Goal: Task Accomplishment & Management: Manage account settings

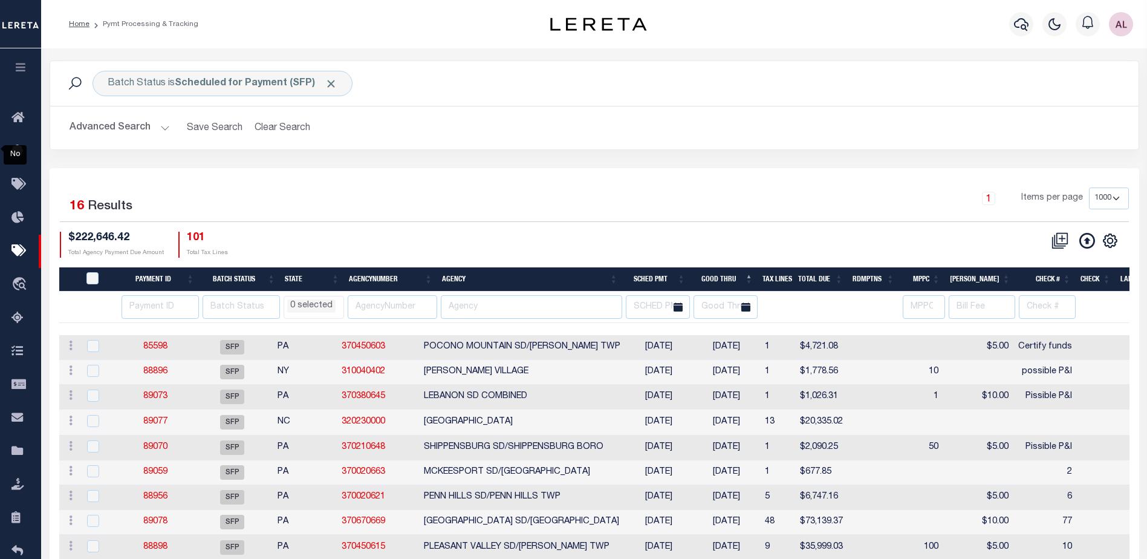
select select "1000"
select select
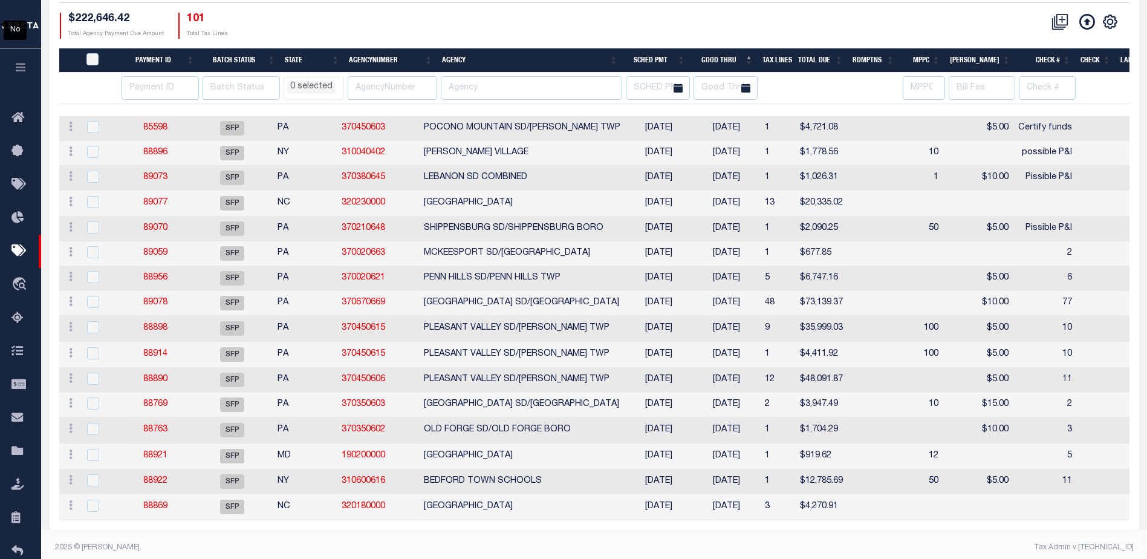
scroll to position [239, 0]
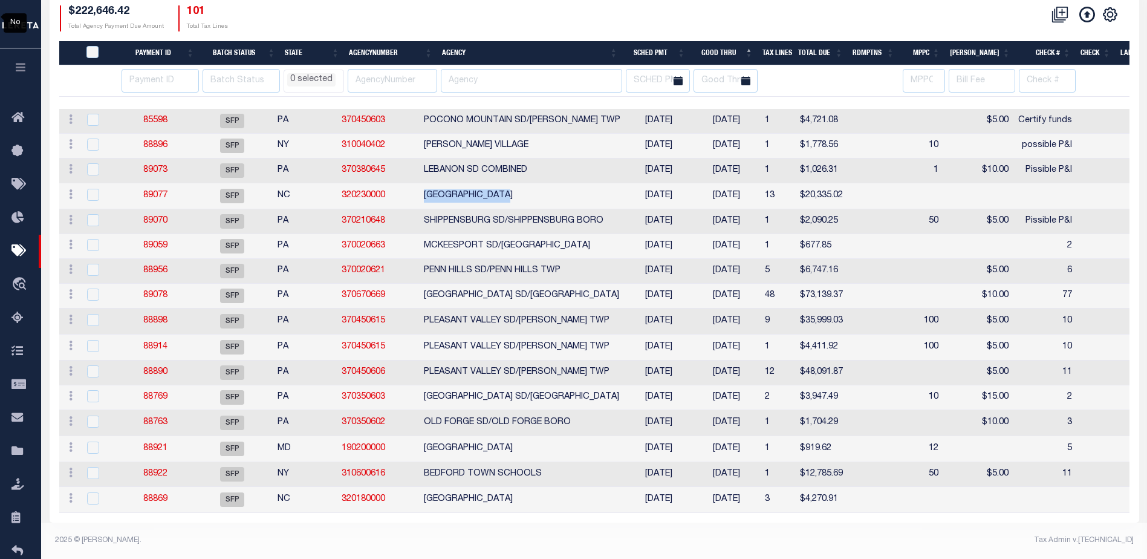
drag, startPoint x: 548, startPoint y: 179, endPoint x: 436, endPoint y: 176, distance: 111.3
click at [436, 183] on tr "ACTIONS Delete Batch 89077 SFP NC 320230000 CLEVELAND COUNTY 08/20/2025 08/29/2…" at bounding box center [956, 196] width 1795 height 26
copy tr "CLEVELAND COUNTY"
click at [157, 191] on link "89077" at bounding box center [155, 195] width 24 height 8
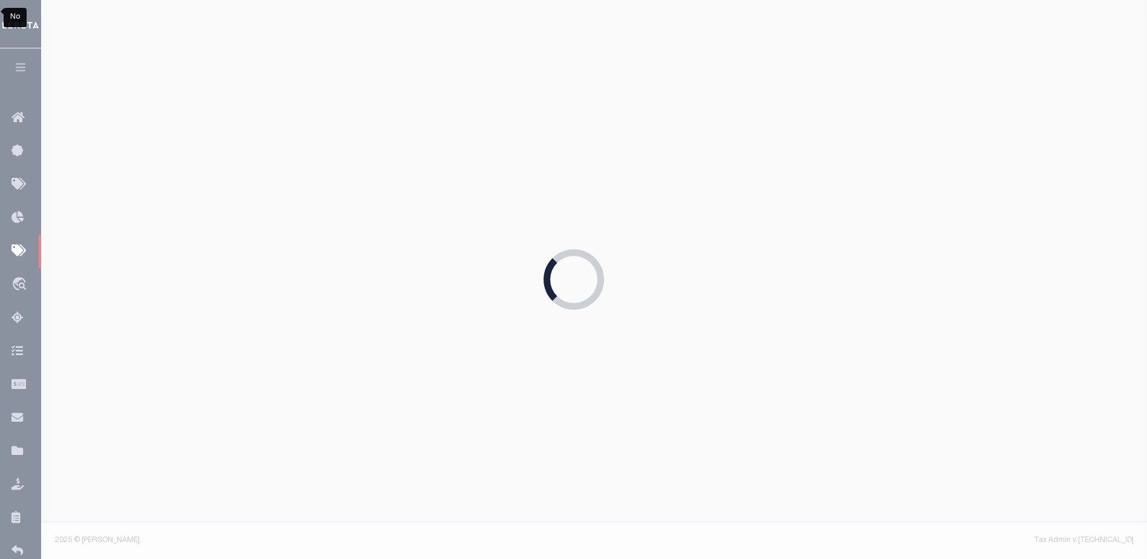
type input "08/20/2025"
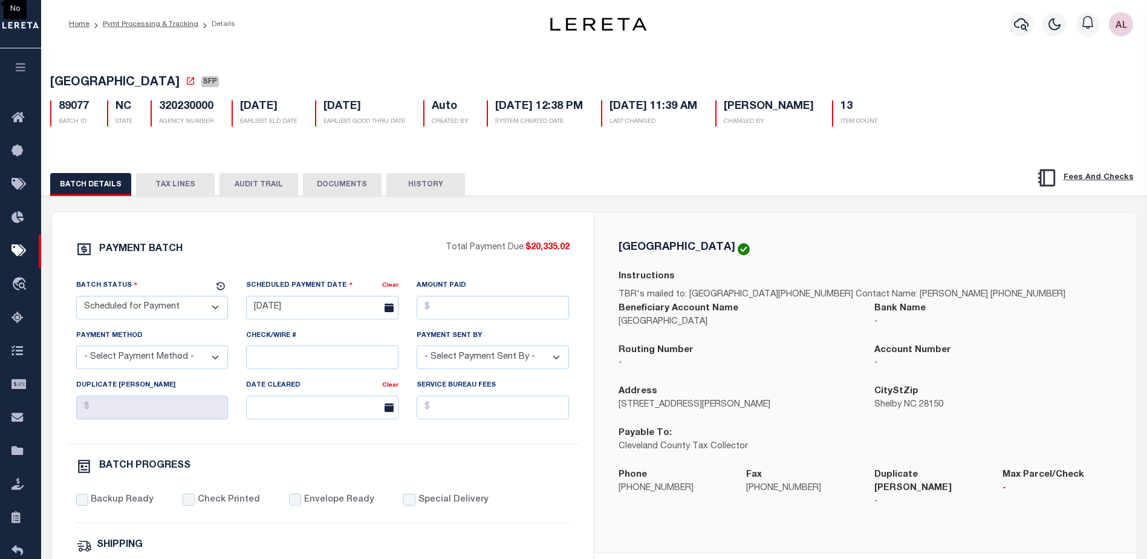
click at [196, 182] on button "TAX LINES" at bounding box center [175, 184] width 79 height 23
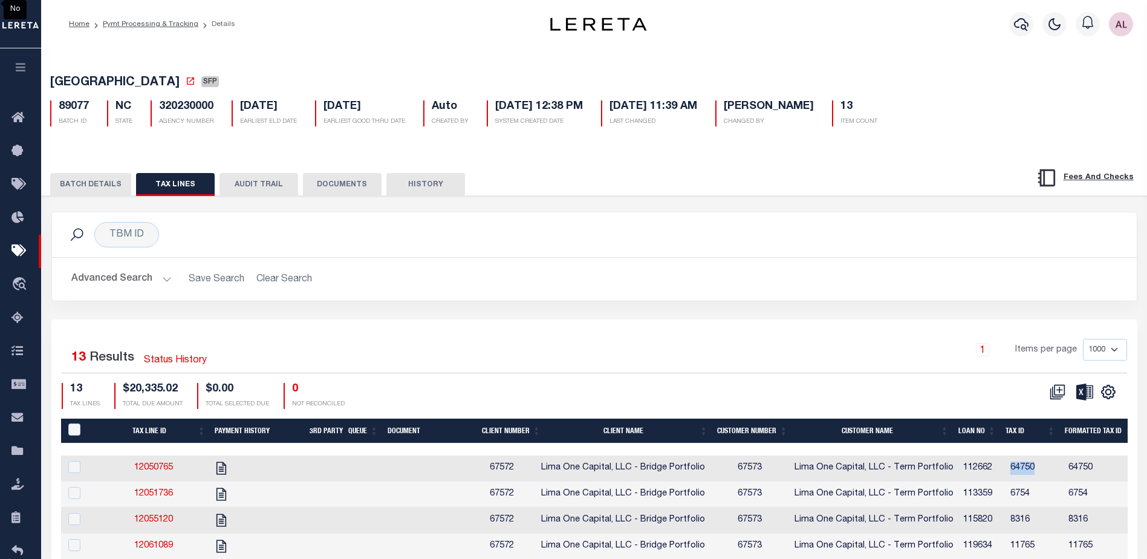
drag, startPoint x: 1039, startPoint y: 470, endPoint x: 1011, endPoint y: 469, distance: 28.4
click at [1011, 469] on td "64750" at bounding box center [1034, 468] width 58 height 26
checkbox input "true"
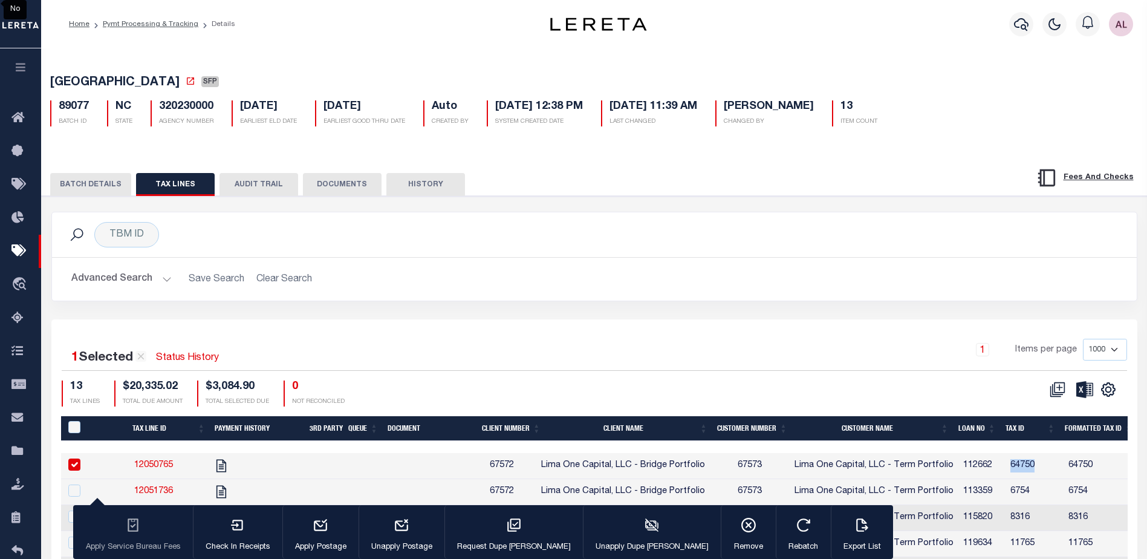
copy td "64750"
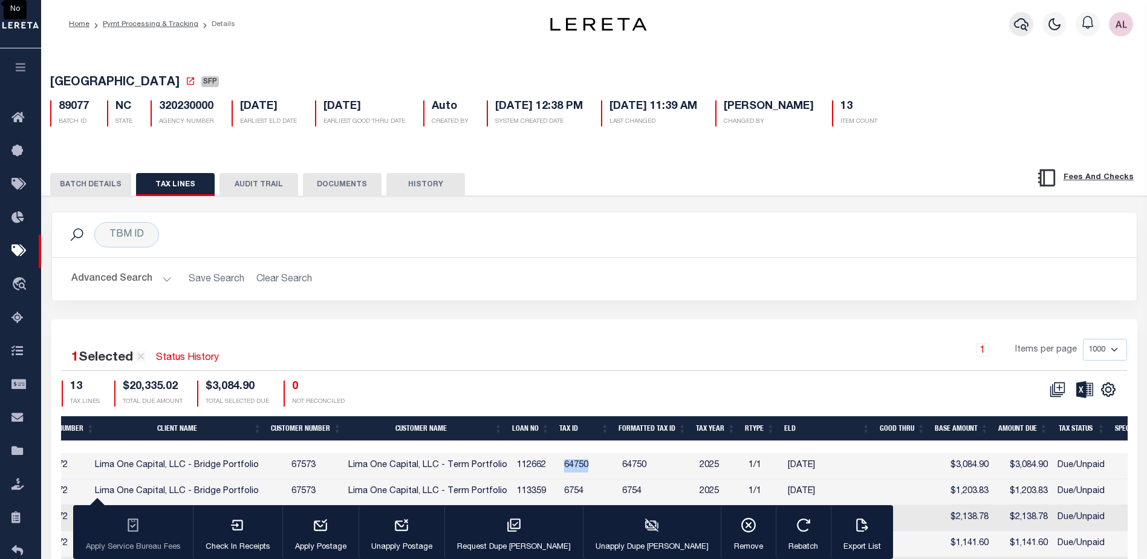
click at [1021, 24] on icon "button" at bounding box center [1021, 24] width 15 height 15
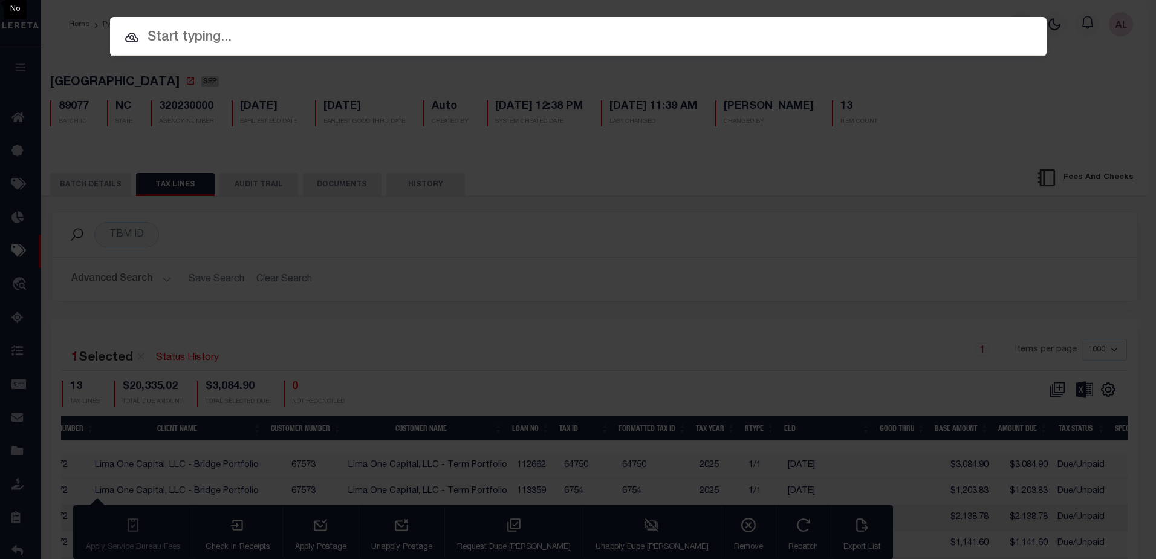
click at [227, 33] on input "text" at bounding box center [578, 37] width 936 height 21
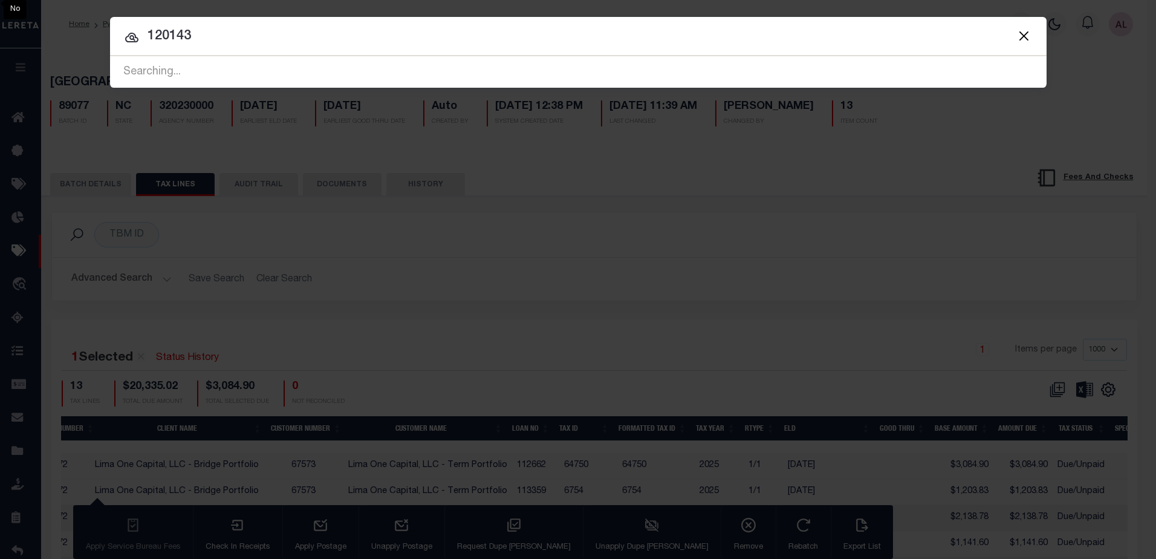
type input "120143"
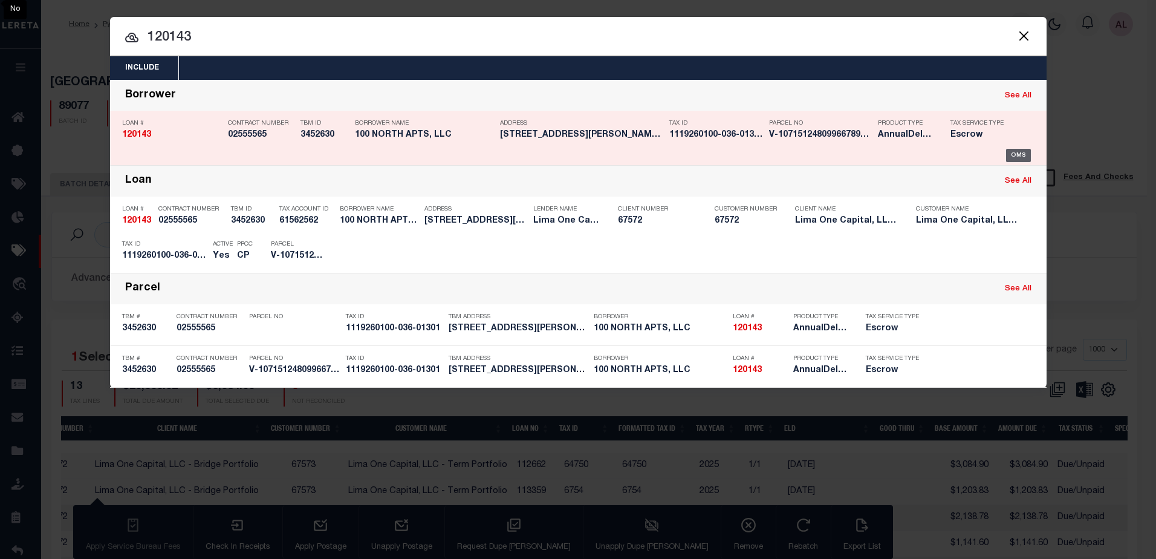
click at [1016, 155] on div "OMS" at bounding box center [1018, 155] width 25 height 13
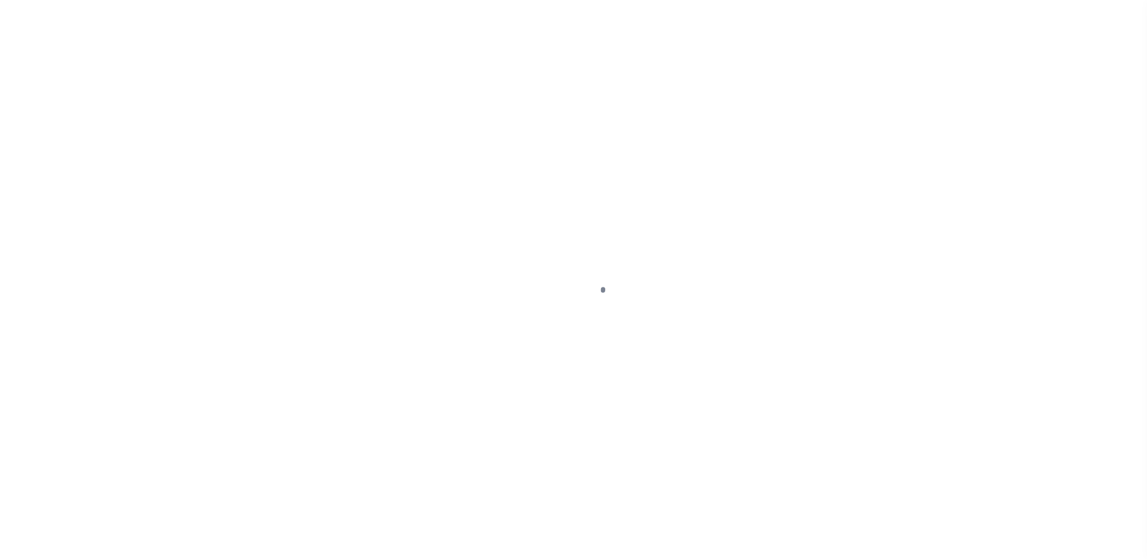
select select "26298"
select select "Escrow"
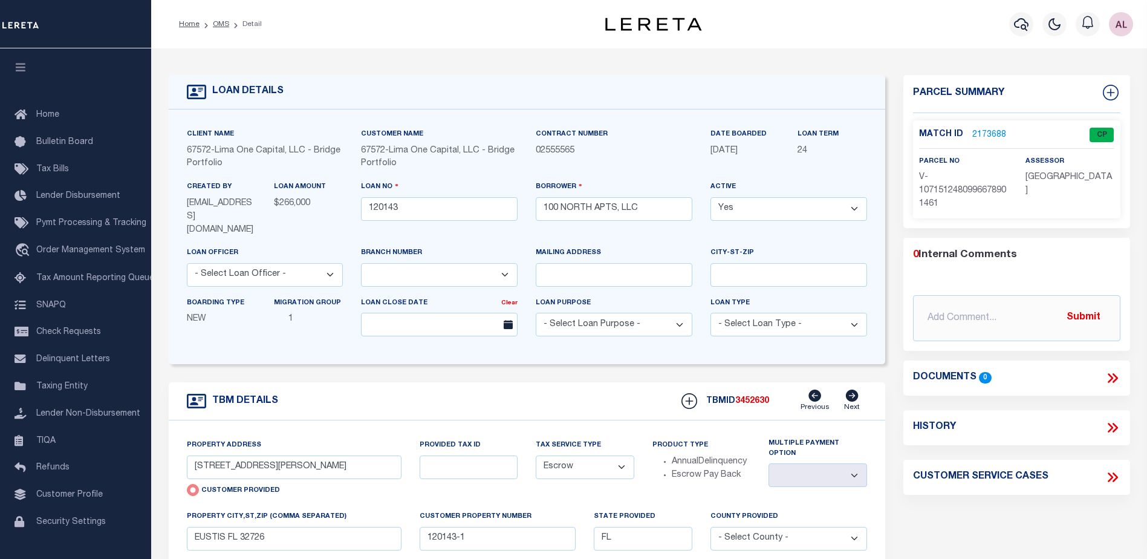
click at [981, 132] on link "2173688" at bounding box center [989, 135] width 34 height 13
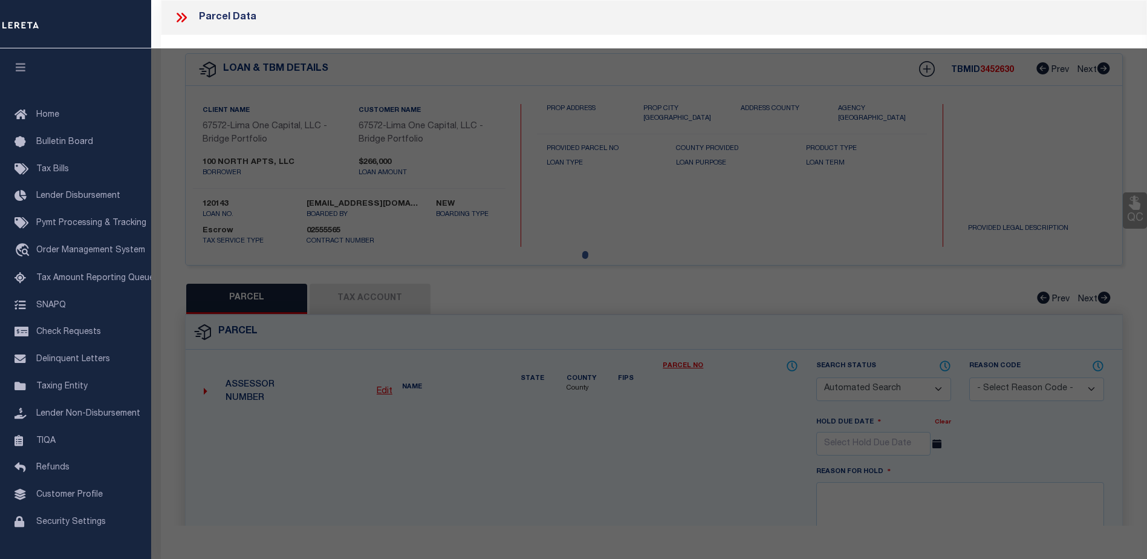
checkbox input "false"
select select "CP"
select select "AGW"
select select
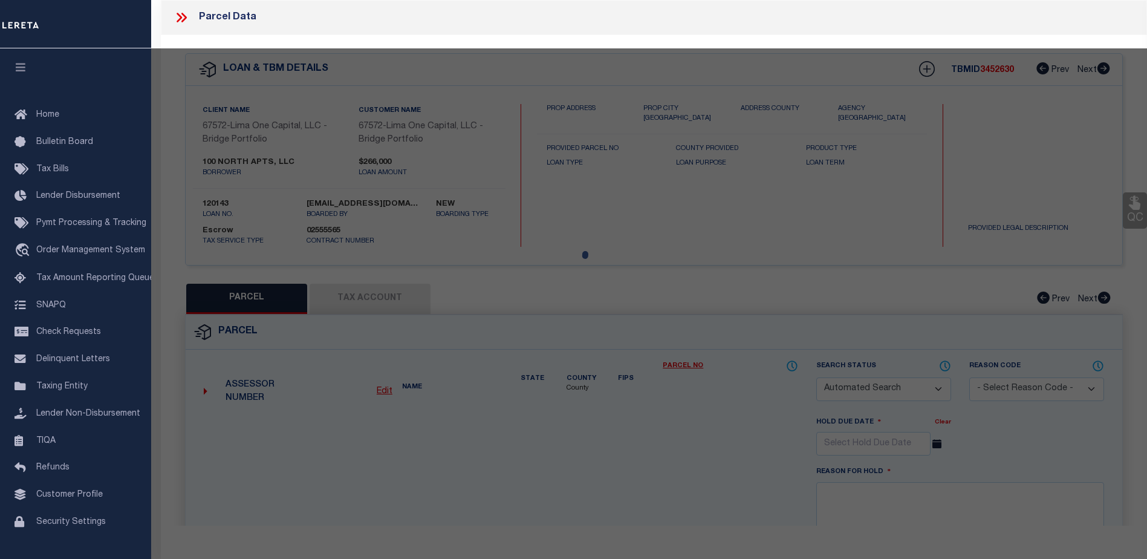
type input "[STREET_ADDRESS][PERSON_NAME]"
checkbox input "false"
type input "EUSTIS FL 32726"
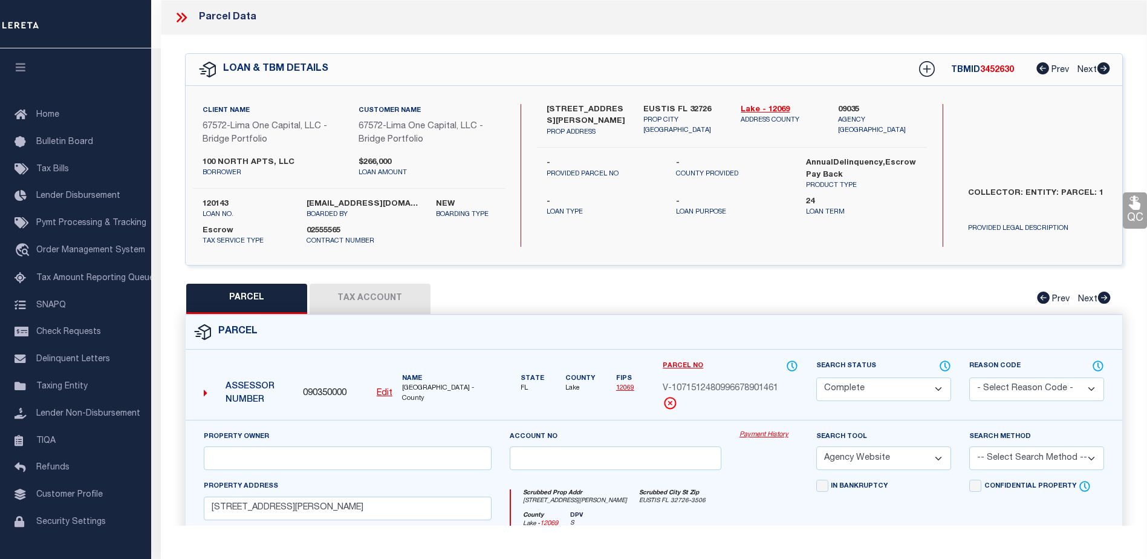
click at [763, 435] on link "Payment History" at bounding box center [768, 435] width 59 height 10
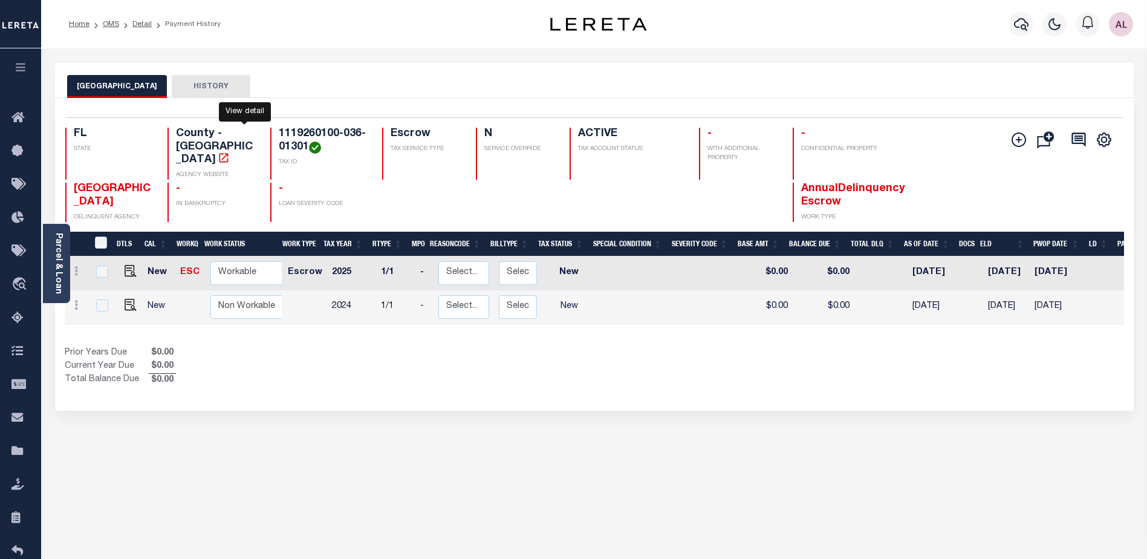
click at [230, 152] on icon "" at bounding box center [224, 158] width 12 height 12
drag, startPoint x: 307, startPoint y: 148, endPoint x: 276, endPoint y: 135, distance: 32.6
click at [276, 135] on div "1119260100-036-01301 TAX ID" at bounding box center [318, 154] width 97 height 52
copy h4 "1119260100-036-01301"
click at [59, 265] on link "Parcel & Loan" at bounding box center [58, 263] width 8 height 61
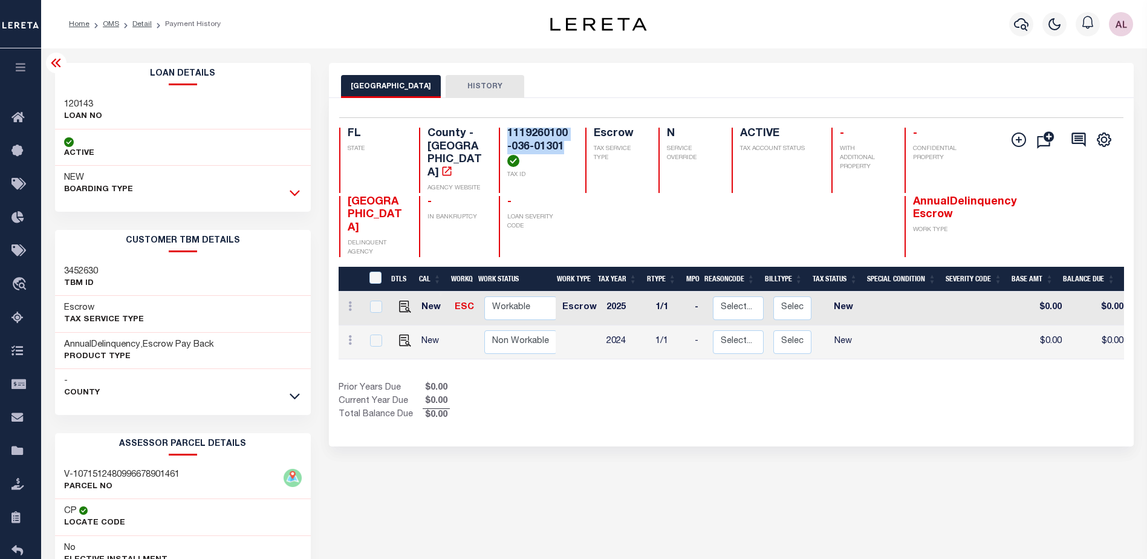
click at [294, 192] on icon at bounding box center [295, 192] width 10 height 13
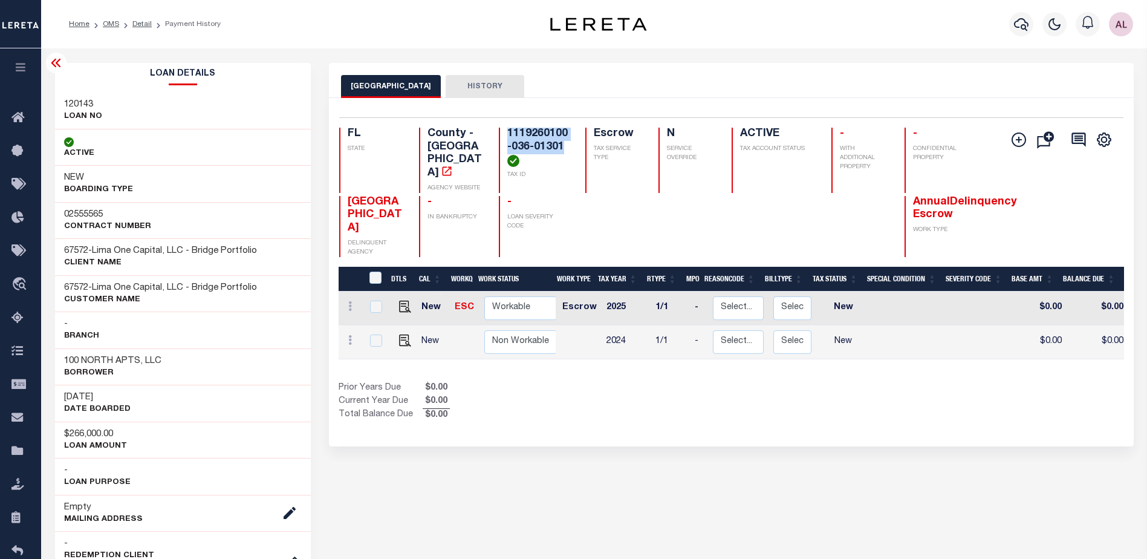
click at [54, 62] on icon at bounding box center [56, 63] width 10 height 8
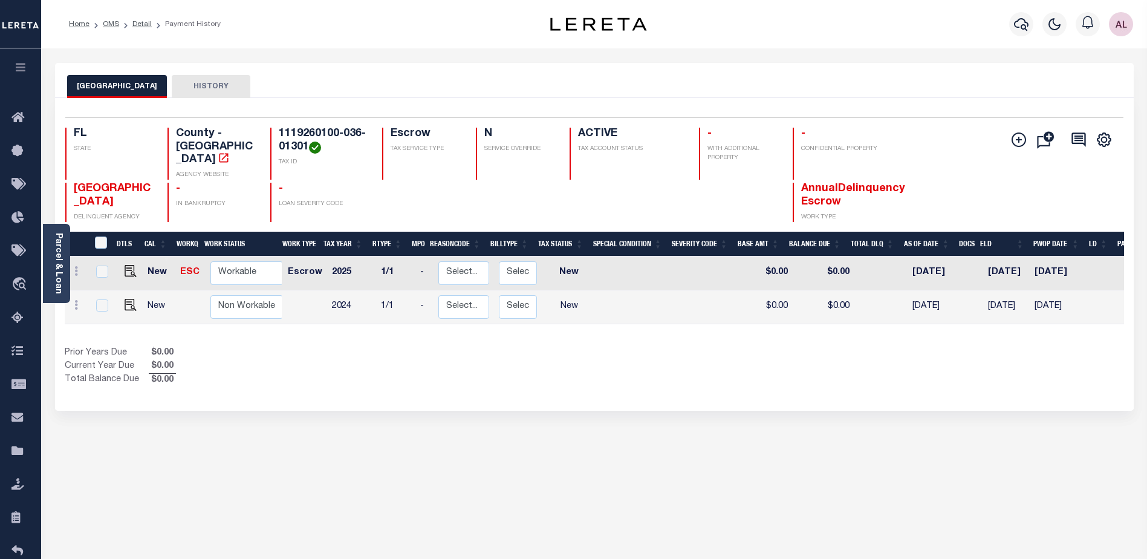
click at [999, 322] on div "DTLS CAL WorkQ Work Status Work Type Tax Year RType MPO ReasonCode BillType Tax…" at bounding box center [594, 309] width 1059 height 155
click at [1019, 143] on icon "" at bounding box center [1018, 139] width 15 height 15
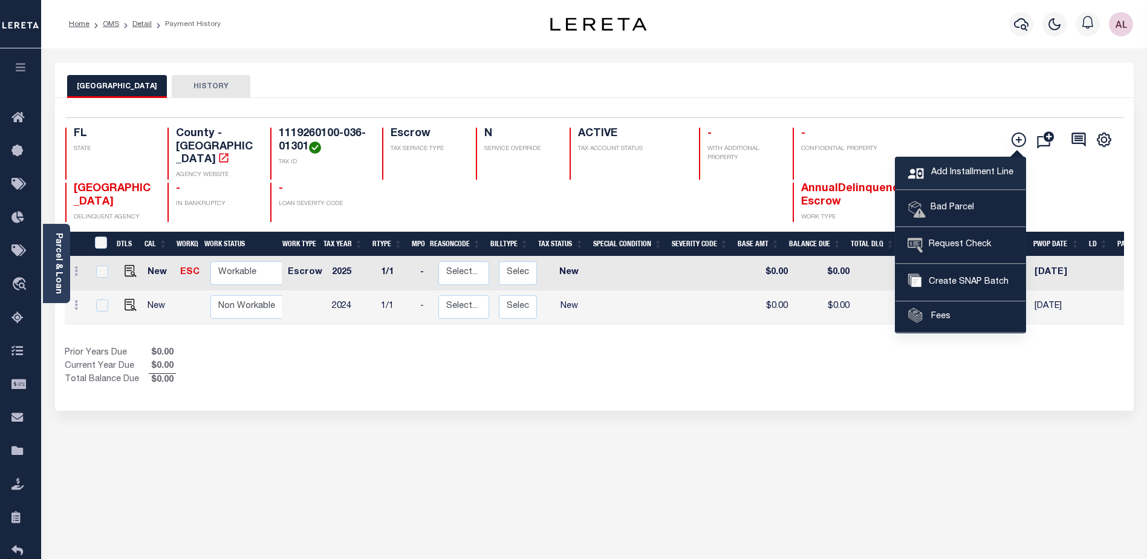
click at [975, 169] on span "Add Installment Line" at bounding box center [970, 172] width 85 height 13
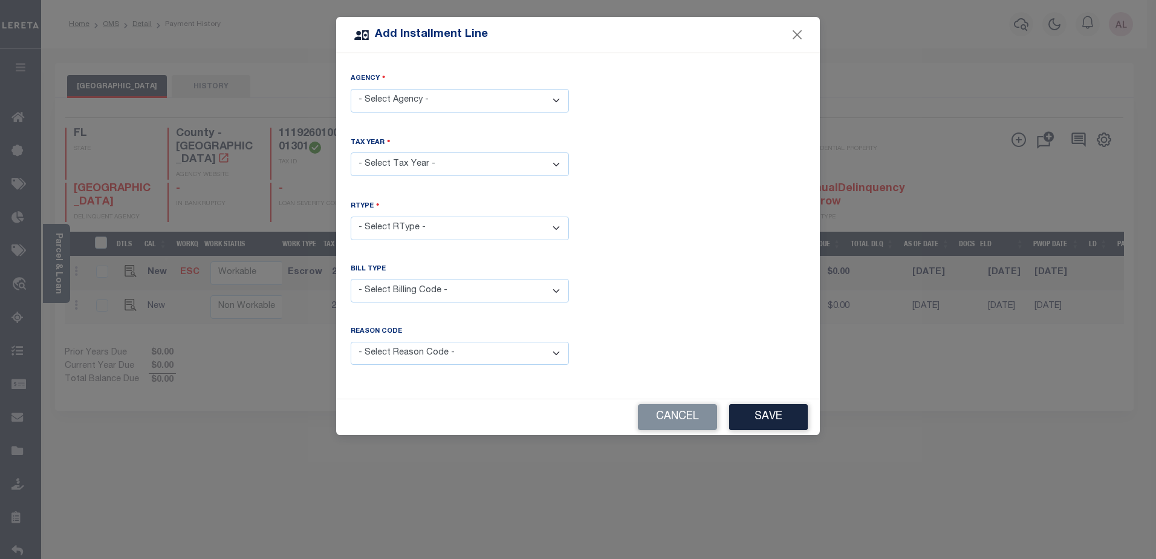
click at [427, 96] on select "- Select Agency - LAKE COUNTY - County" at bounding box center [460, 101] width 218 height 24
select select "1206900000"
click at [351, 89] on select "- Select Agency - LAKE COUNTY - County" at bounding box center [460, 101] width 218 height 24
click at [415, 160] on select "- Select Year - 2005 2006 2007 2008 2009 2010 2011 2012 2013 2014 2015 2016 201…" at bounding box center [460, 164] width 218 height 24
select select "2023"
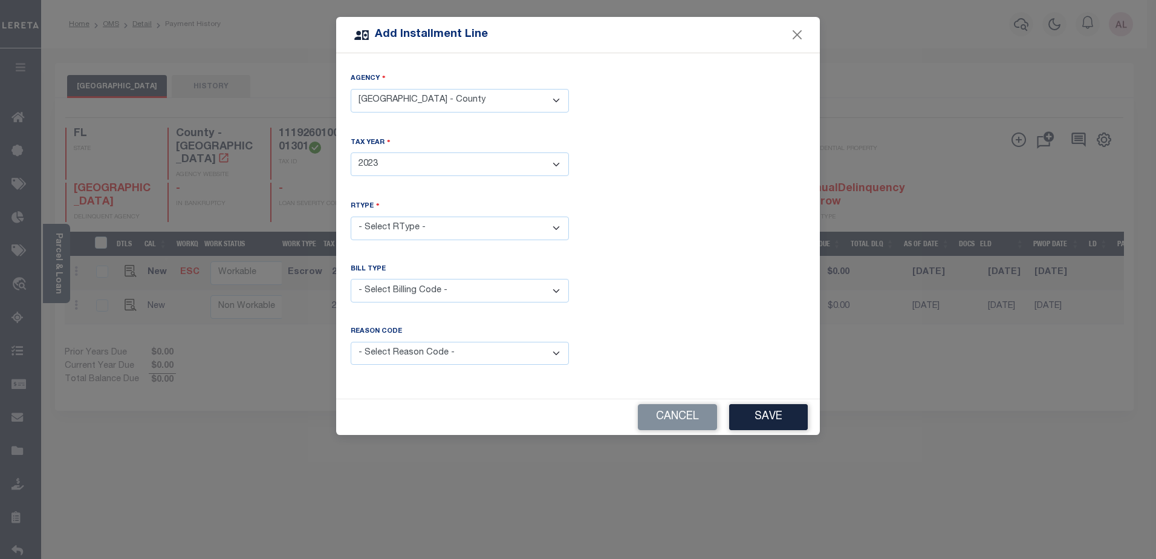
click at [351, 152] on select "- Select Year - 2005 2006 2007 2008 2009 2010 2011 2012 2013 2014 2015 2016 201…" at bounding box center [460, 164] width 218 height 24
click at [396, 221] on select "- Select RType - 1/1" at bounding box center [460, 228] width 218 height 24
select select "0"
click at [351, 216] on select "- Select RType - 1/1" at bounding box center [460, 228] width 218 height 24
click at [402, 283] on select "- Select Billing Code - Regular Delinquent Supplemental Corrected/Adjusted Bill…" at bounding box center [460, 291] width 218 height 24
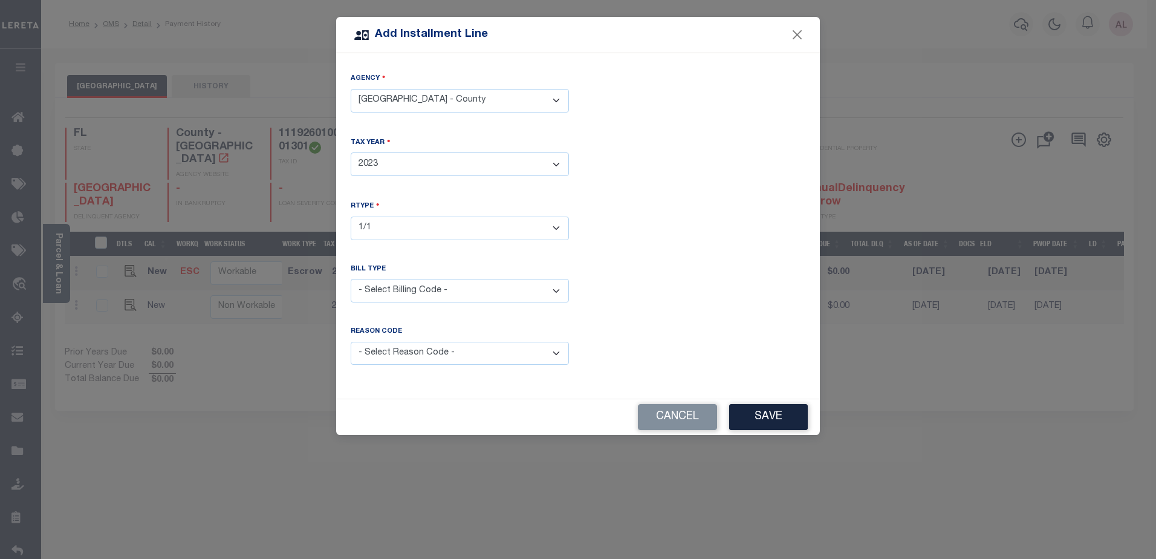
select select "2"
click at [351, 279] on select "- Select Billing Code - Regular Delinquent Supplemental Corrected/Adjusted Bill…" at bounding box center [460, 291] width 218 height 24
click at [504, 348] on select "- Select Reason Code - Payment Reversal Taxable Value Change Assessment Change …" at bounding box center [460, 354] width 218 height 24
select select "9"
click at [351, 342] on select "- Select Reason Code - Payment Reversal Taxable Value Change Assessment Change …" at bounding box center [460, 354] width 218 height 24
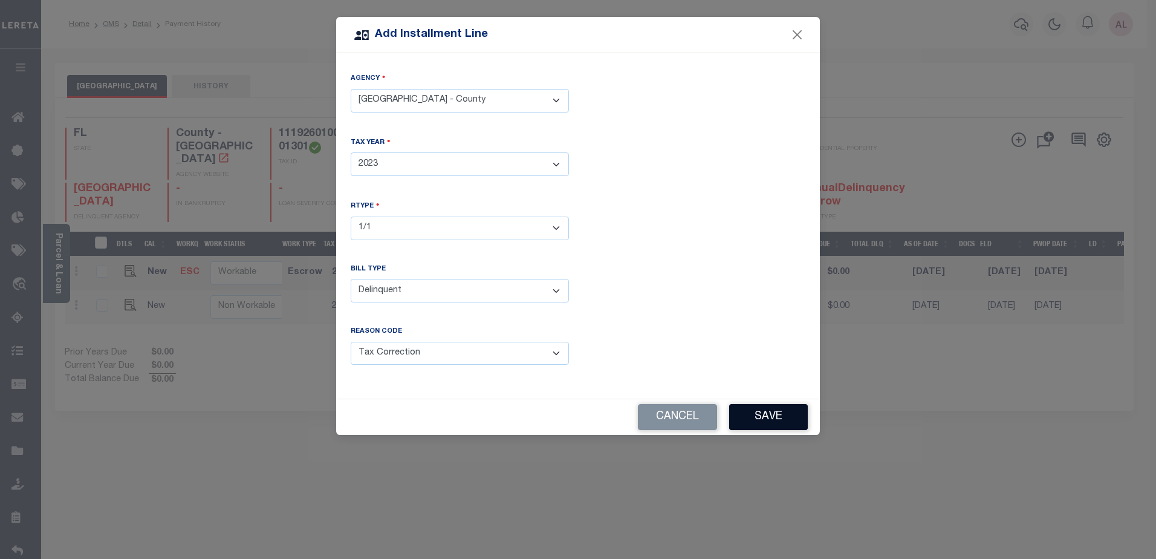
click at [771, 412] on button "Save" at bounding box center [768, 417] width 79 height 26
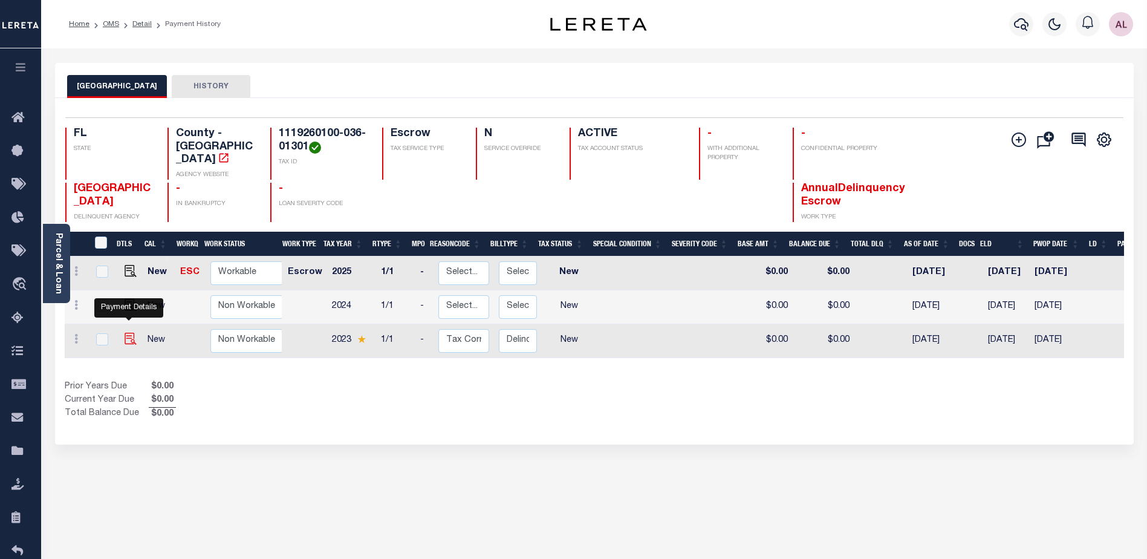
click at [128, 332] on img at bounding box center [131, 338] width 12 height 12
checkbox input "true"
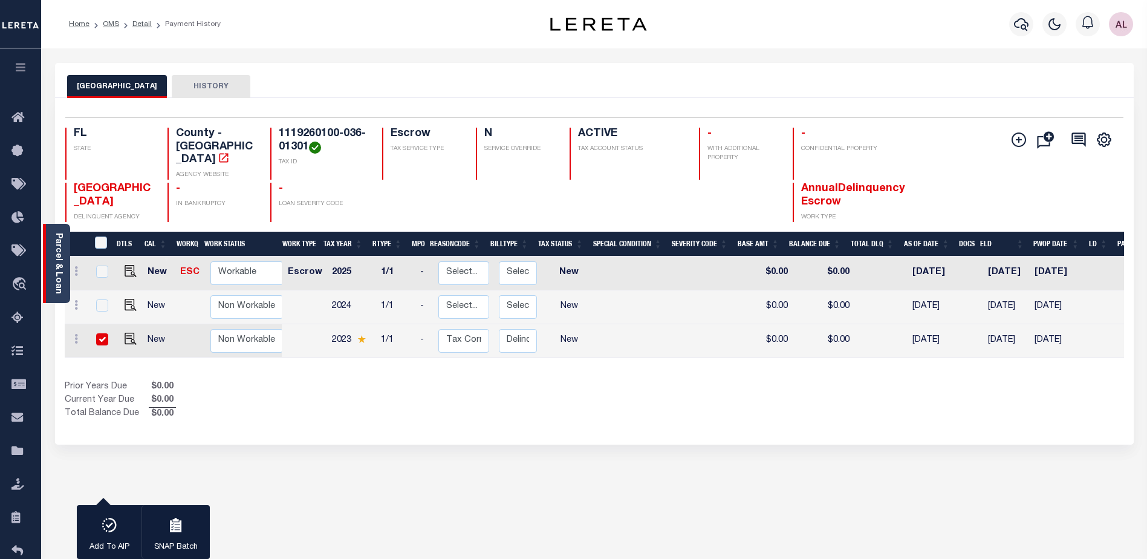
click at [57, 282] on link "Parcel & Loan" at bounding box center [58, 263] width 8 height 61
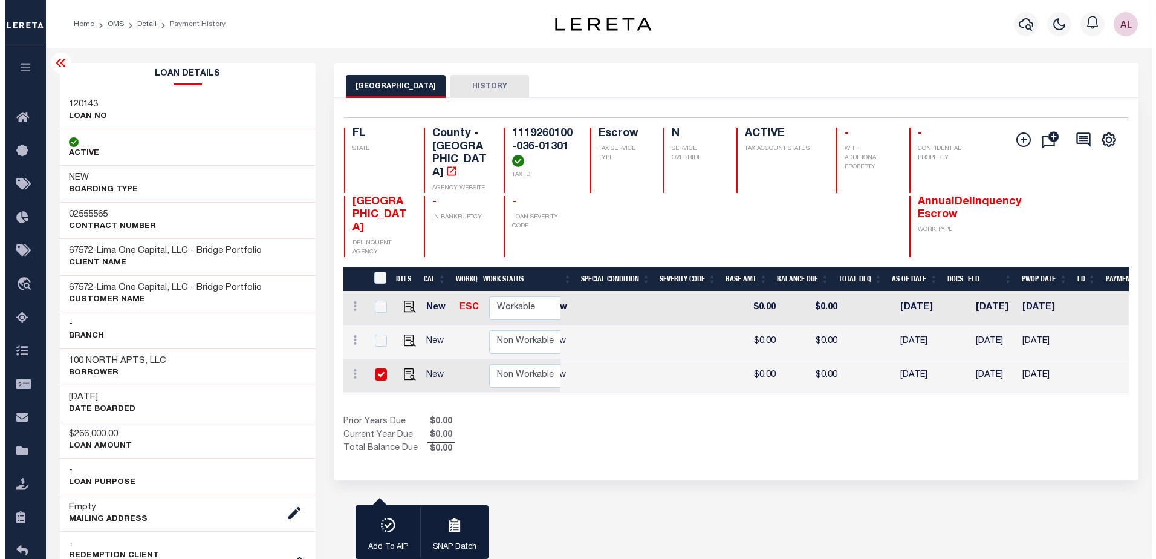
scroll to position [0, 294]
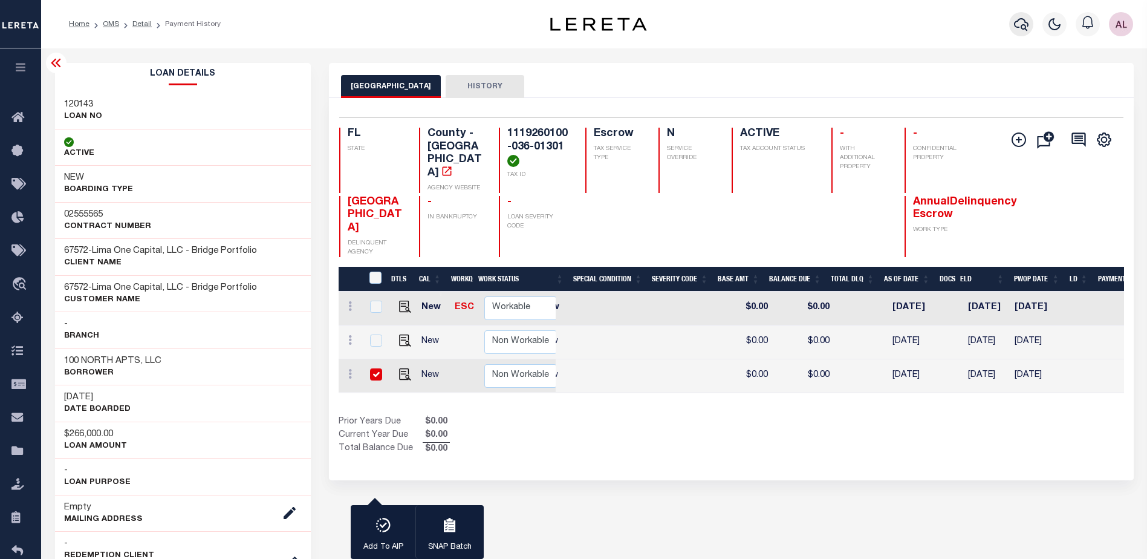
click at [1019, 20] on icon "button" at bounding box center [1021, 24] width 15 height 13
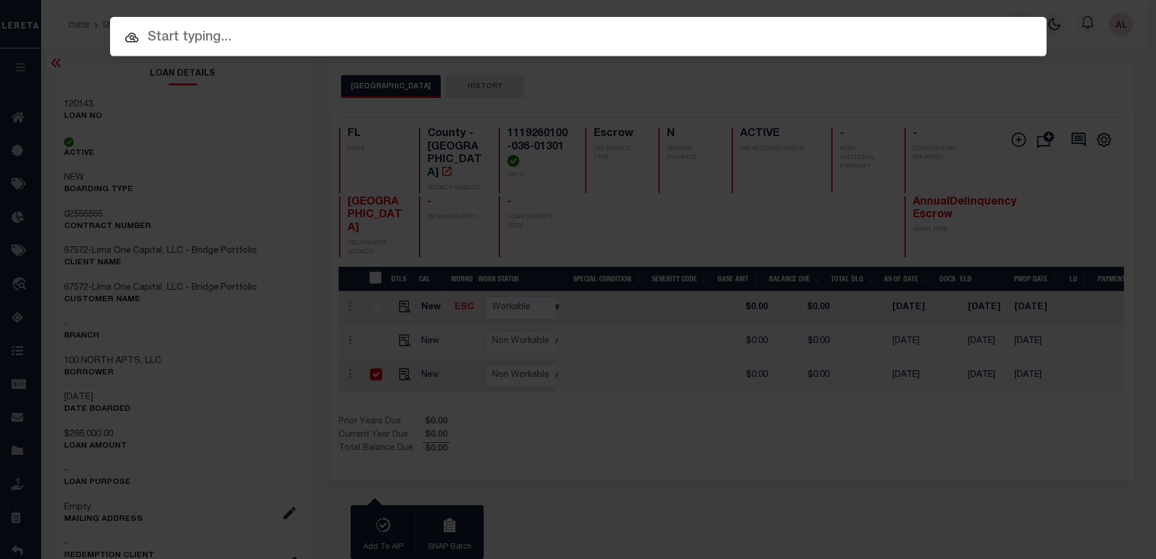
click at [161, 37] on input "text" at bounding box center [578, 37] width 936 height 21
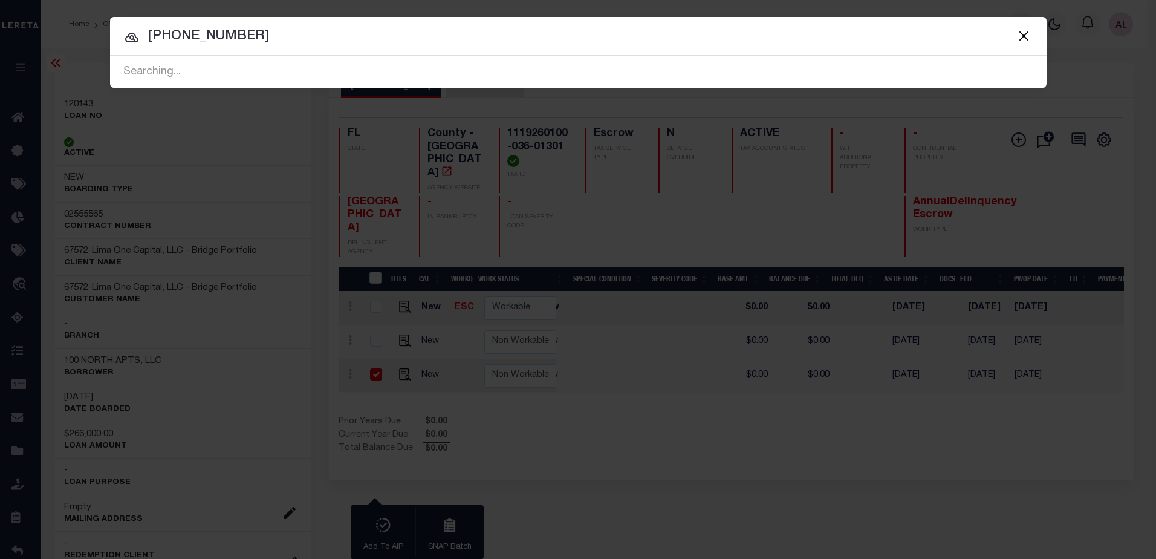
type input "[PHONE_NUMBER]"
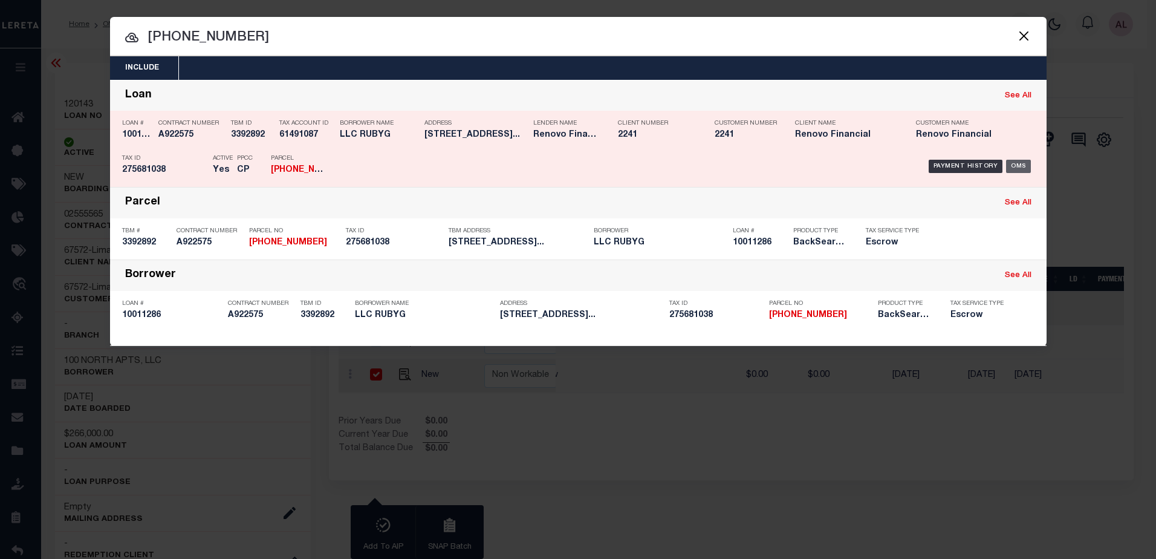
click at [1019, 168] on div "OMS" at bounding box center [1018, 166] width 25 height 13
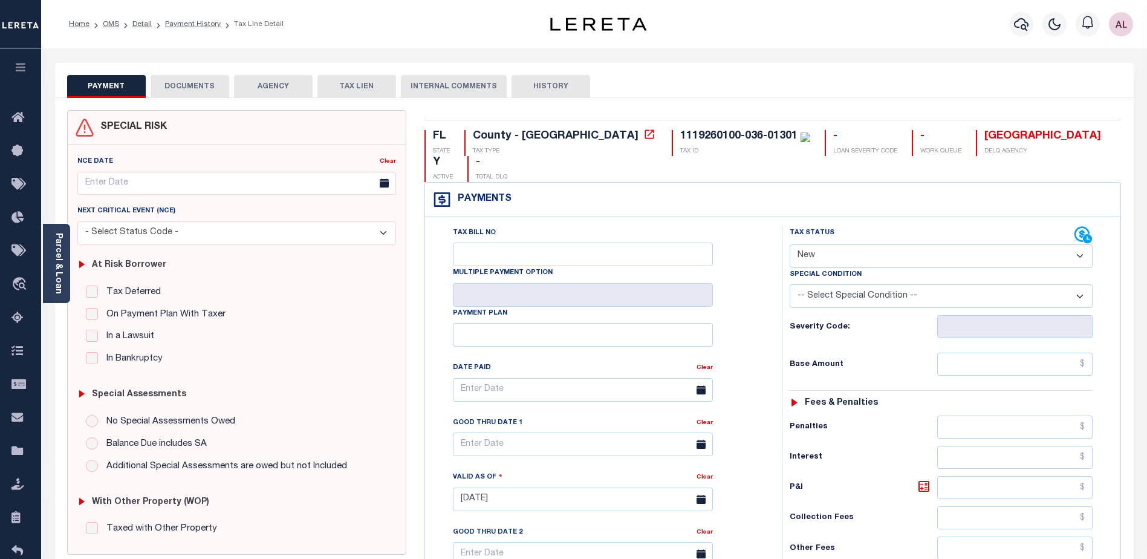
click at [834, 244] on select "- Select Status Code - Open Due/Unpaid Paid Incomplete No Tax Due Internal Refu…" at bounding box center [941, 256] width 303 height 24
select select "DUE"
click at [790, 244] on select "- Select Status Code - Open Due/Unpaid Paid Incomplete No Tax Due Internal Refu…" at bounding box center [941, 256] width 303 height 24
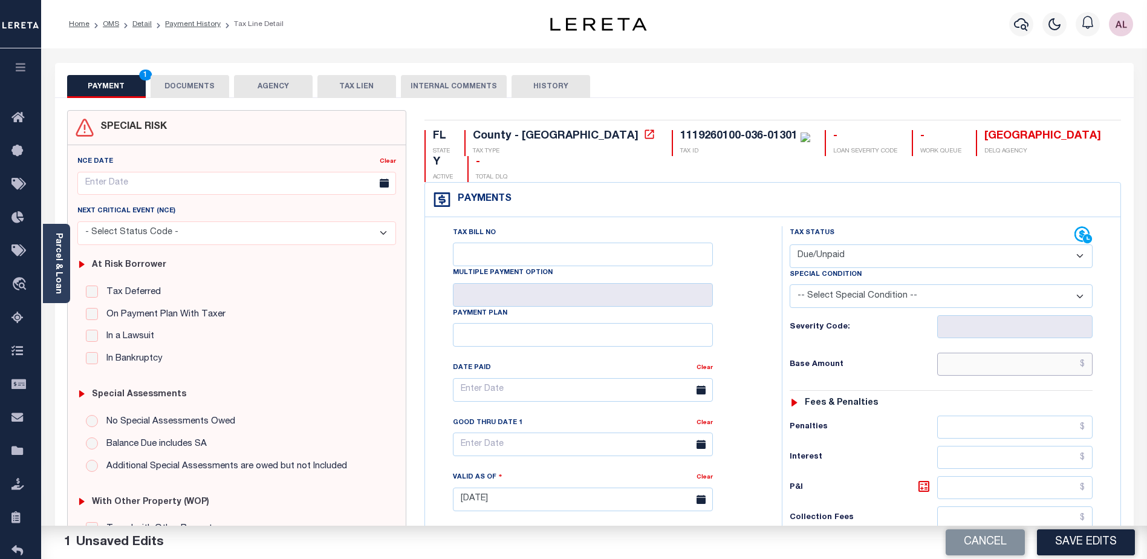
click at [972, 352] on input "text" at bounding box center [1014, 363] width 155 height 23
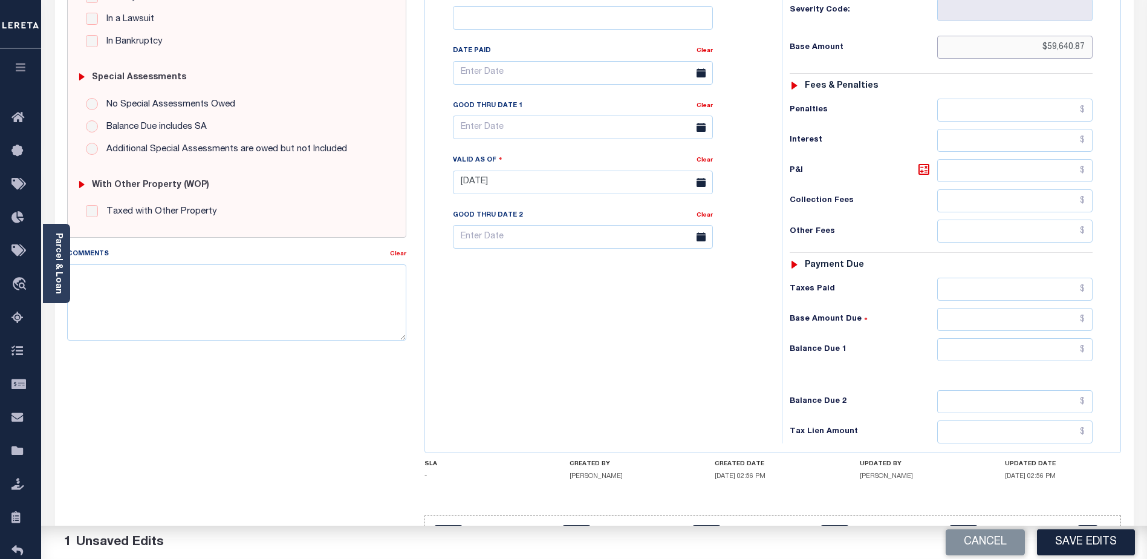
scroll to position [331, 0]
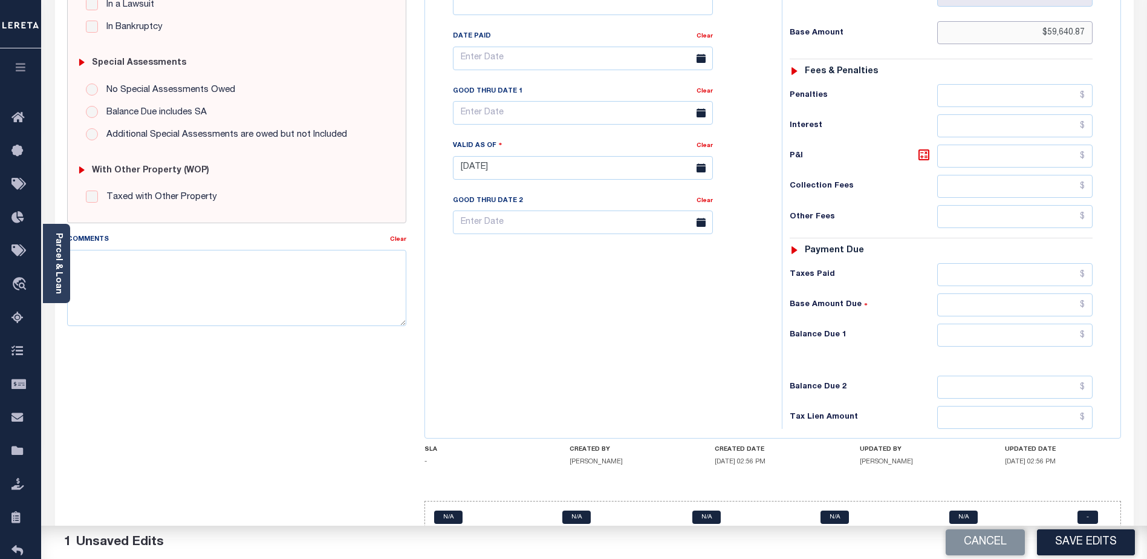
type input "$59,640.87"
click at [1000, 323] on input "text" at bounding box center [1014, 334] width 155 height 23
type input "$63,623.18"
click at [988, 540] on button "Cancel" at bounding box center [984, 542] width 79 height 26
select select "NW2"
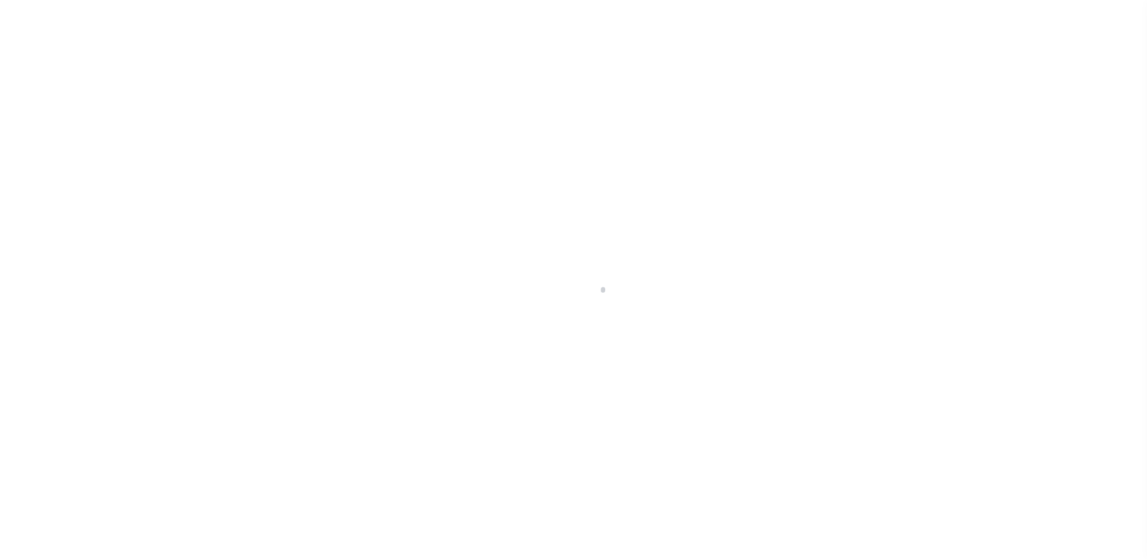
select select "10"
select select "Escrow"
type input "485 WETHERSFIELD"
type input "275681038"
type input "HARTFORD CT 061141907"
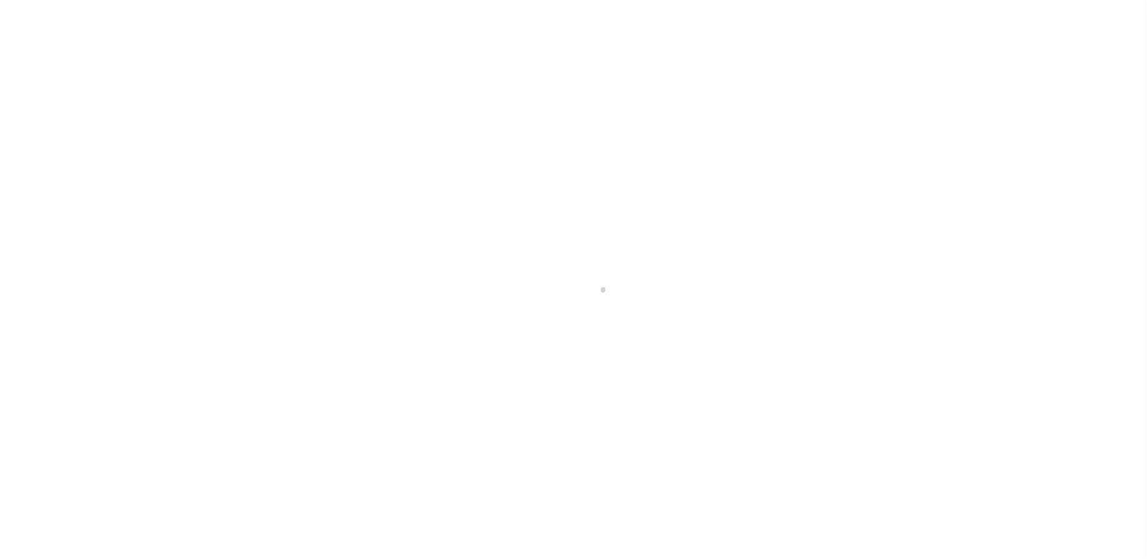
type input "a0kUS000006jeU5"
type input "CT"
select select "25067"
select select
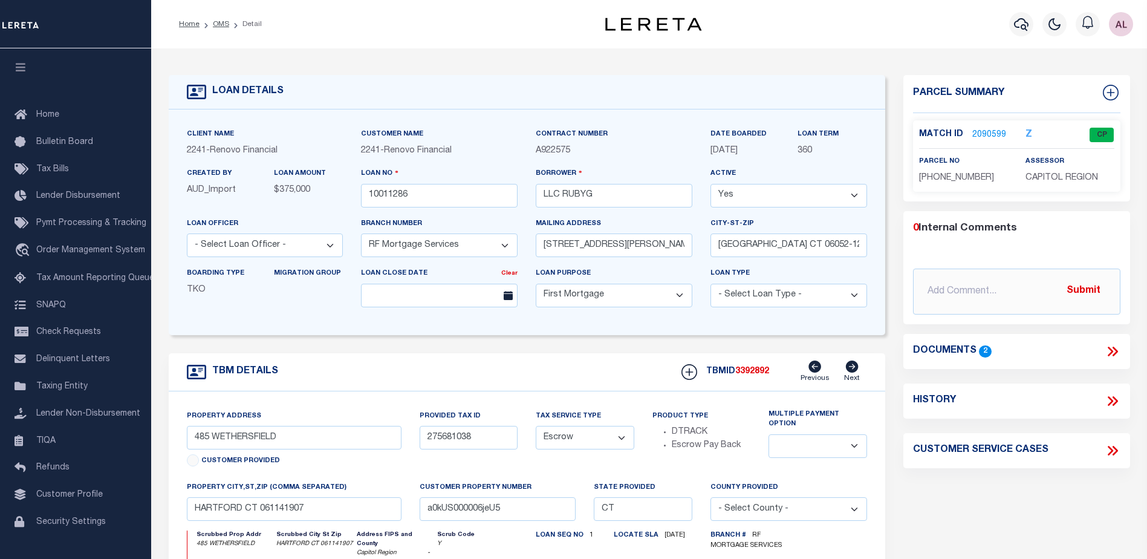
click at [984, 133] on link "2090599" at bounding box center [989, 135] width 34 height 13
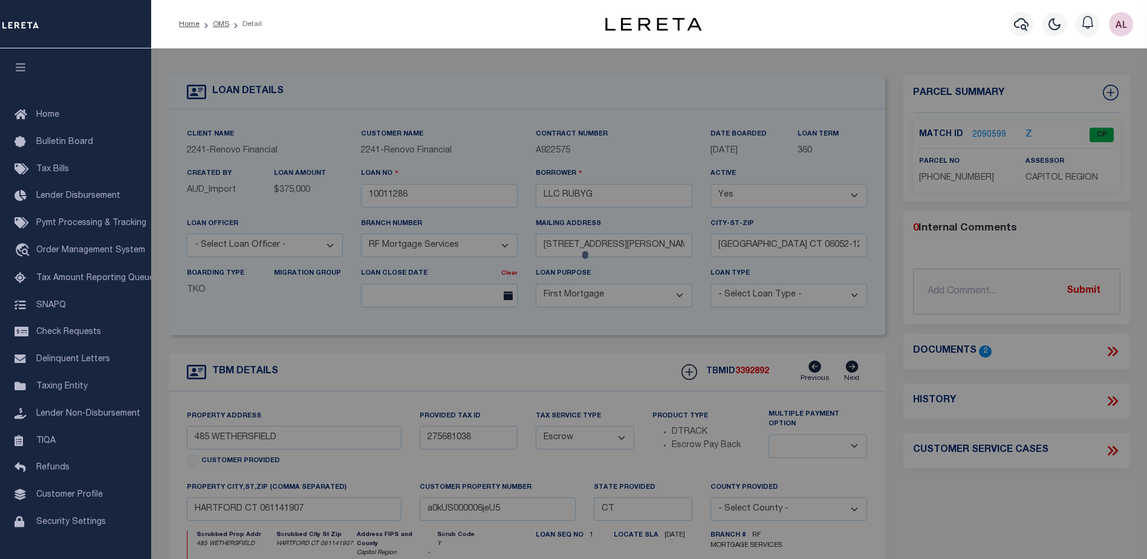
checkbox input "false"
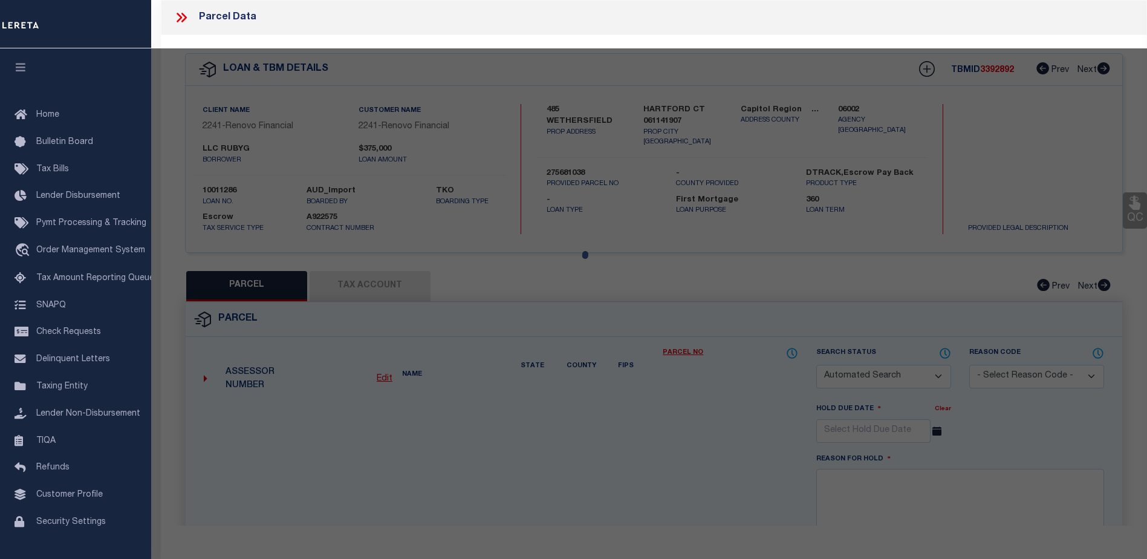
select select "CP"
type input "RUBYG LLC"
select select "AGW"
select select
type input "[STREET_ADDRESS]"
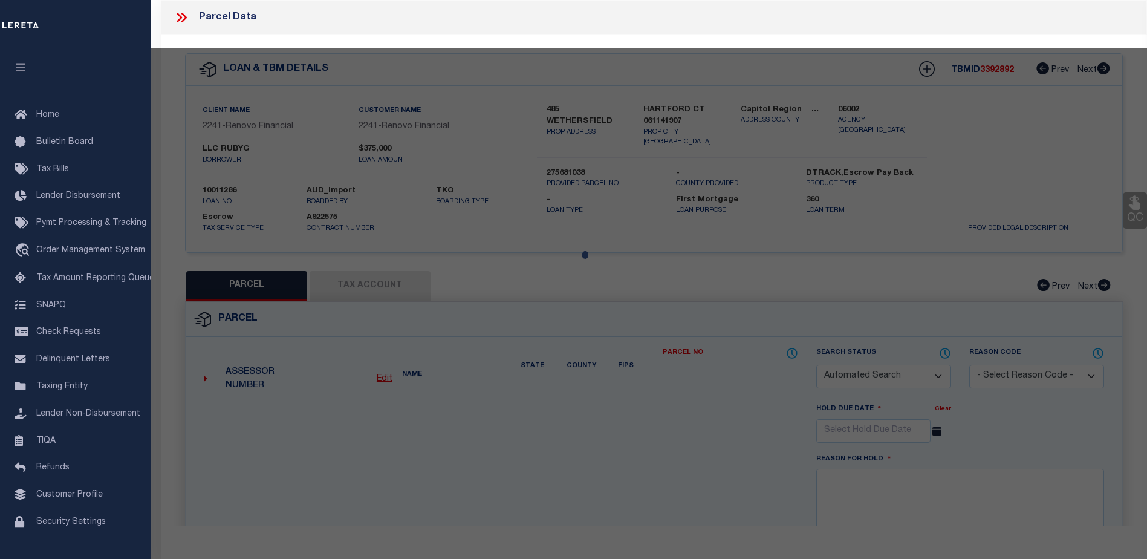
checkbox input "false"
type input "HARTFORD CT 06114"
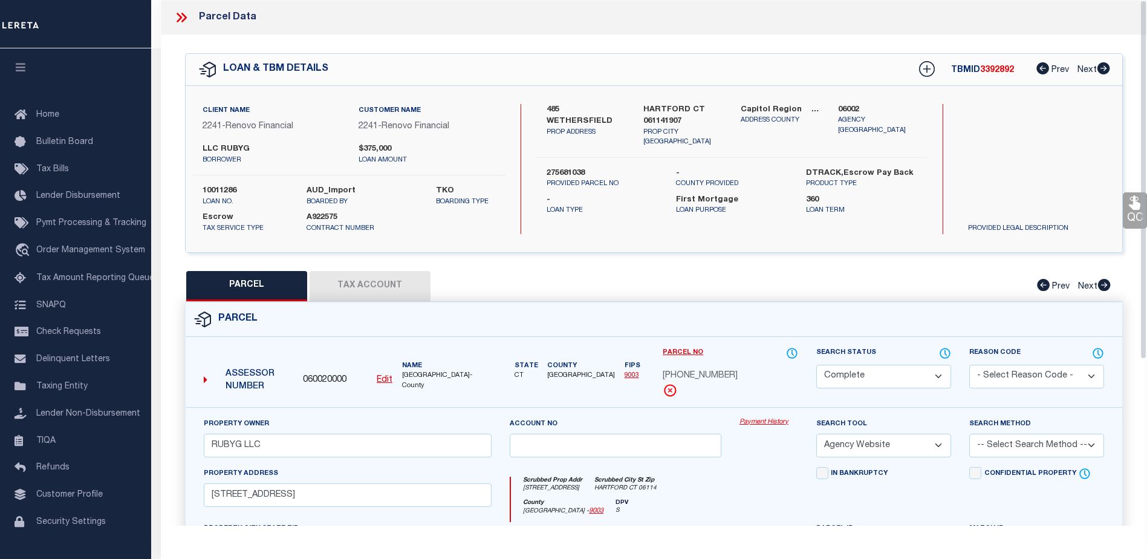
click at [776, 421] on link "Payment History" at bounding box center [768, 422] width 59 height 10
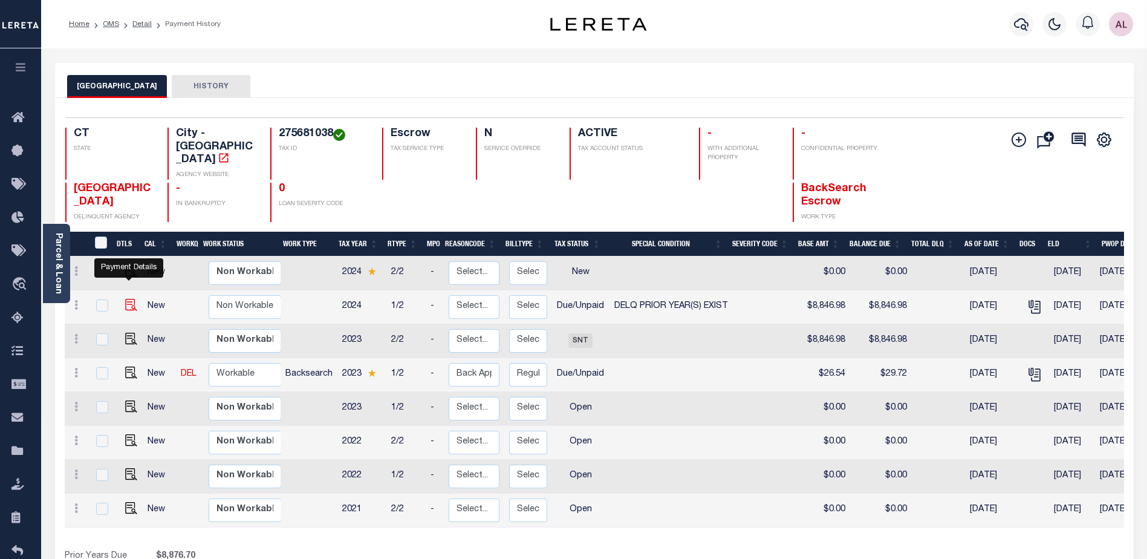
click at [127, 299] on img "" at bounding box center [131, 305] width 12 height 12
checkbox input "true"
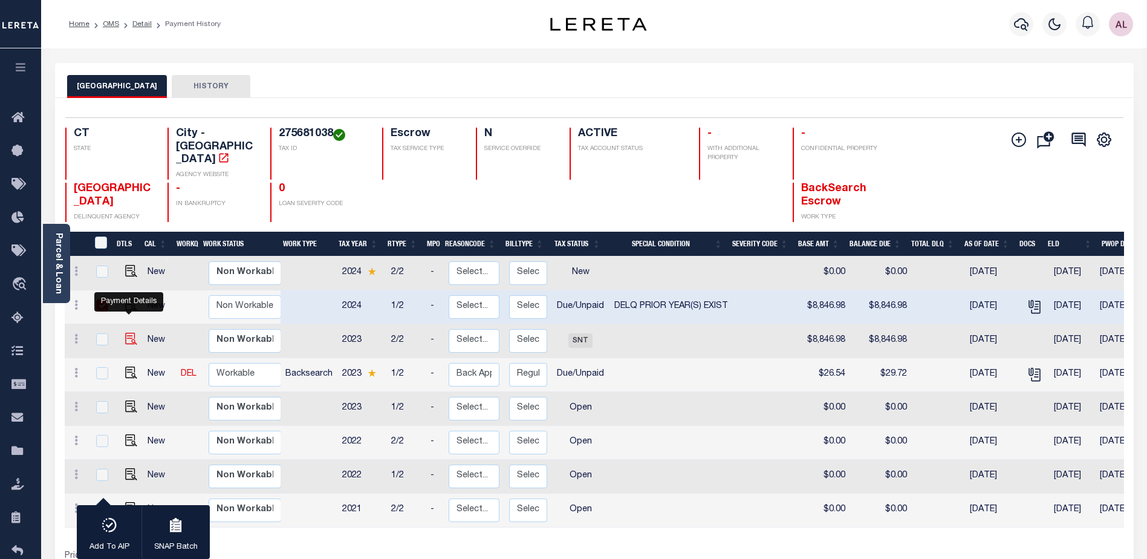
click at [125, 332] on img "" at bounding box center [131, 338] width 12 height 12
checkbox input "true"
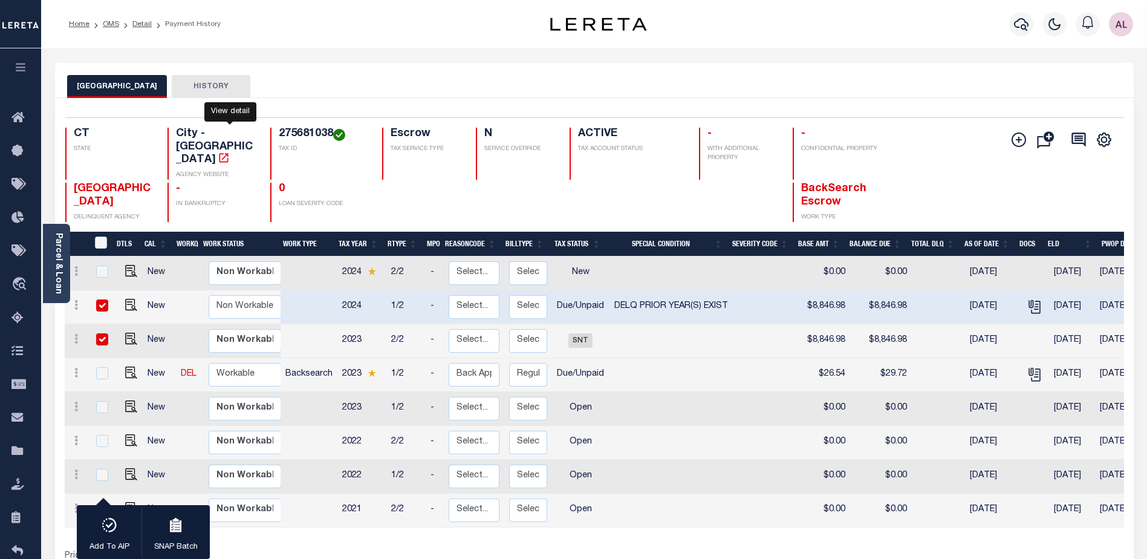
click at [230, 152] on icon "" at bounding box center [224, 158] width 12 height 12
click at [131, 299] on img "" at bounding box center [131, 305] width 12 height 12
checkbox input "false"
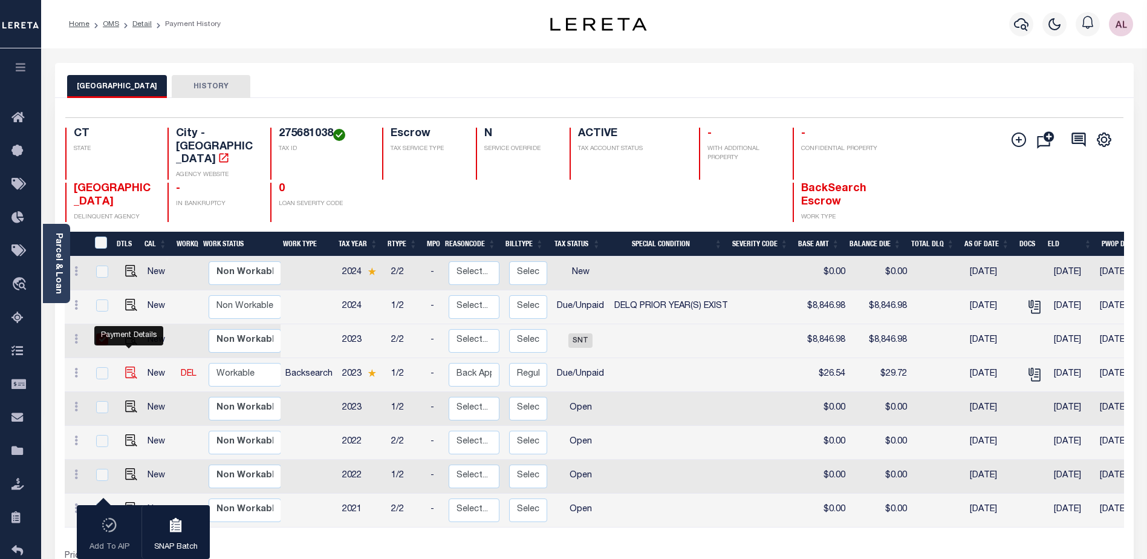
click at [127, 366] on img "" at bounding box center [131, 372] width 12 height 12
checkbox input "true"
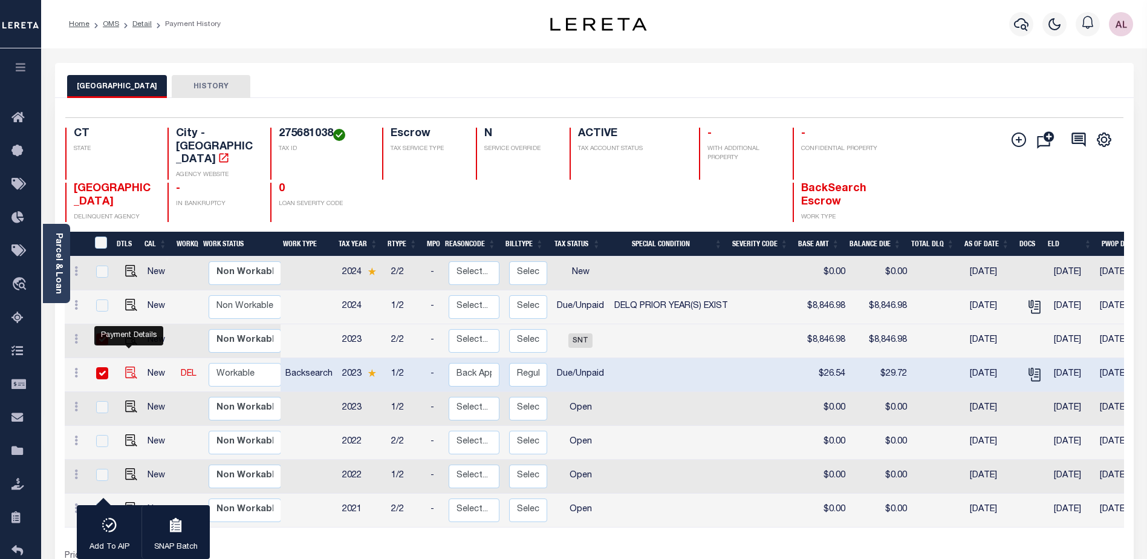
click at [126, 366] on img "" at bounding box center [131, 372] width 12 height 12
checkbox input "false"
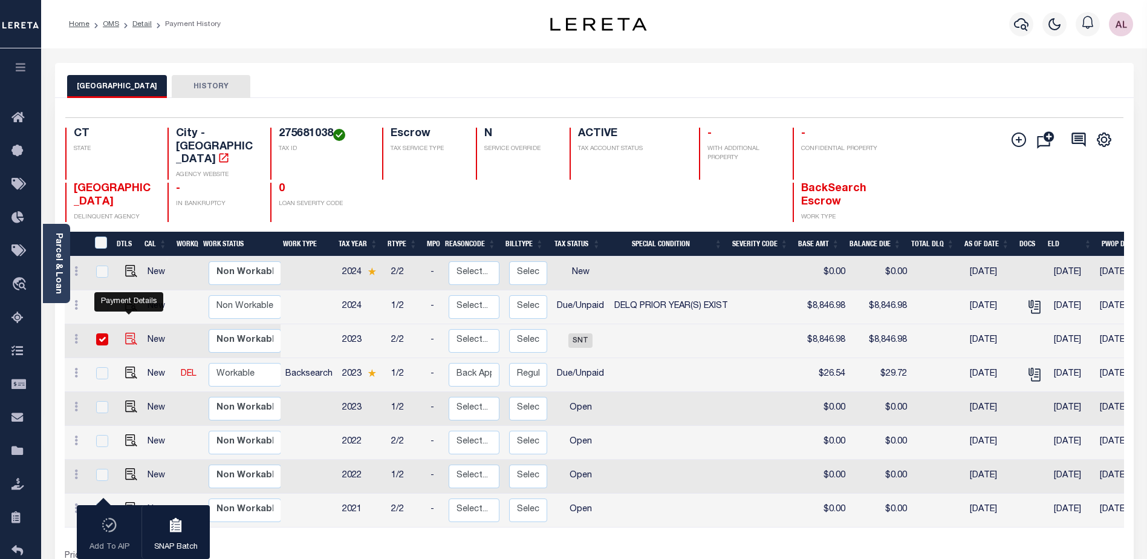
click at [125, 332] on img "" at bounding box center [131, 338] width 12 height 12
checkbox input "false"
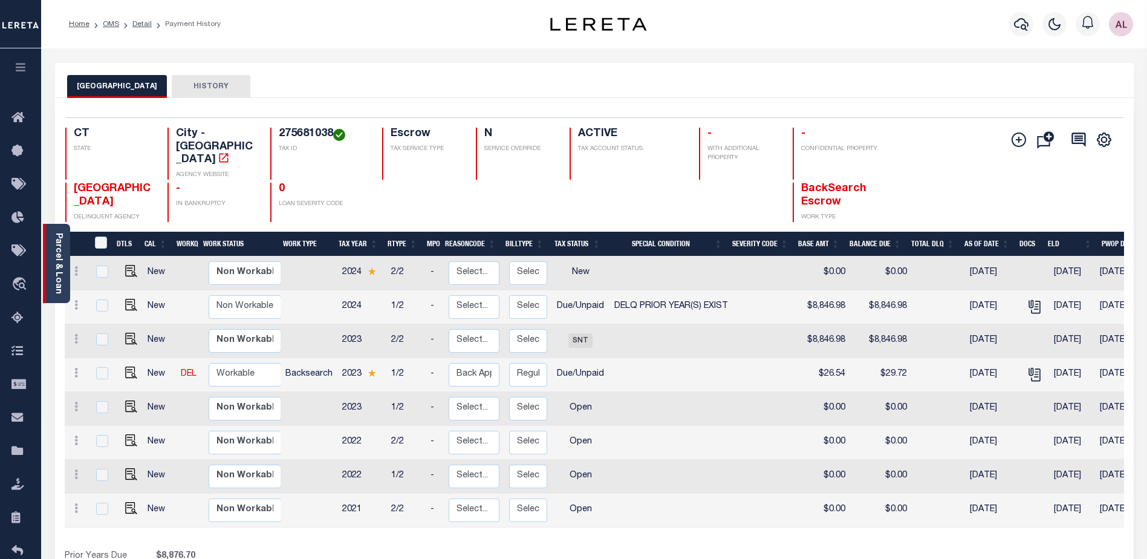
click at [51, 276] on div "Parcel & Loan" at bounding box center [56, 263] width 27 height 79
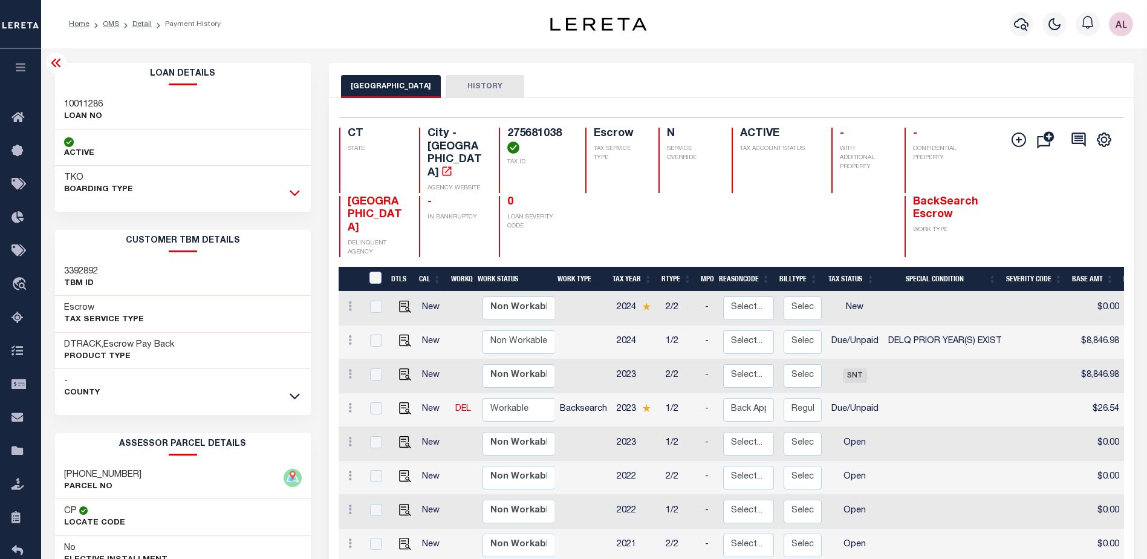
click at [291, 196] on icon at bounding box center [295, 192] width 10 height 13
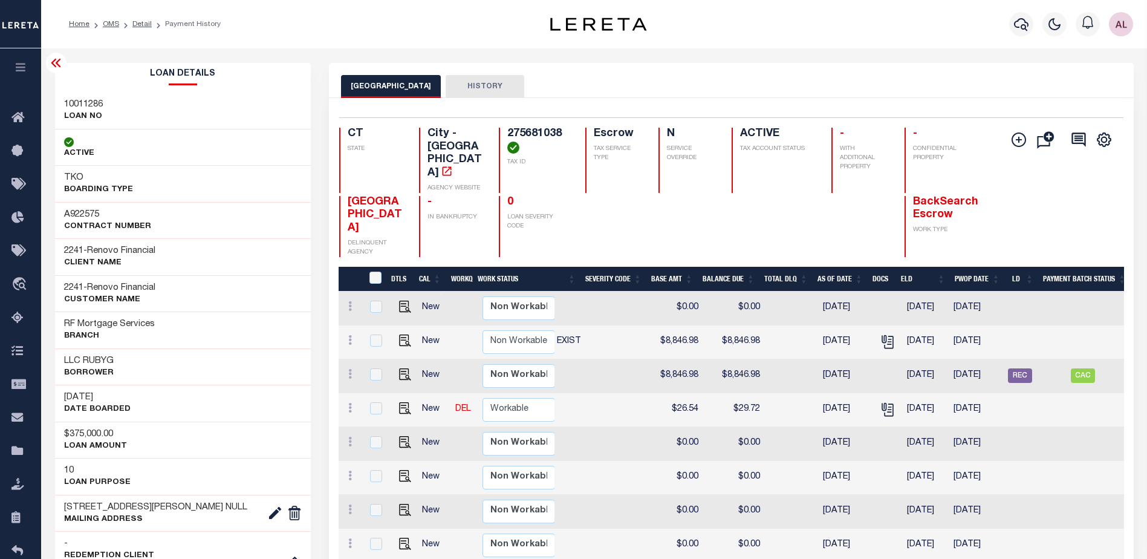
scroll to position [0, 420]
click at [1091, 368] on span "CAC" at bounding box center [1084, 375] width 24 height 15
checkbox input "true"
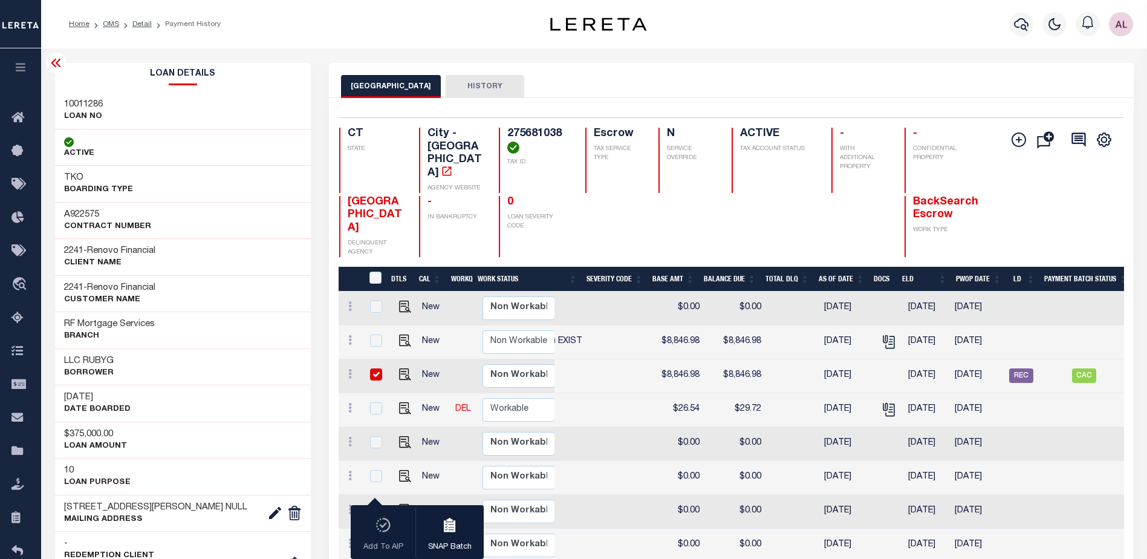
drag, startPoint x: 940, startPoint y: 536, endPoint x: 796, endPoint y: 542, distance: 144.6
click at [796, 542] on div "DTLS CAL WorkQ Work Status Work Type Tax Year RType MPO ReasonCode BillType Tax…" at bounding box center [731, 446] width 785 height 358
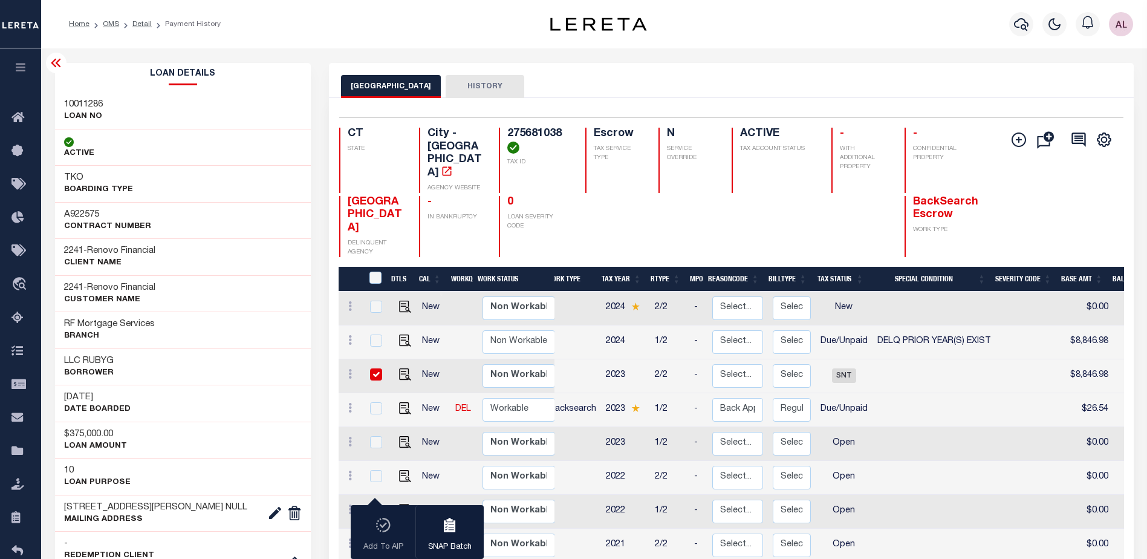
scroll to position [0, 12]
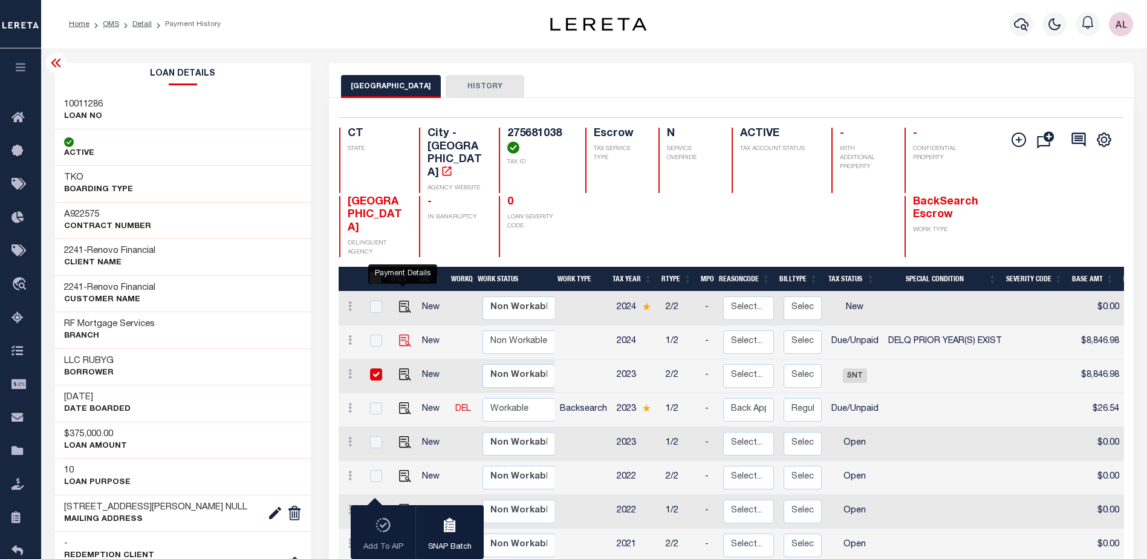
click at [404, 334] on img "" at bounding box center [405, 340] width 12 height 12
checkbox input "true"
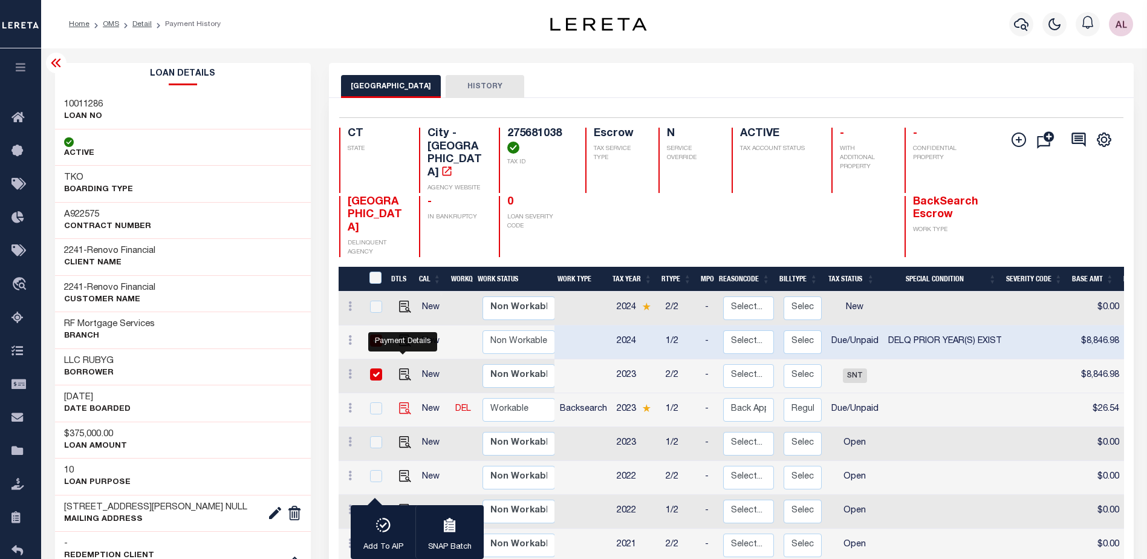
click at [403, 402] on img "" at bounding box center [405, 408] width 12 height 12
checkbox input "true"
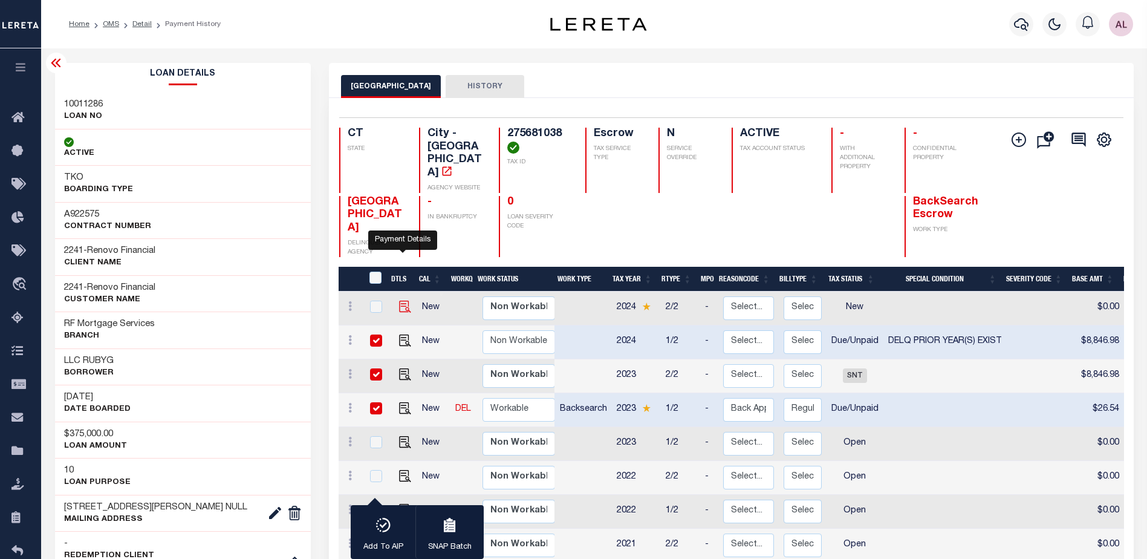
click at [401, 300] on img "" at bounding box center [405, 306] width 12 height 12
checkbox input "true"
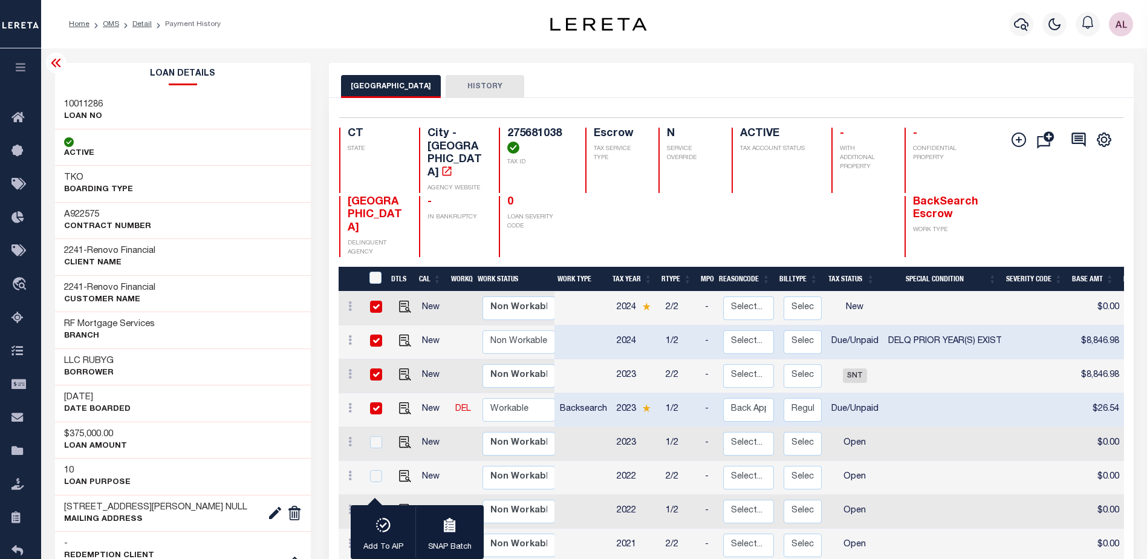
click at [209, 388] on div "A922575 Contract Number 2241 - Renovo Financial CLIENT Name" at bounding box center [183, 385] width 256 height 366
click at [268, 401] on div "11/20/2024 DATE BOARDED" at bounding box center [183, 402] width 256 height 37
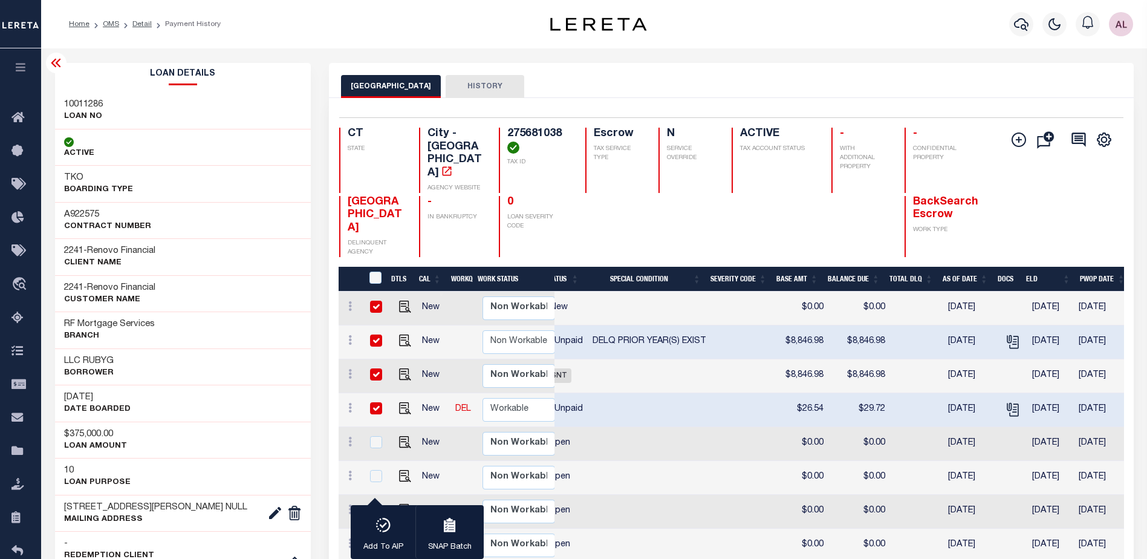
scroll to position [0, 302]
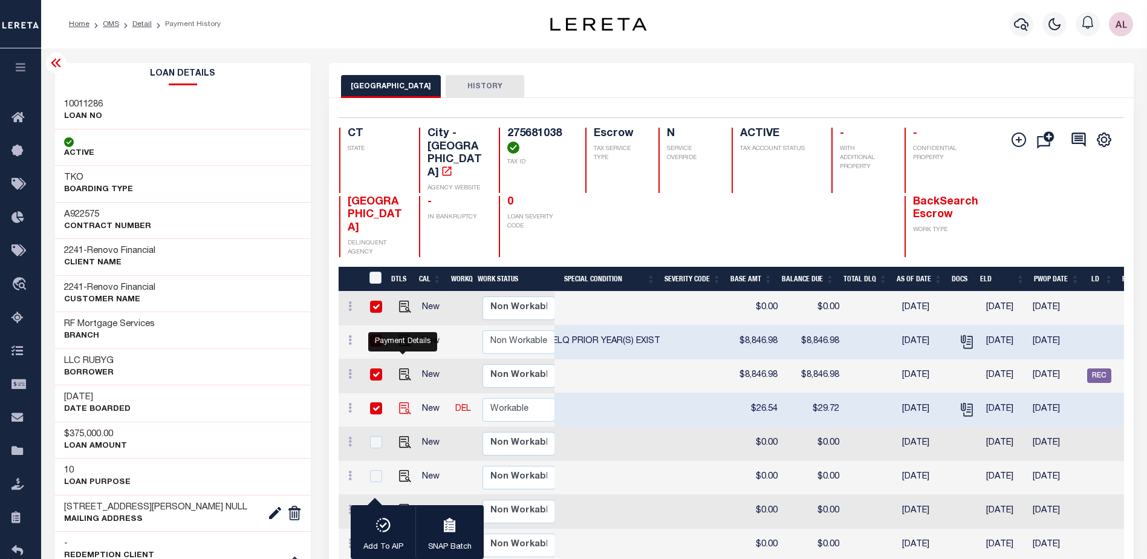
click at [406, 402] on img "" at bounding box center [405, 408] width 12 height 12
checkbox input "false"
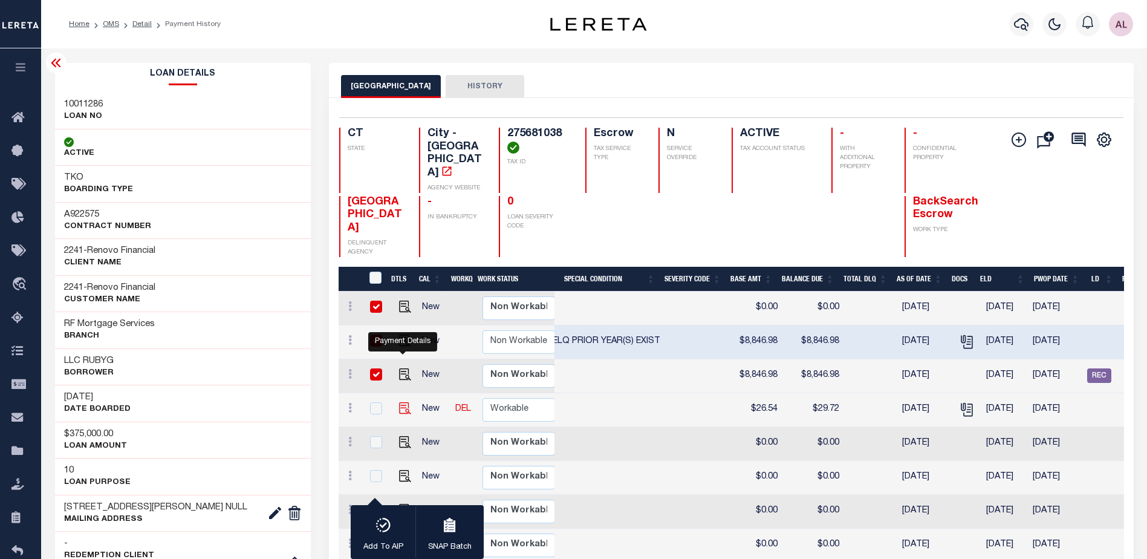
click at [404, 402] on img "" at bounding box center [405, 408] width 12 height 12
checkbox input "true"
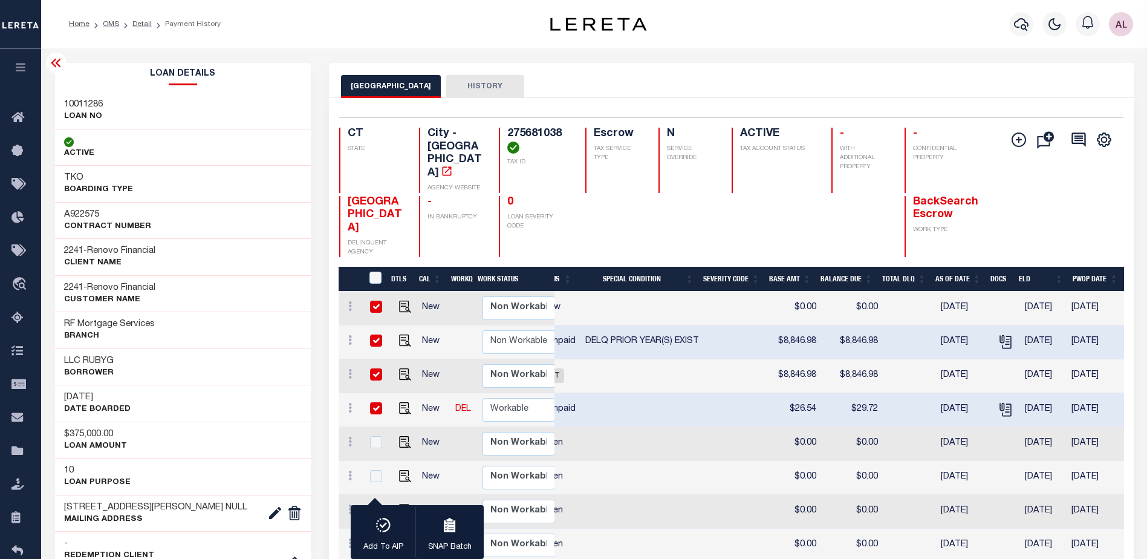
scroll to position [0, 299]
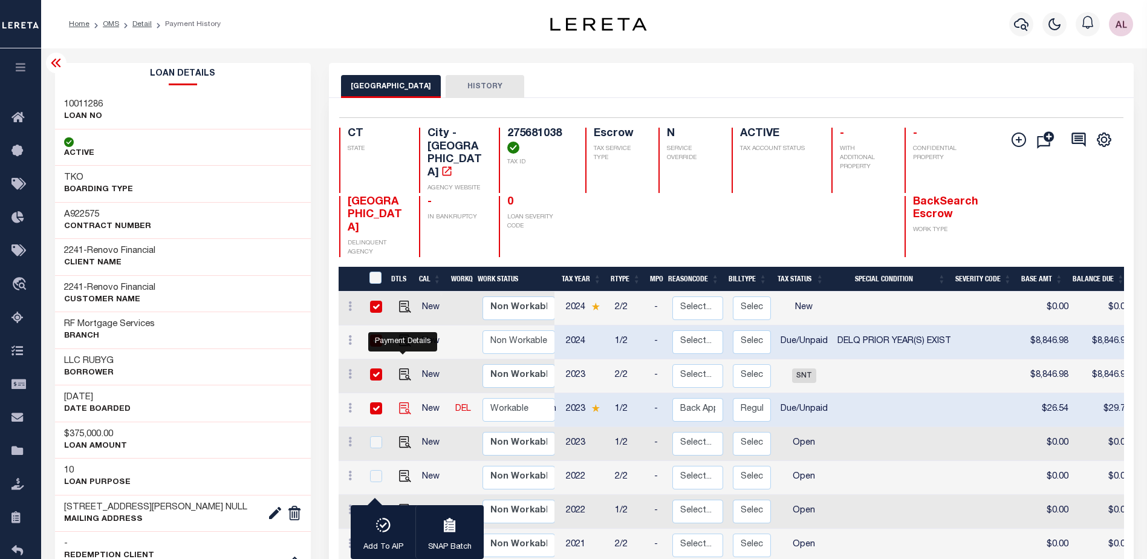
click at [399, 402] on img "" at bounding box center [405, 408] width 12 height 12
checkbox input "false"
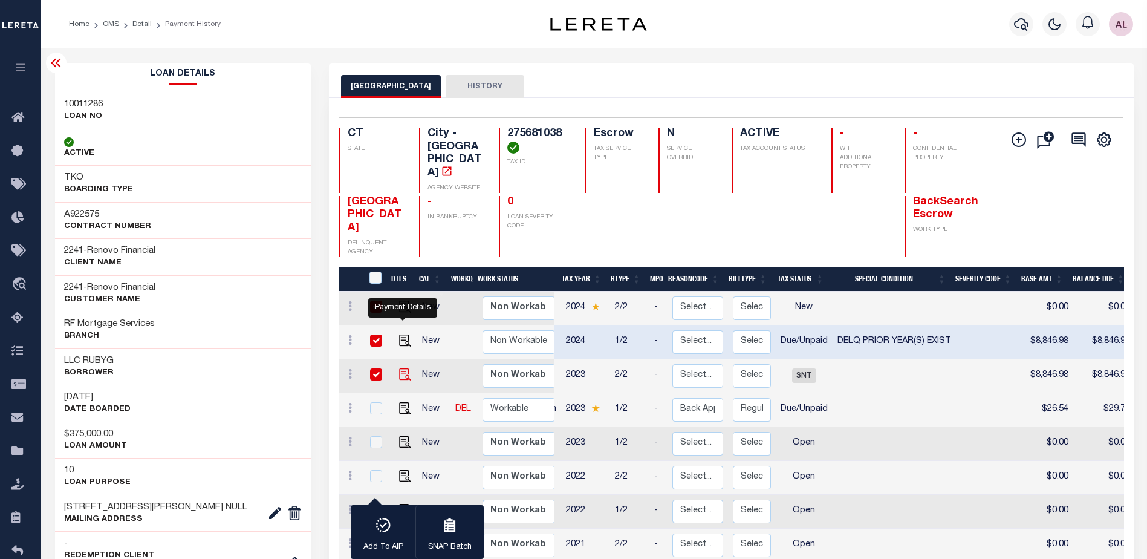
click at [403, 368] on img "" at bounding box center [405, 374] width 12 height 12
checkbox input "false"
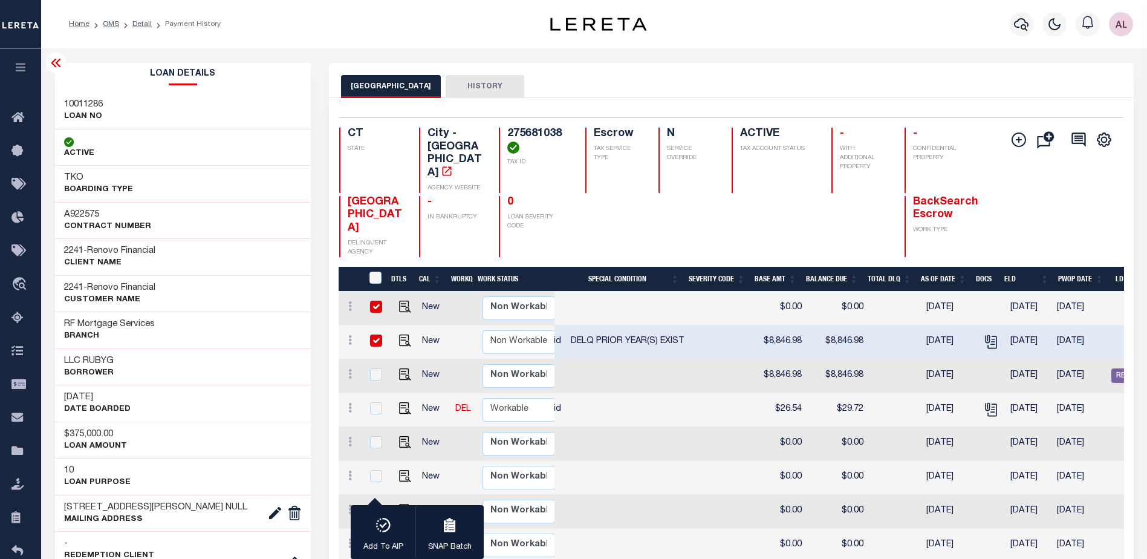
scroll to position [0, 268]
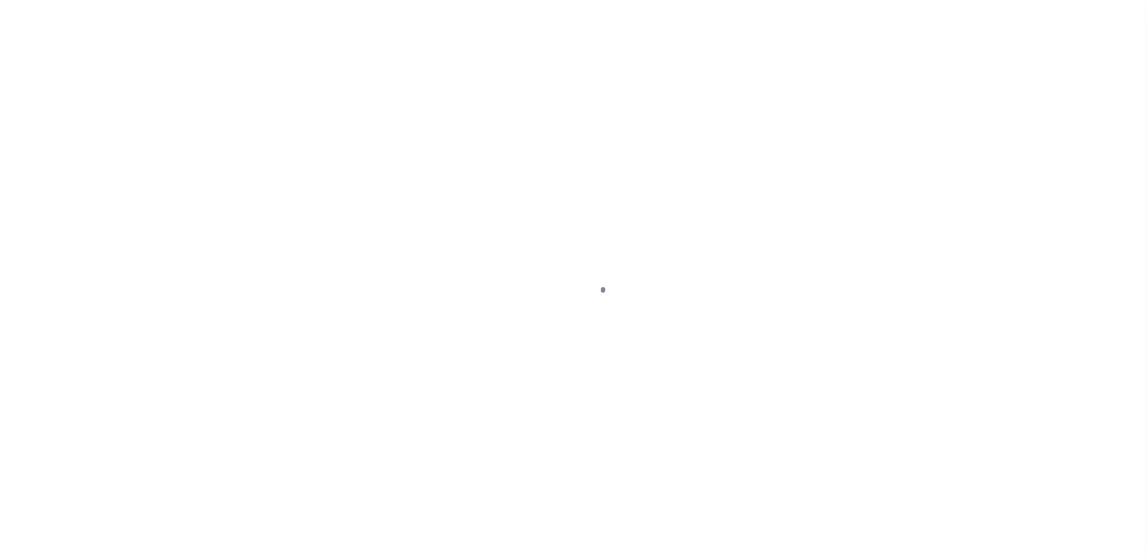
select select "DUE"
select select "18"
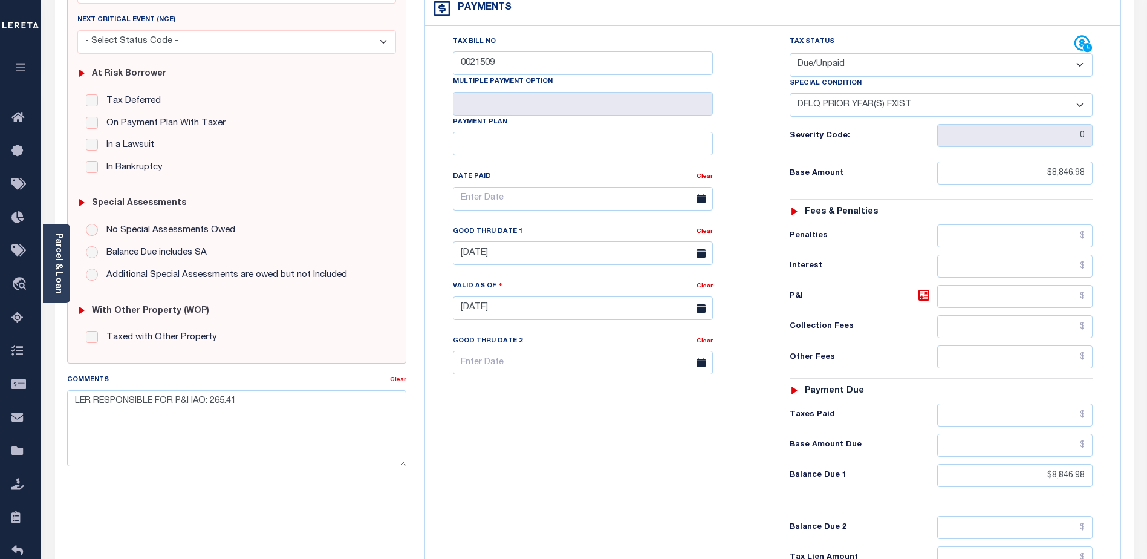
scroll to position [150, 0]
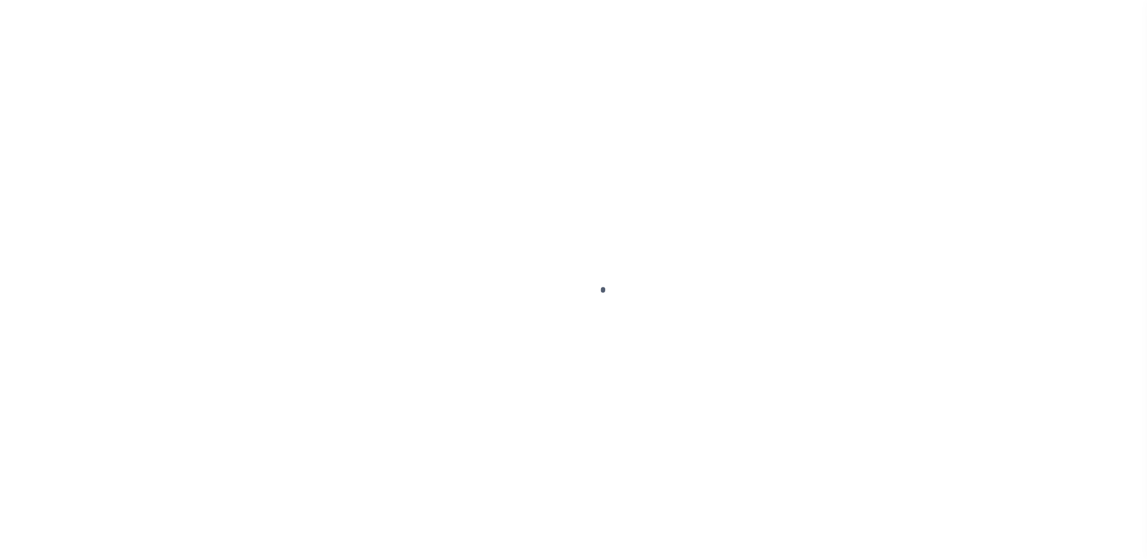
select select "SNT"
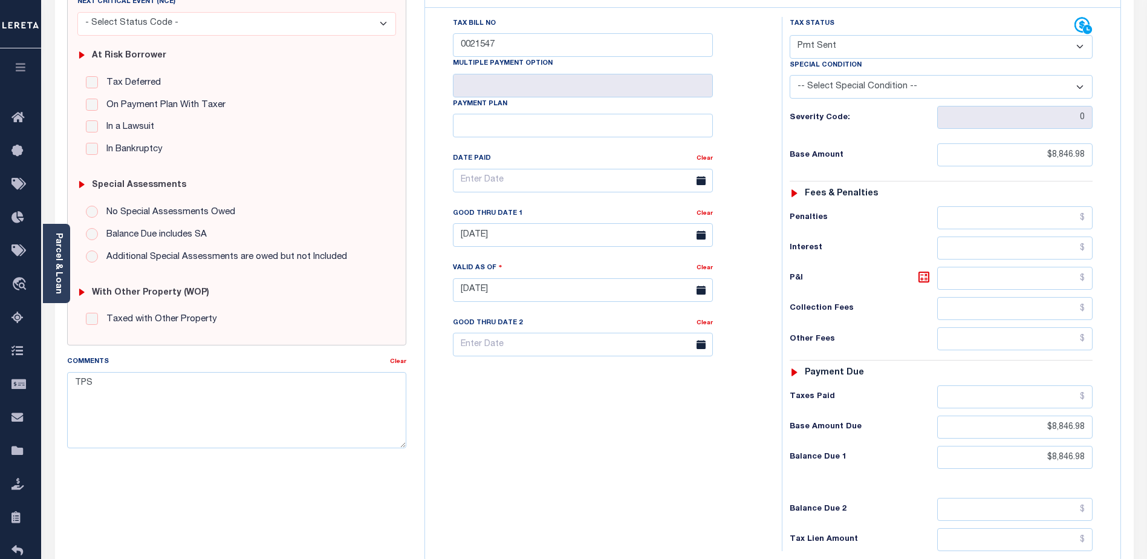
scroll to position [89, 0]
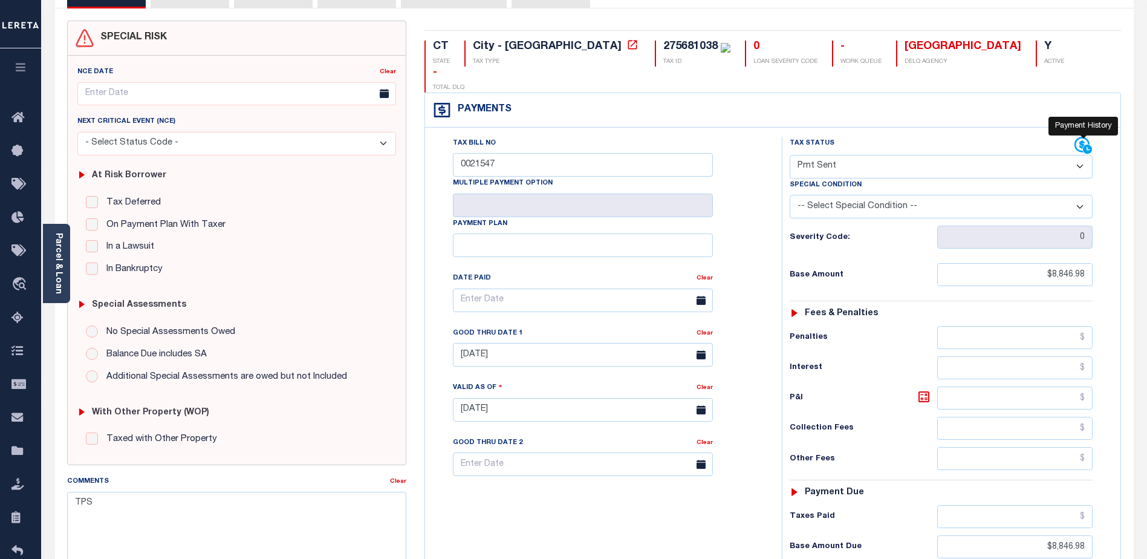
click at [1077, 137] on icon at bounding box center [1082, 144] width 15 height 15
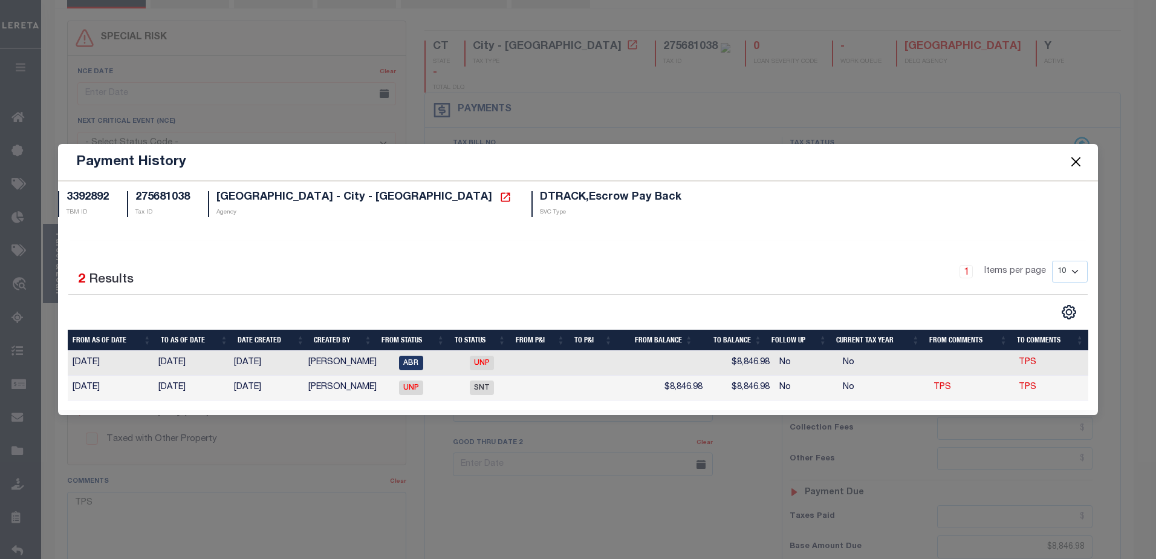
click at [1077, 161] on button "Close" at bounding box center [1076, 162] width 16 height 16
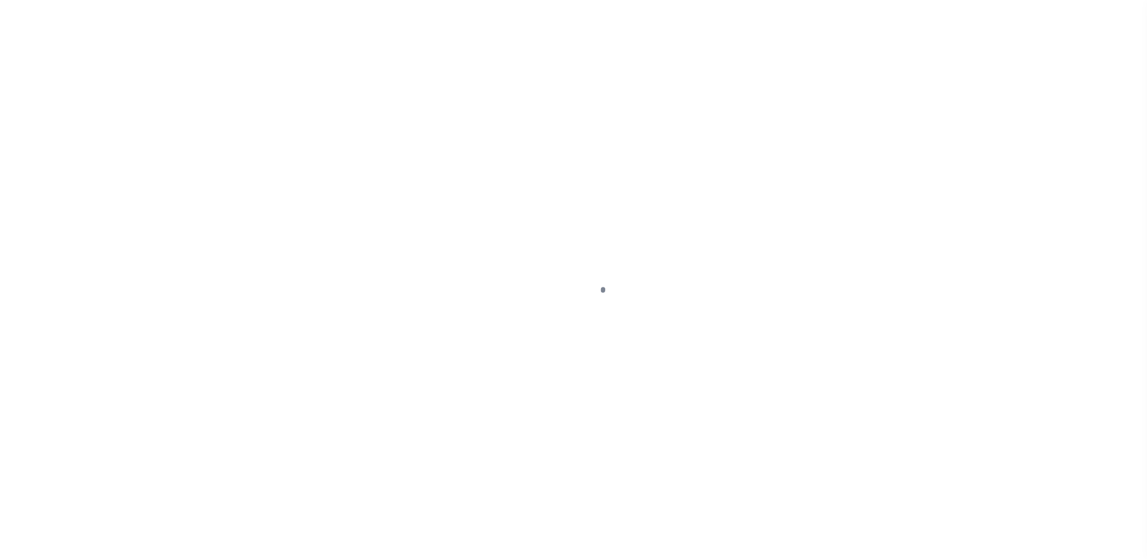
select select "DUE"
select select "18"
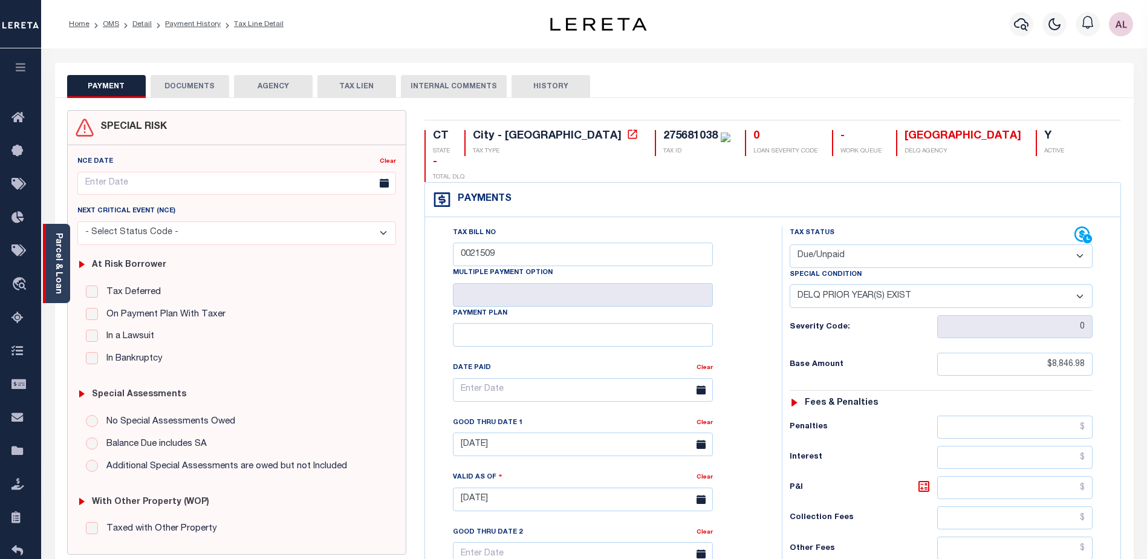
click at [54, 278] on link "Parcel & Loan" at bounding box center [58, 263] width 8 height 61
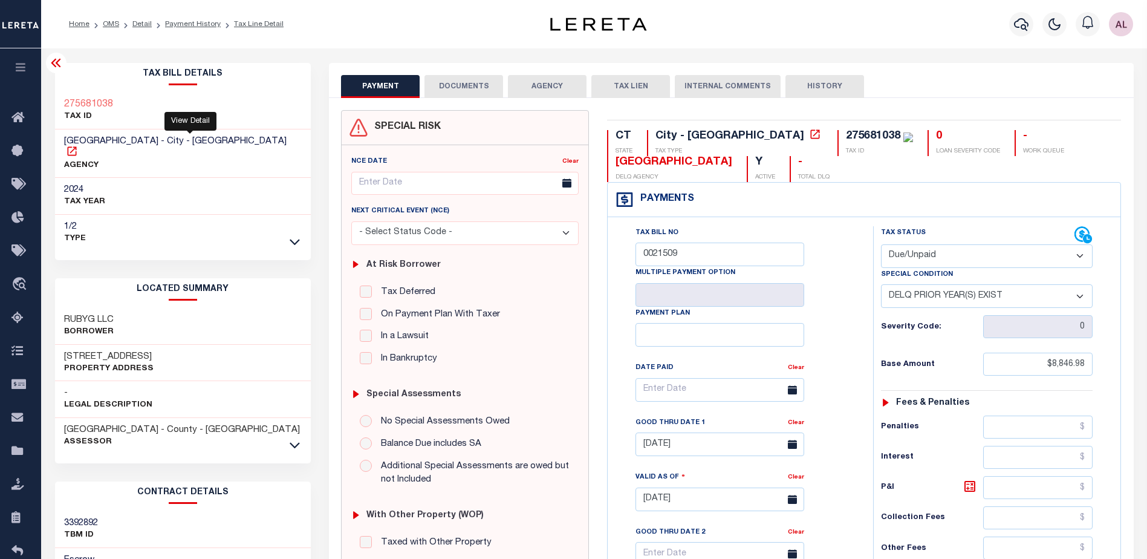
click at [78, 145] on icon at bounding box center [72, 151] width 12 height 12
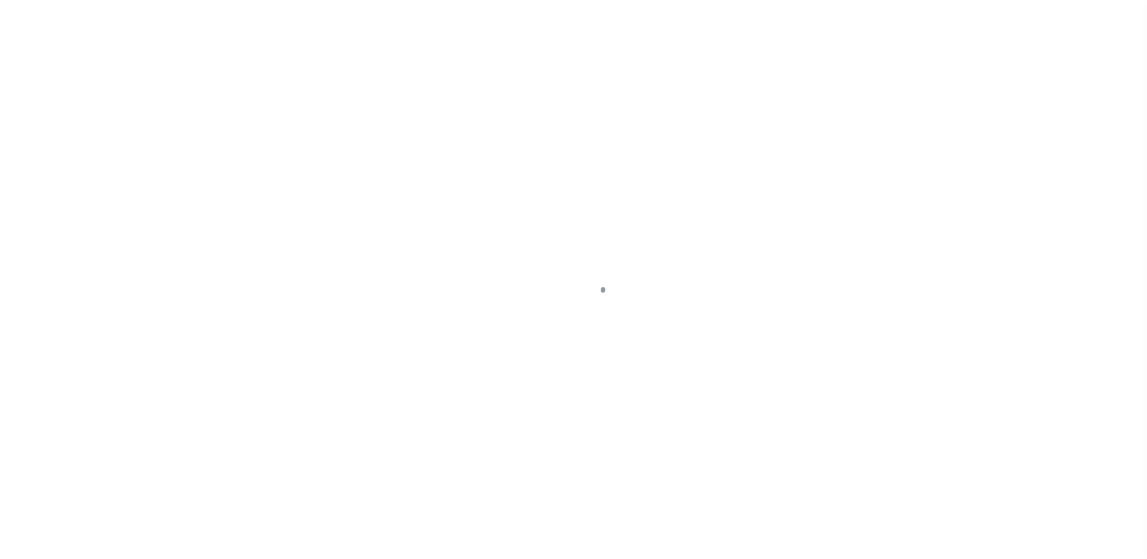
select select "DUE"
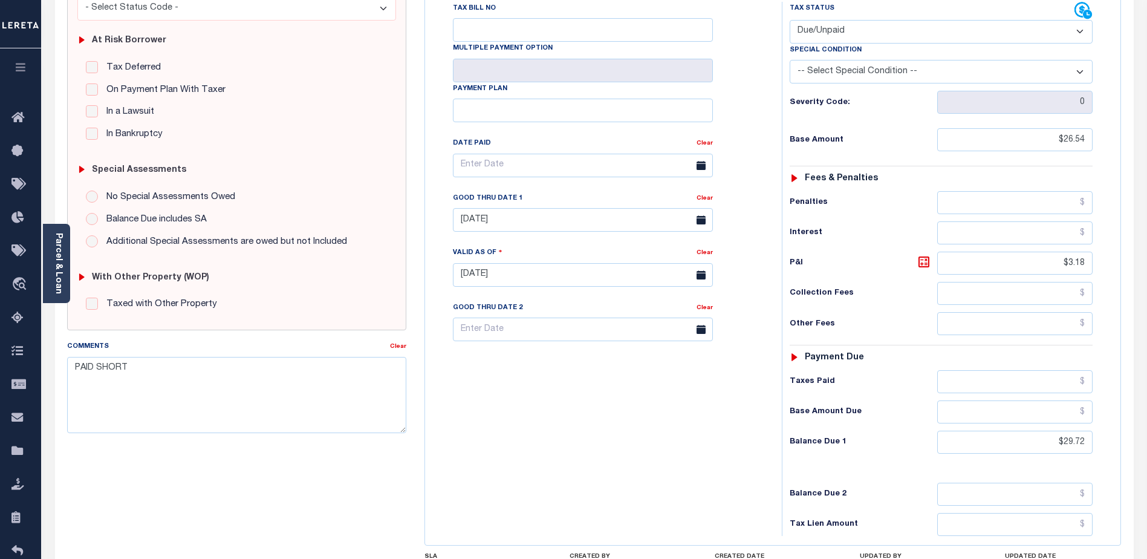
scroll to position [242, 0]
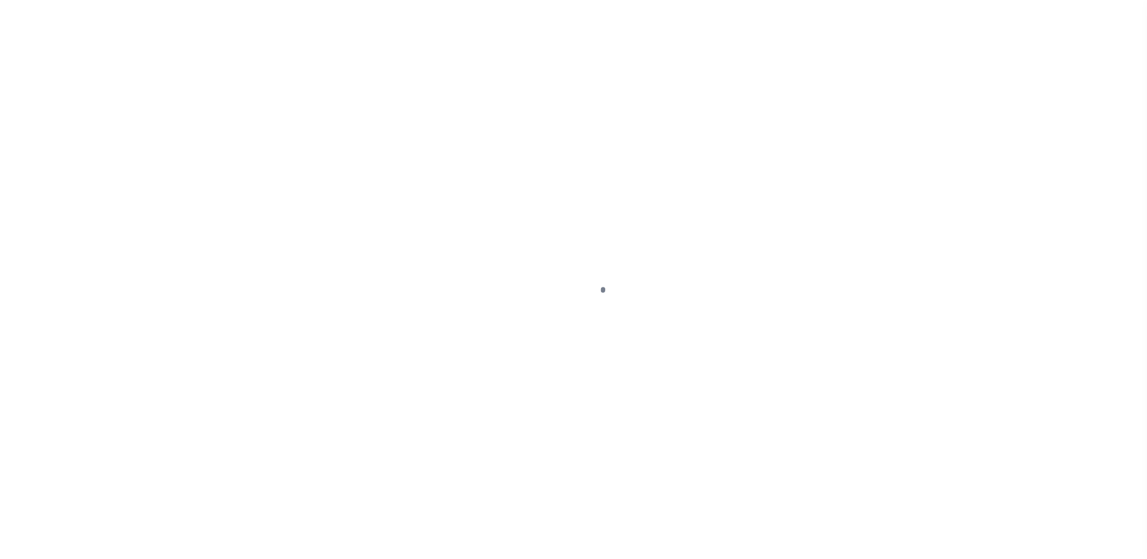
select select "DUE"
select select "SNT"
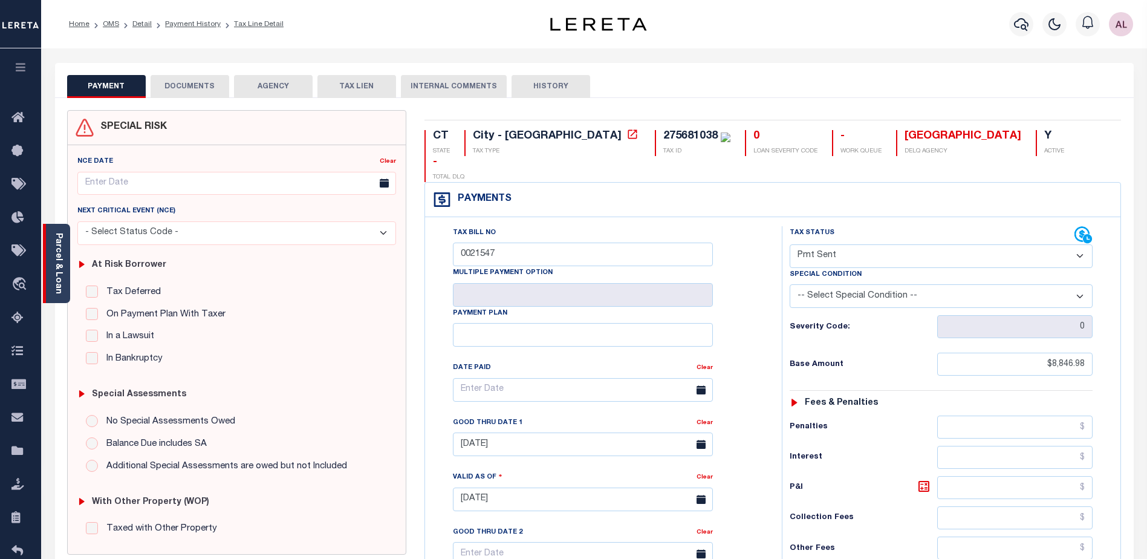
click at [56, 275] on link "Parcel & Loan" at bounding box center [58, 263] width 8 height 61
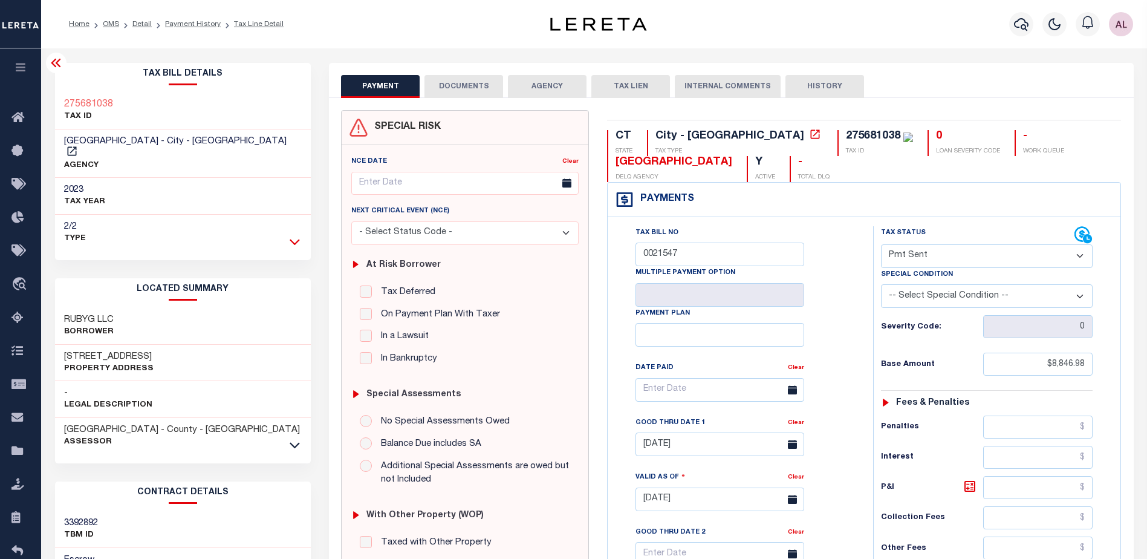
click at [293, 235] on icon at bounding box center [295, 241] width 10 height 13
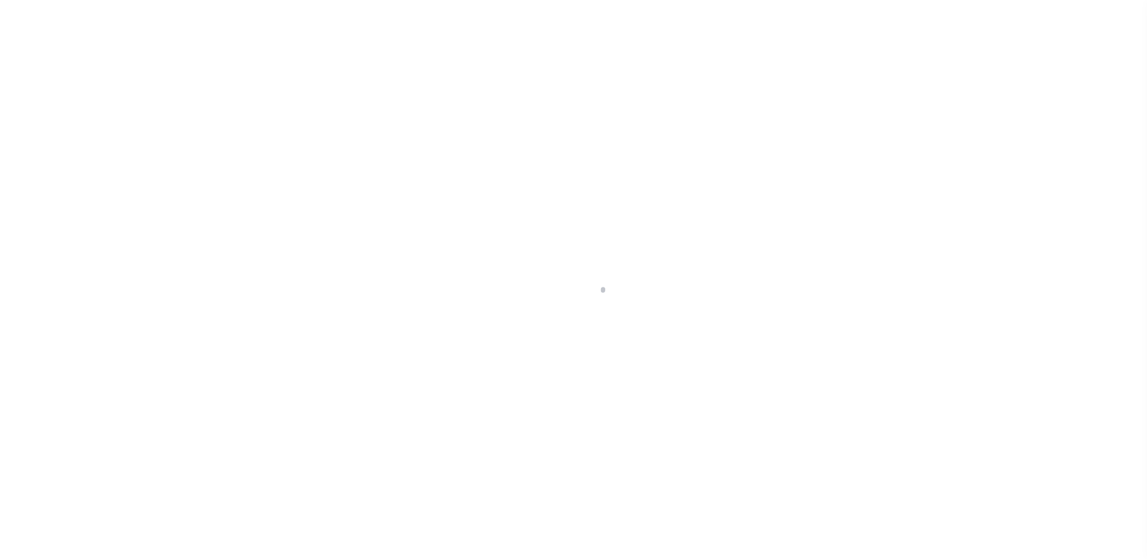
select select "10"
select select "Escrow"
select select "25067"
select select
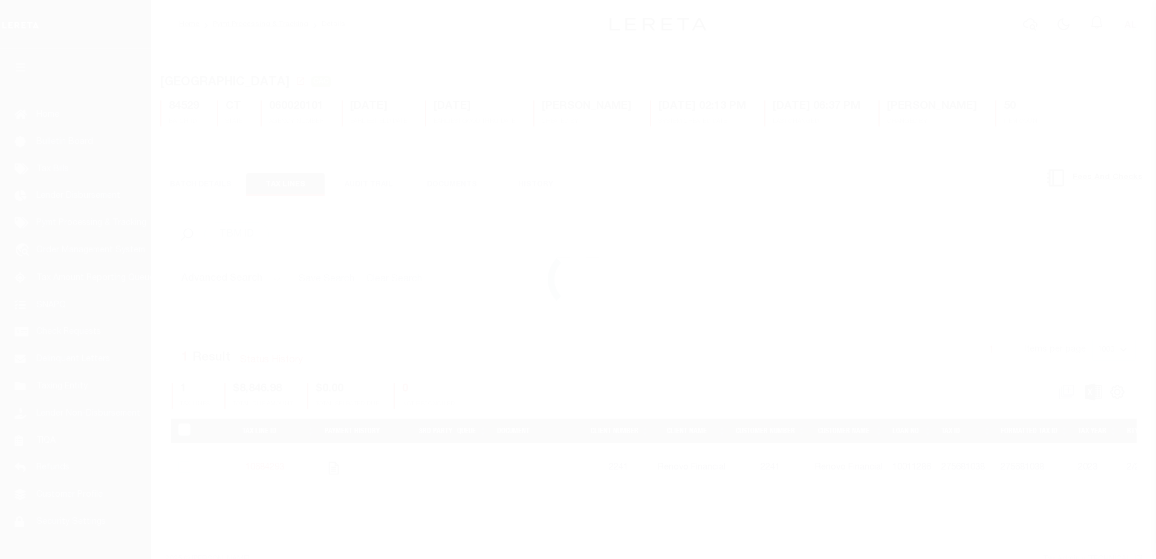
select select "CAC"
select select "CHK"
select select "[PERSON_NAME]"
select select "FDX"
select select
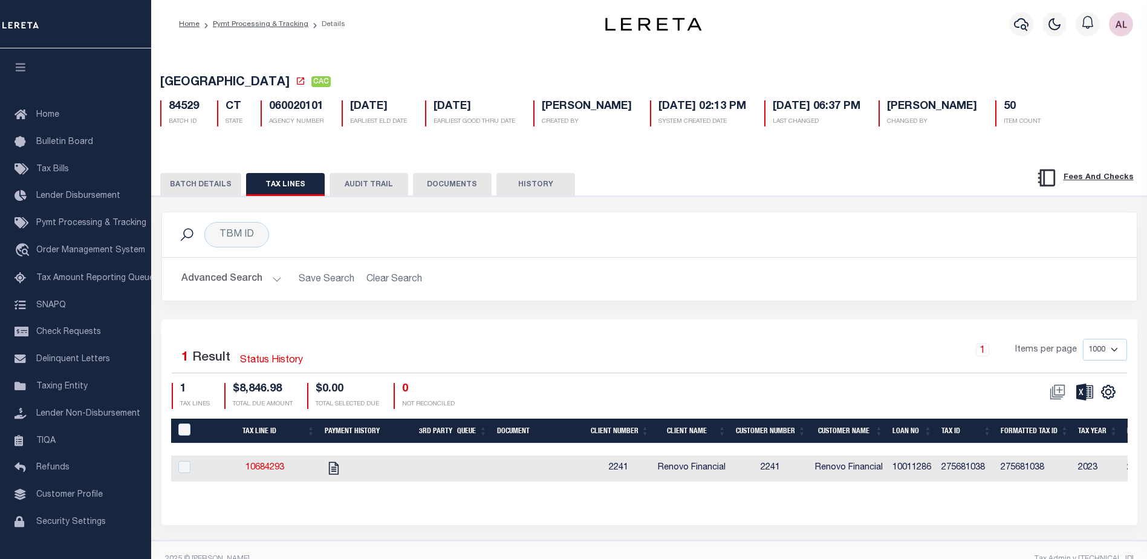
click at [213, 181] on button "BATCH DETAILS" at bounding box center [200, 184] width 81 height 23
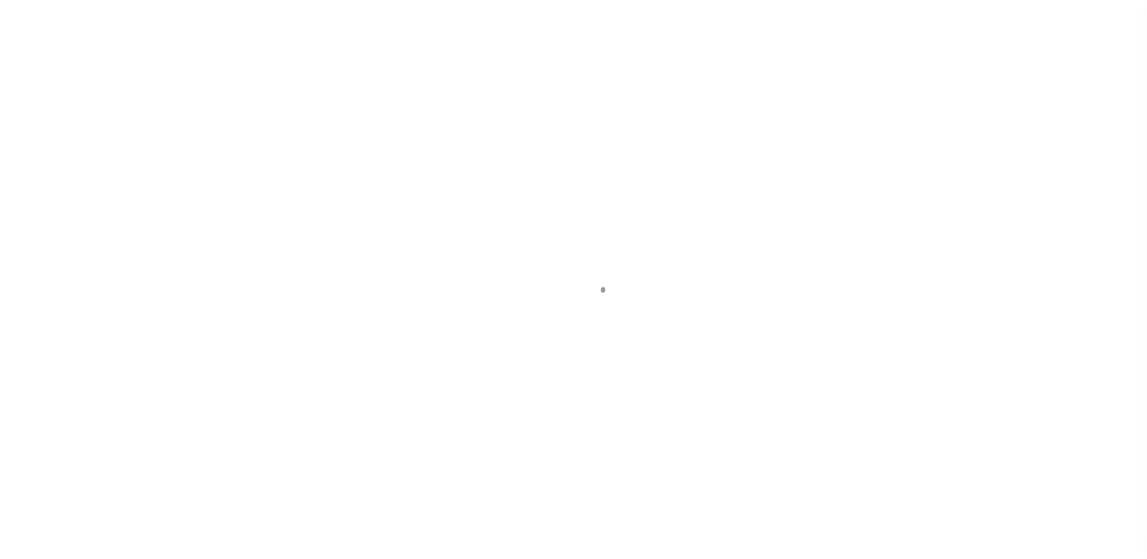
select select "DUE"
select select "18"
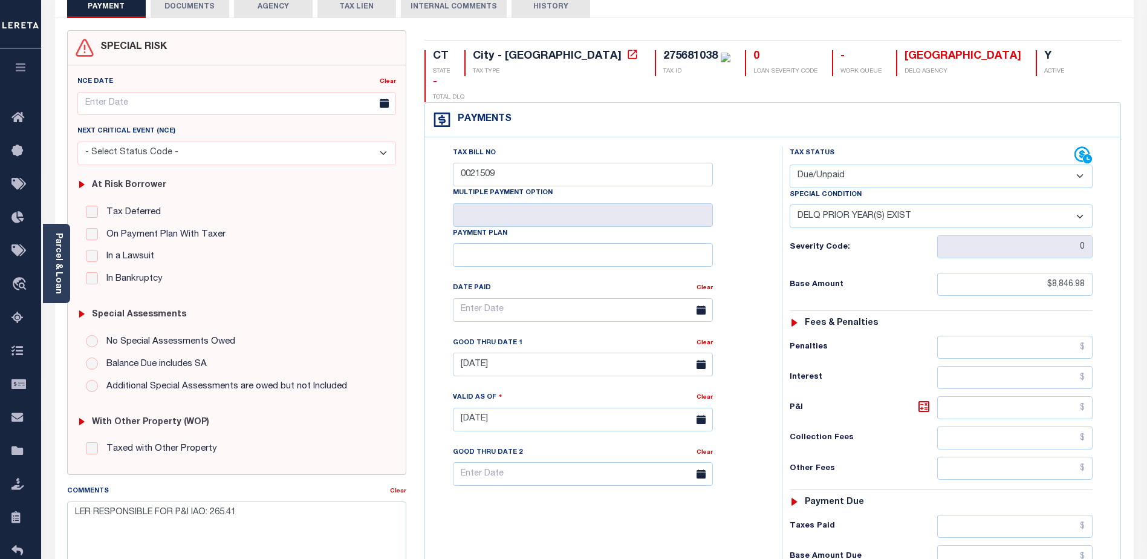
scroll to position [60, 0]
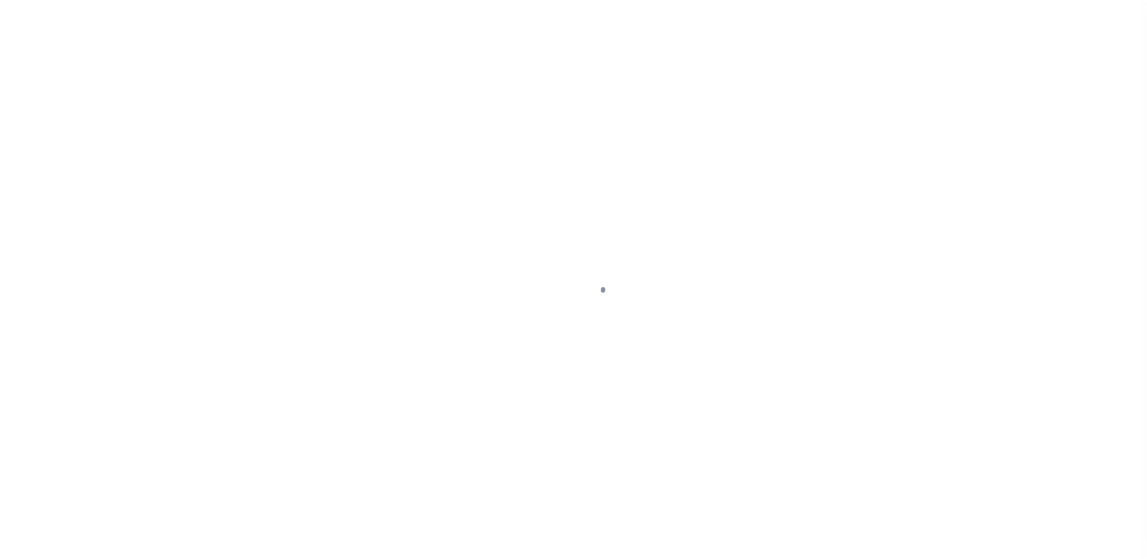
select select "DUE"
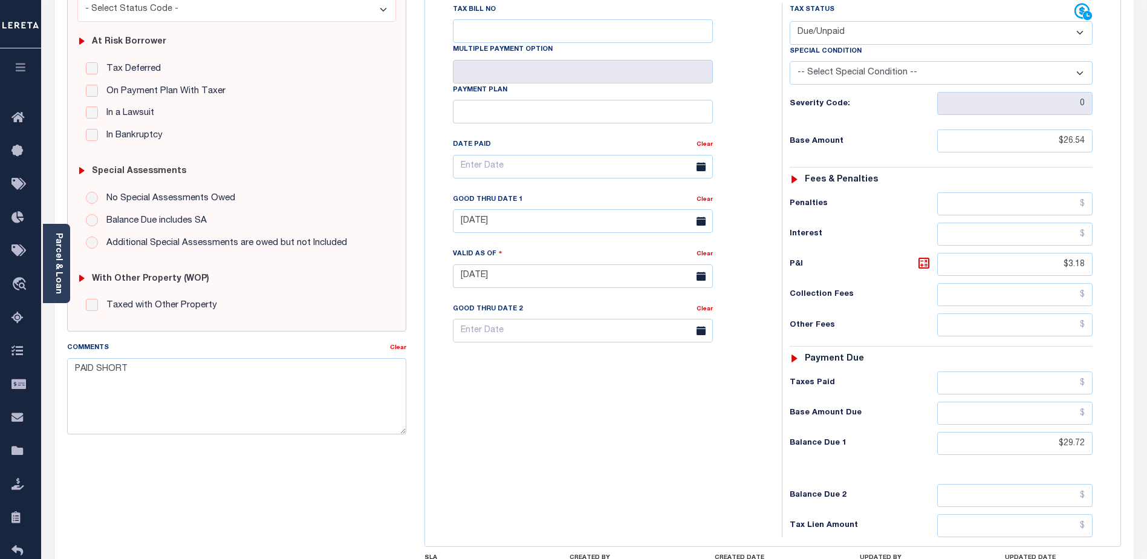
scroll to position [242, 0]
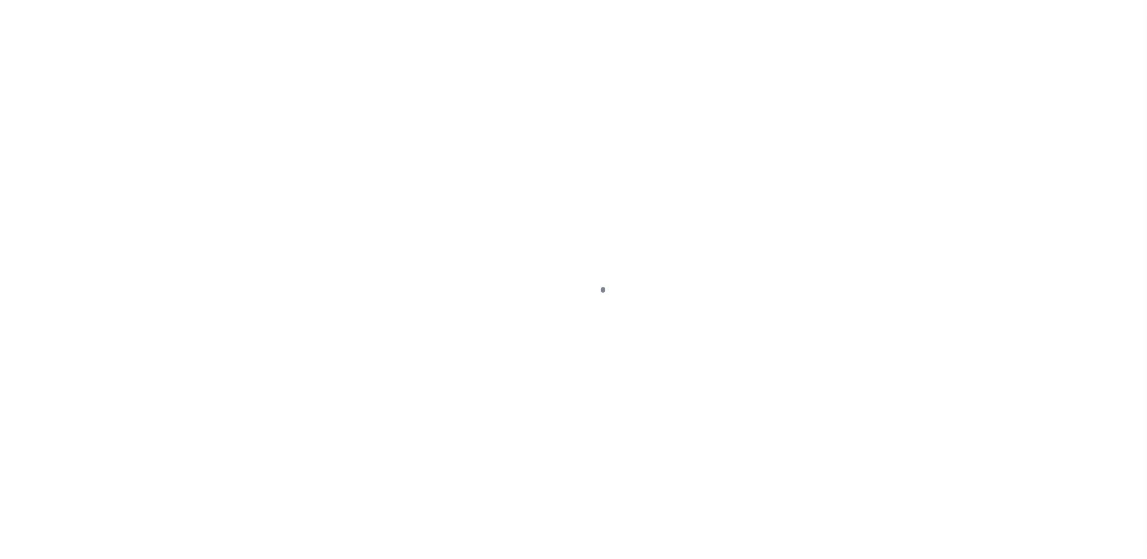
select select "NW2"
select select "DUE"
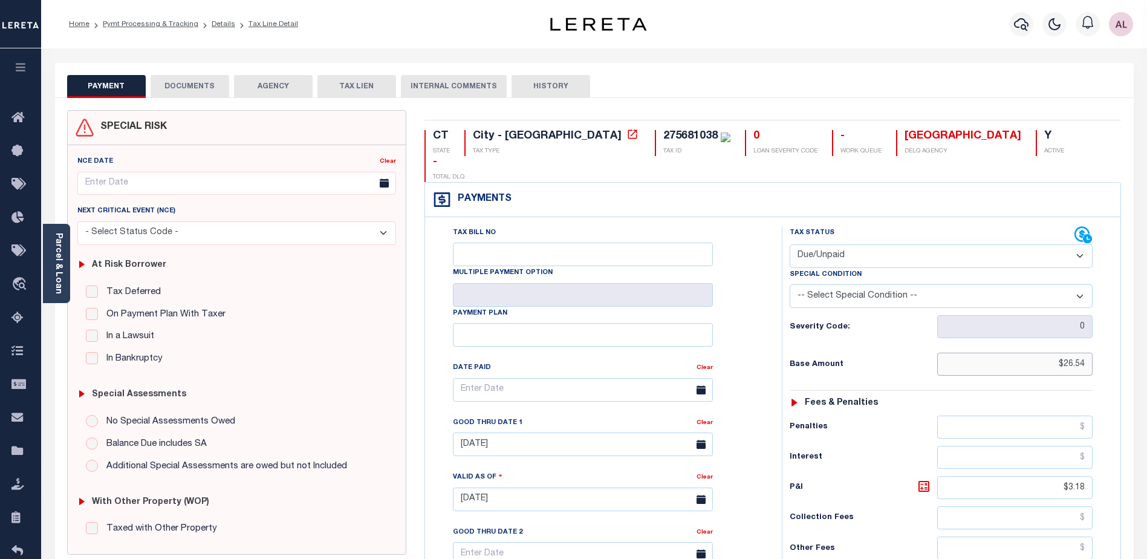
drag, startPoint x: 1020, startPoint y: 340, endPoint x: 1101, endPoint y: 337, distance: 81.1
click at [1101, 337] on div "Tax Status Status - Select Status Code -" at bounding box center [945, 493] width 326 height 534
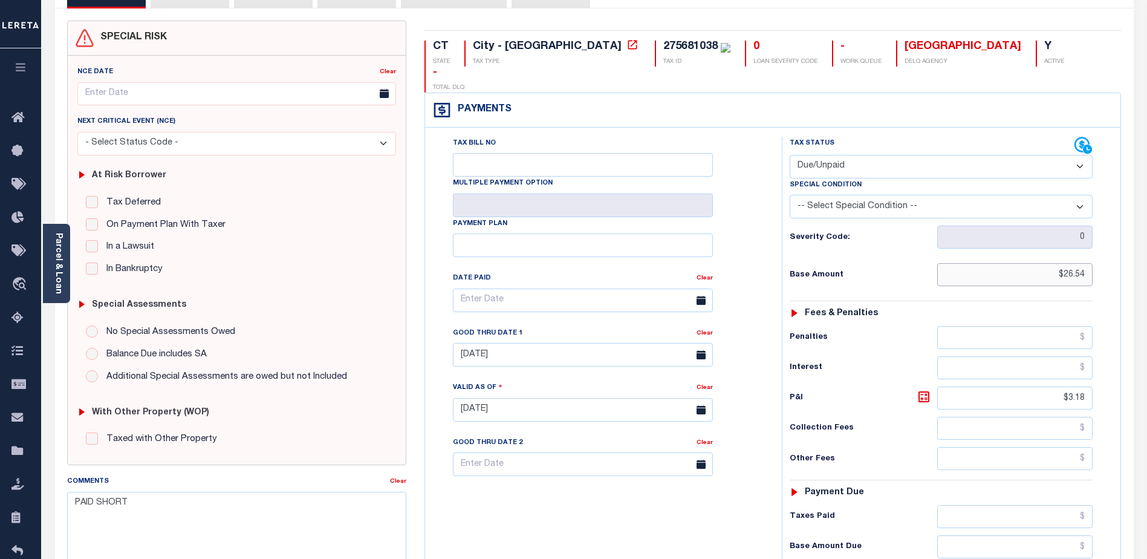
scroll to position [121, 0]
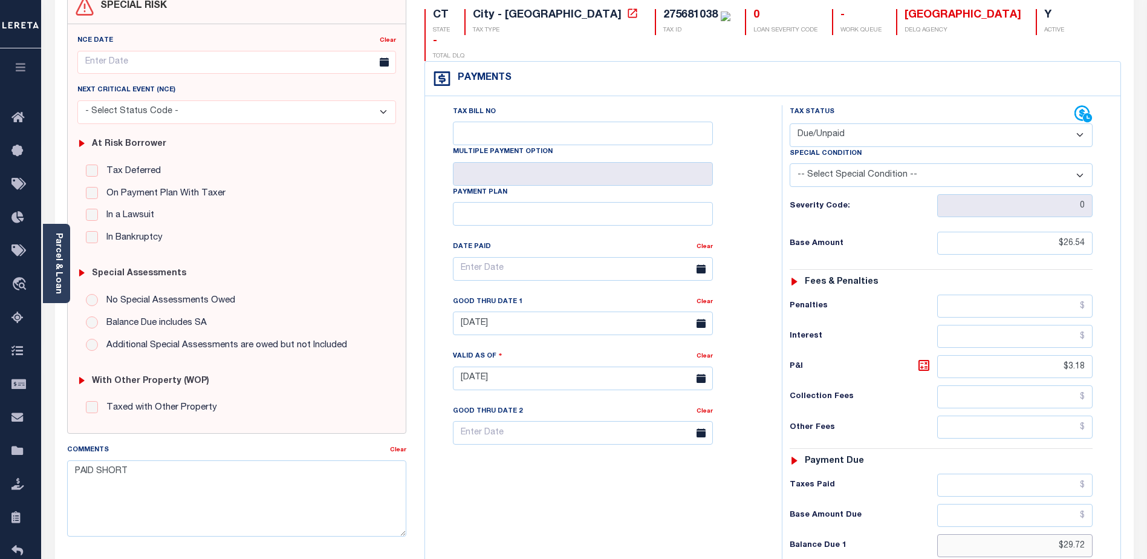
drag, startPoint x: 1054, startPoint y: 520, endPoint x: 1138, endPoint y: 522, distance: 84.7
click at [1138, 522] on div "PAYMENT DOCUMENTS AGENCY DELINQUENT PAYEE" at bounding box center [594, 367] width 1097 height 851
type input "$30.12"
type input "[DATE]"
click at [925, 362] on icon at bounding box center [923, 365] width 7 height 7
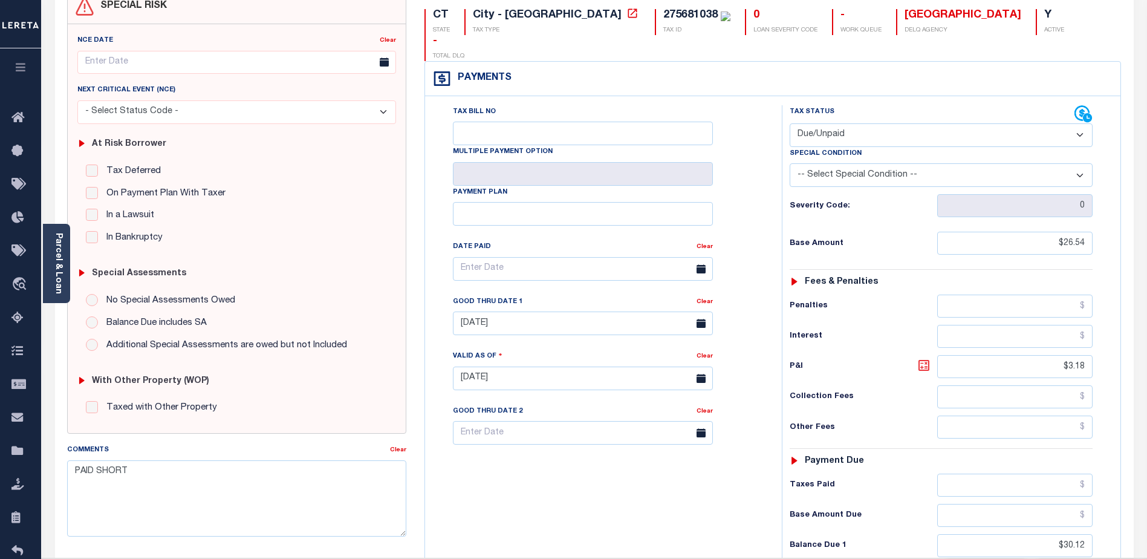
type input "$3.58"
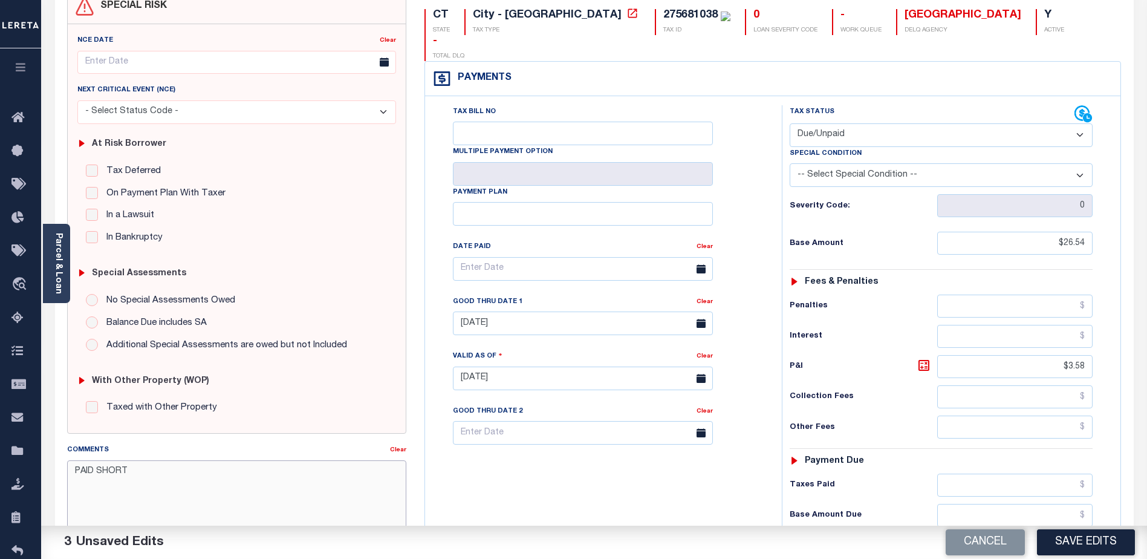
click at [139, 472] on textarea "PAID SHORT" at bounding box center [236, 498] width 339 height 76
drag, startPoint x: 329, startPoint y: 472, endPoint x: 268, endPoint y: 467, distance: 61.2
click at [268, 467] on textarea "PAID SHORT Loan boarded on 11/20/2024 after 8/1 due date" at bounding box center [236, 498] width 339 height 76
type textarea "PAID SHORT Loan boarded on 11/20/2024 after due date of 8/1 client is responsib…"
click at [1070, 543] on button "Save Edits" at bounding box center [1086, 542] width 98 height 26
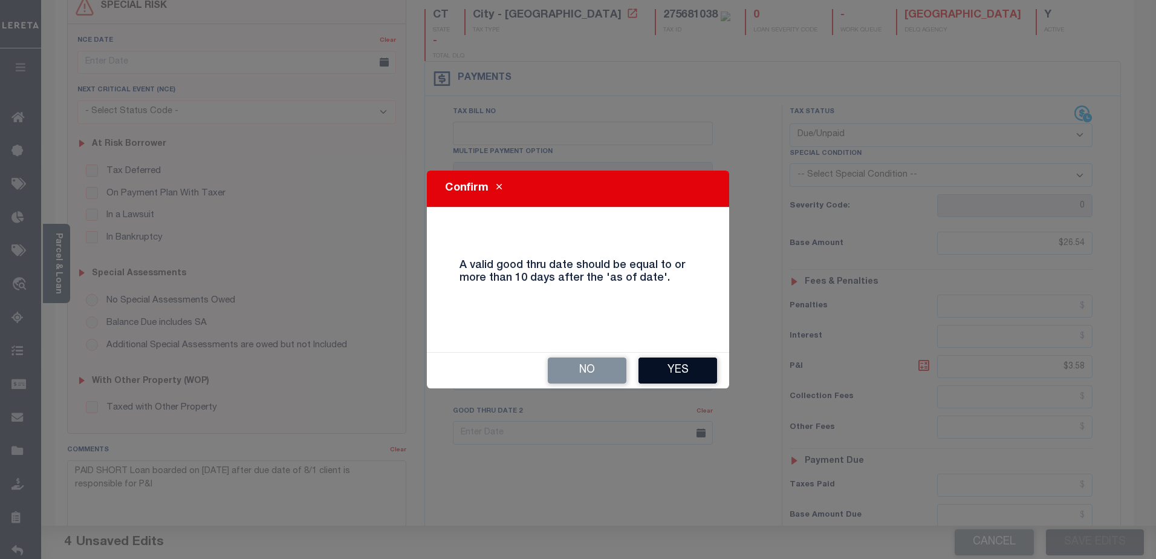
click at [676, 369] on button "Yes" at bounding box center [677, 370] width 79 height 26
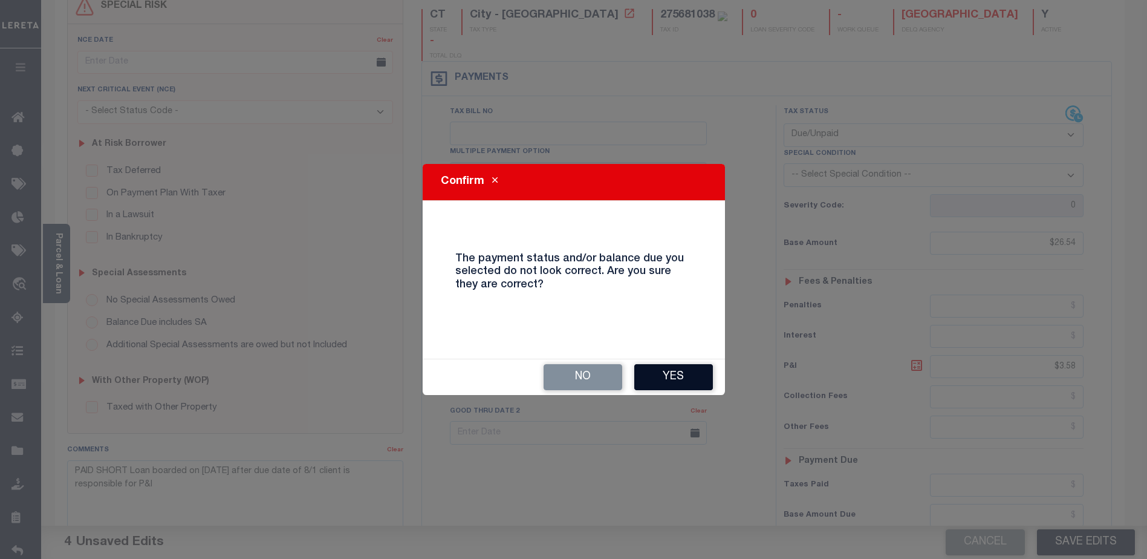
click at [669, 380] on button "Yes" at bounding box center [673, 377] width 79 height 26
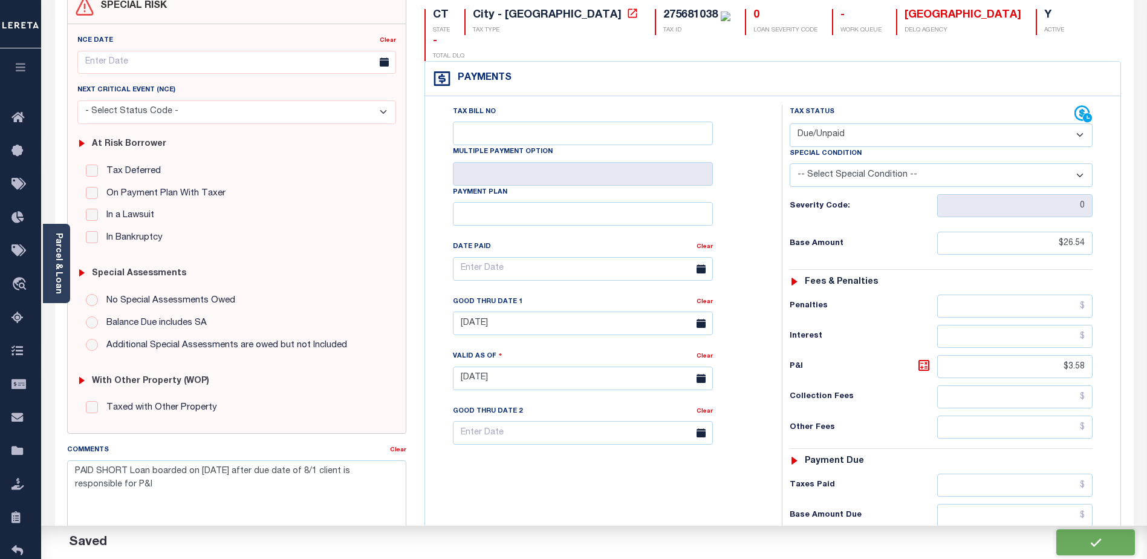
checkbox input "false"
type input "$26.54"
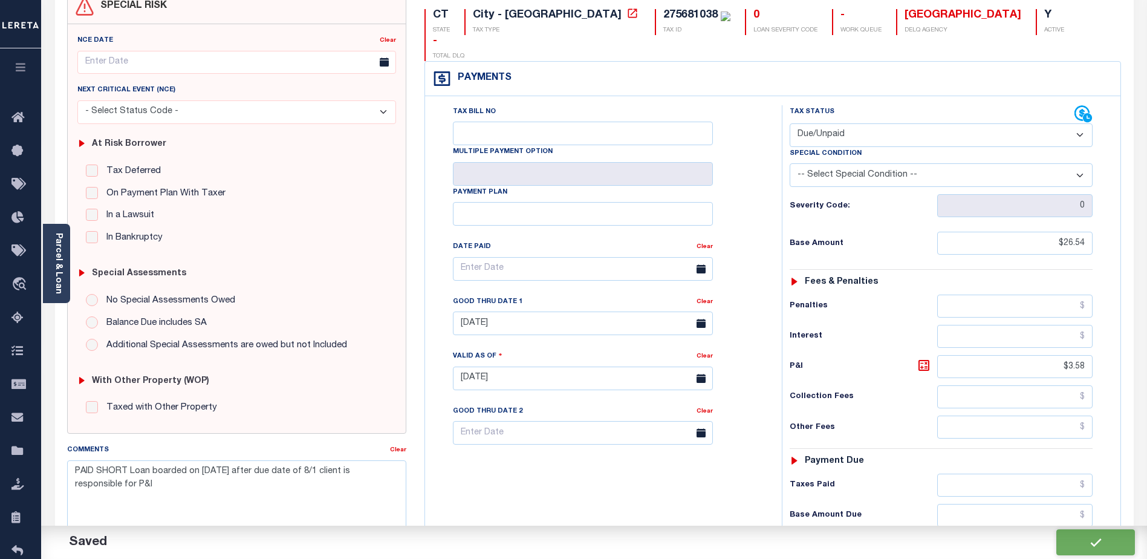
type input "$3.58"
type input "$30.12"
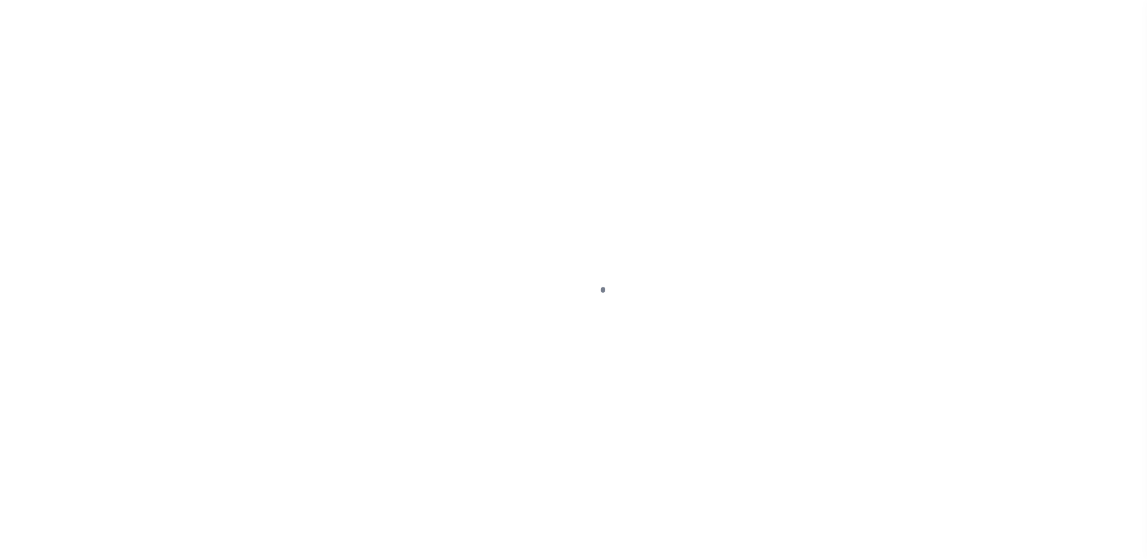
select select "DUE"
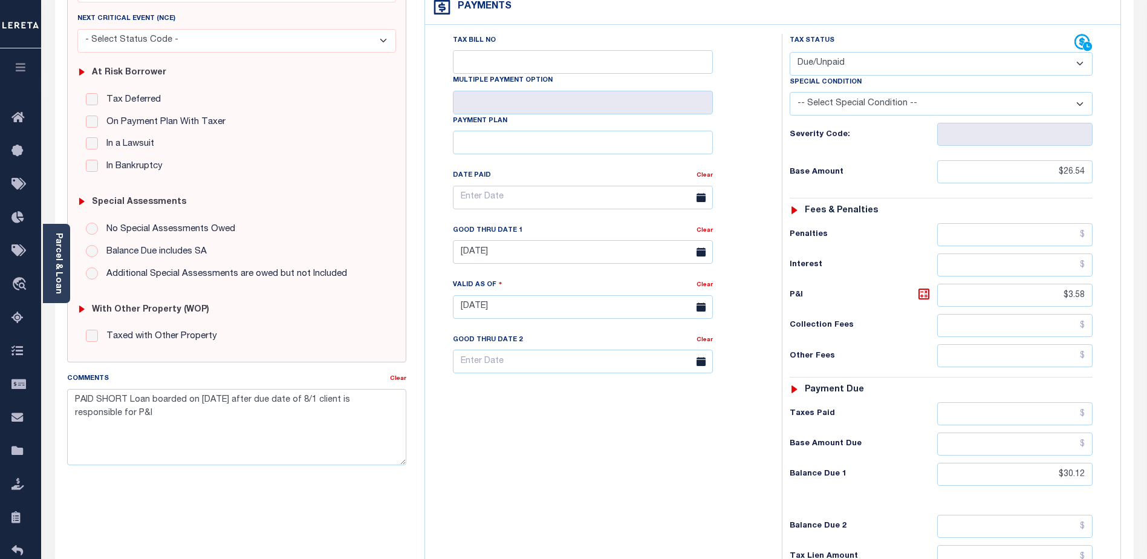
scroll to position [242, 0]
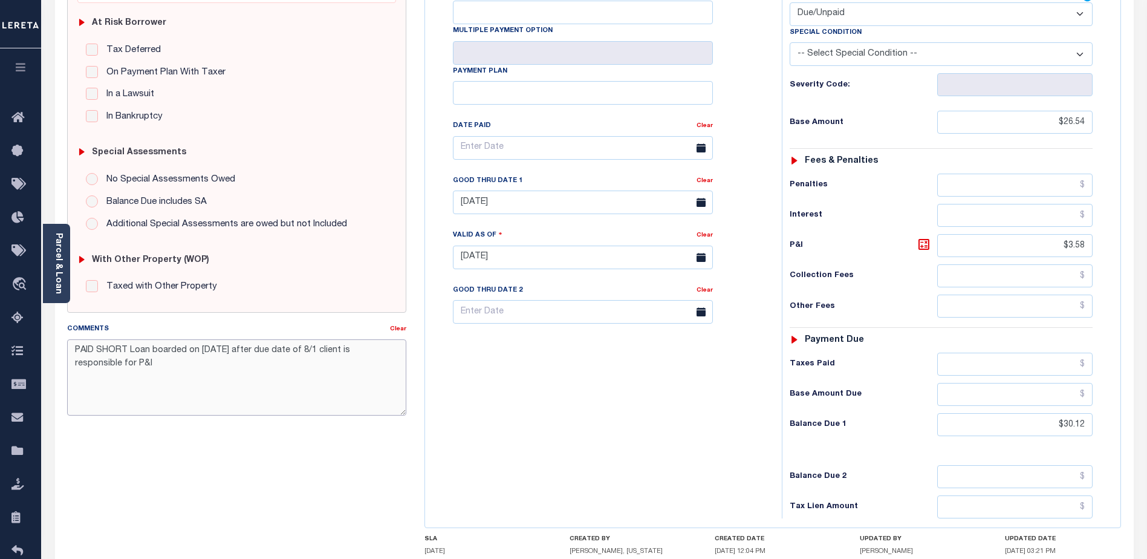
click at [158, 363] on textarea "PAID SHORT Loan boarded on [DATE] after due date of 8/1 client is responsible f…" at bounding box center [236, 377] width 339 height 76
type textarea "PAID SHORT Loan boarded on 11/20/2024 after due date of 8/1 client is responsib…"
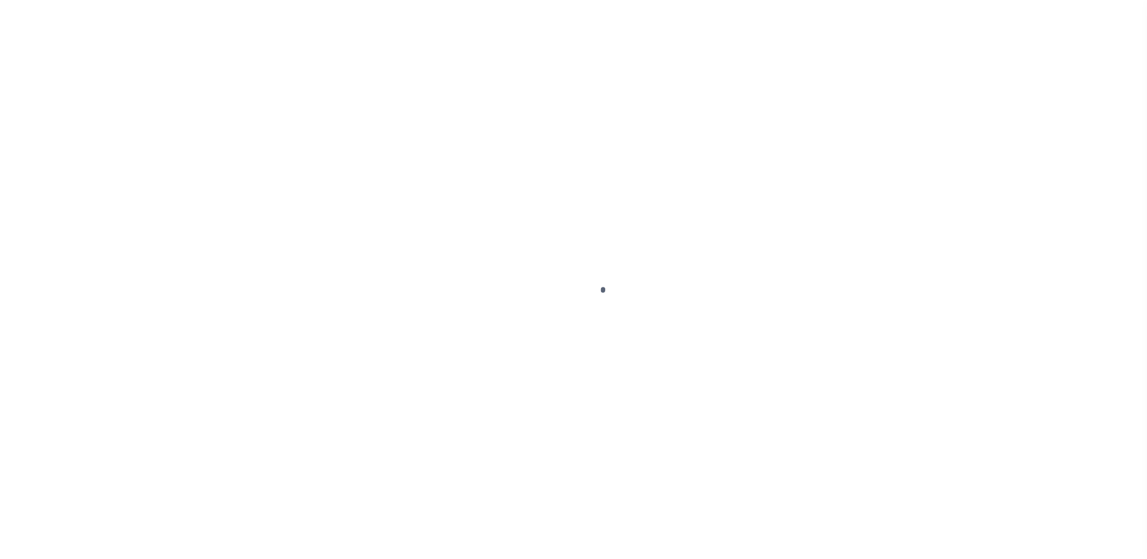
select select "DUE"
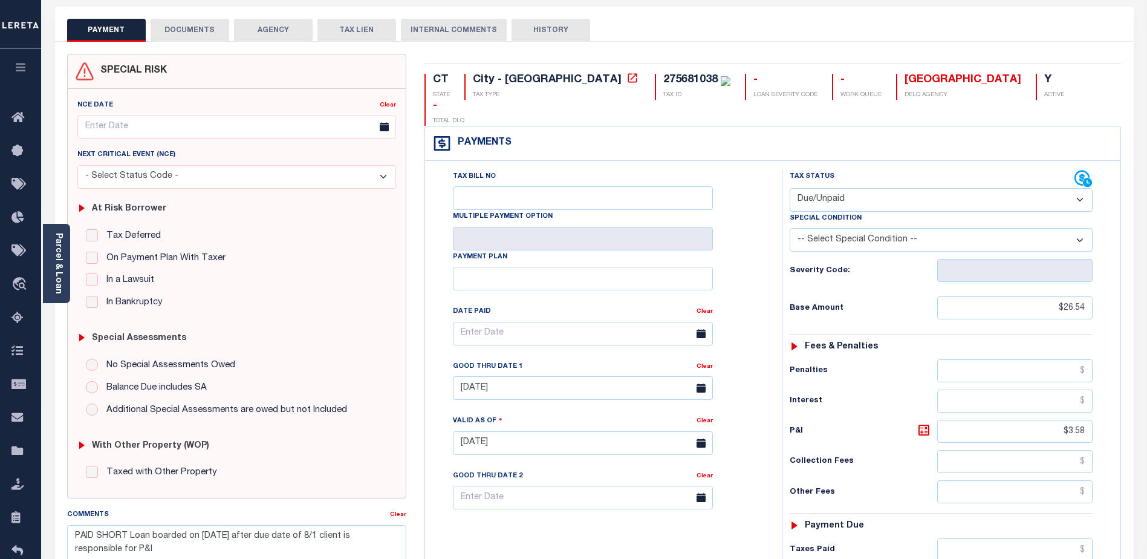
scroll to position [181, 0]
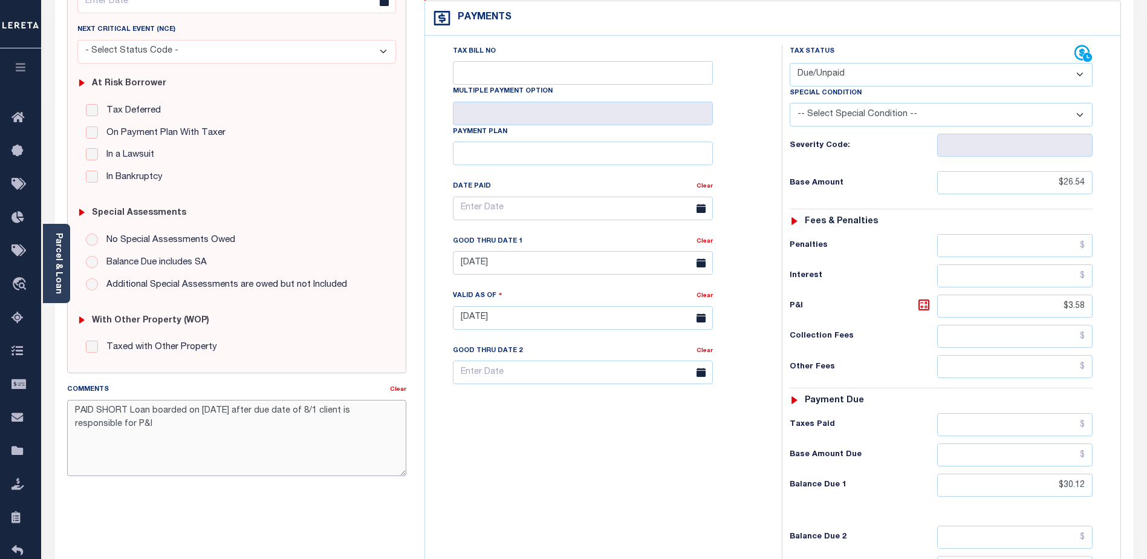
click at [158, 426] on textarea "PAID SHORT Loan boarded on 11/20/2024 after due date of 8/1 client is responsib…" at bounding box center [236, 438] width 339 height 76
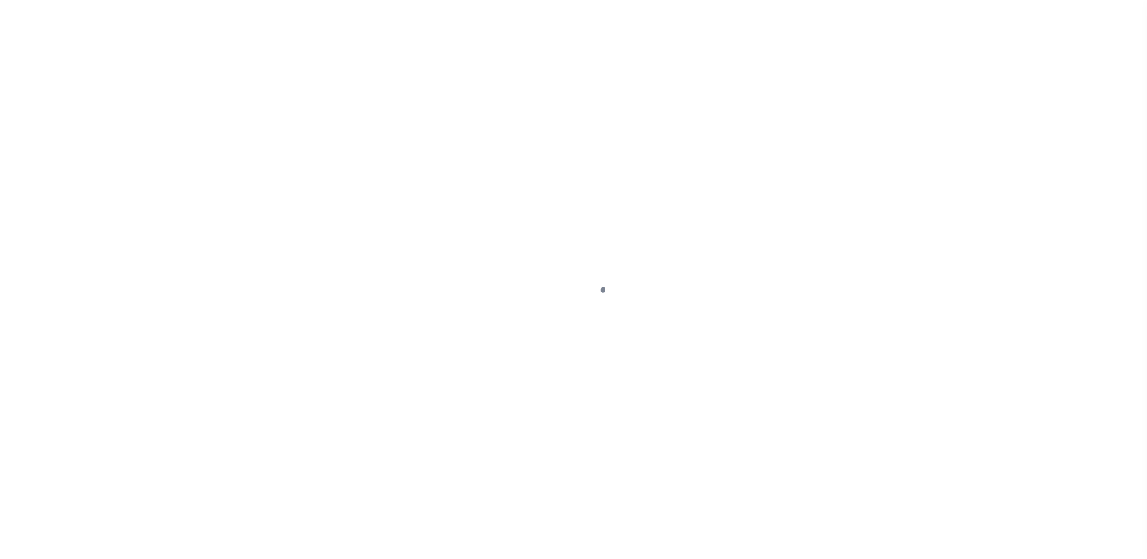
select select "SNT"
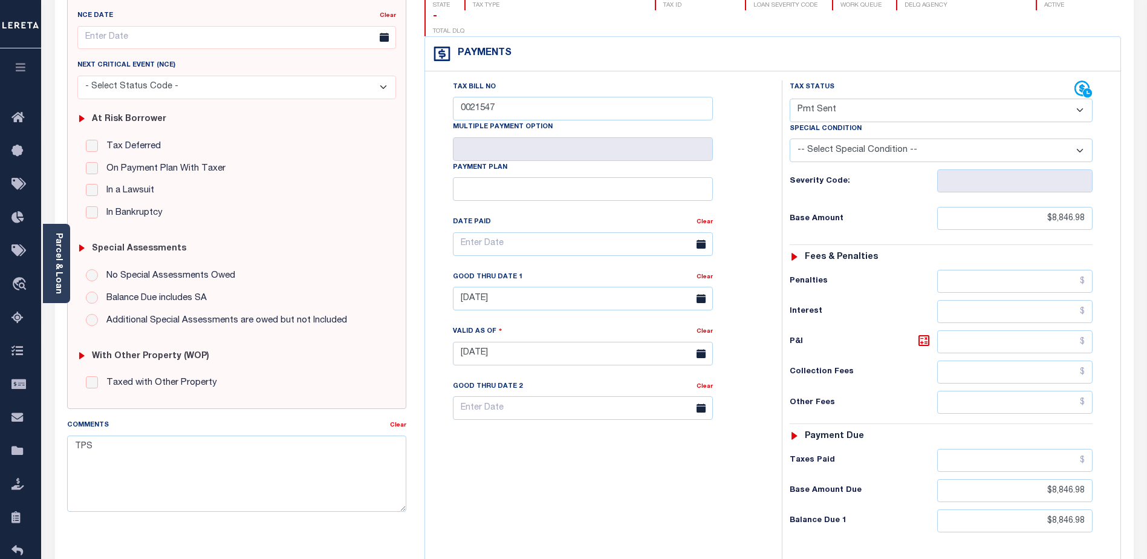
scroll to position [181, 0]
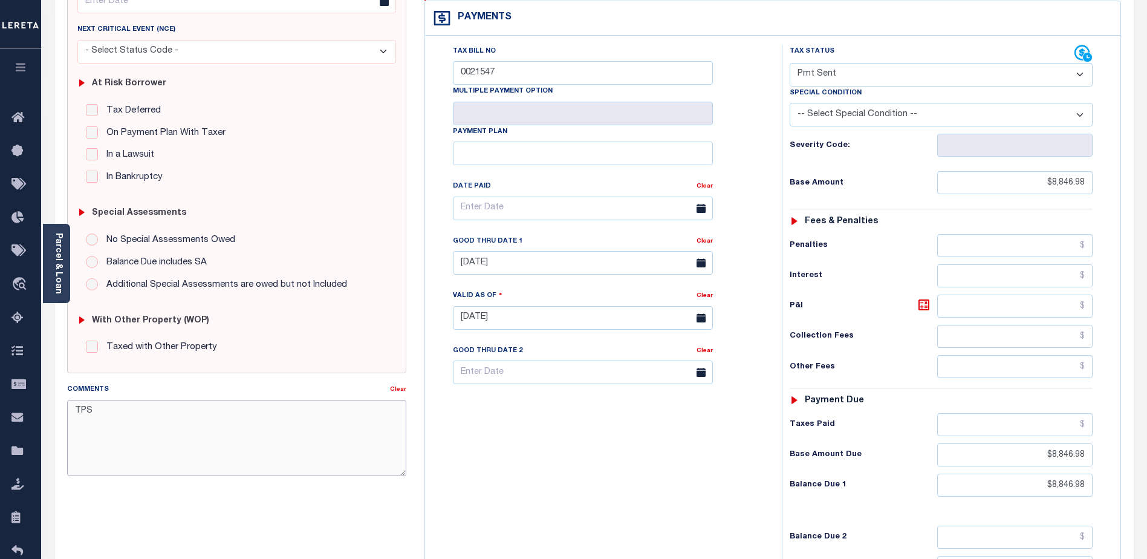
click at [111, 414] on textarea "TPS" at bounding box center [236, 438] width 339 height 76
drag, startPoint x: 351, startPoint y: 412, endPoint x: 342, endPoint y: 412, distance: 9.1
click at [342, 412] on textarea "TPS $26.54 of this payment was back applied to the 1st installment" at bounding box center [236, 438] width 339 height 76
click at [366, 417] on textarea "TPS $26.54 of this payment was back applied to the 1st installment" at bounding box center [236, 438] width 339 height 76
drag, startPoint x: 350, startPoint y: 409, endPoint x: 342, endPoint y: 408, distance: 7.9
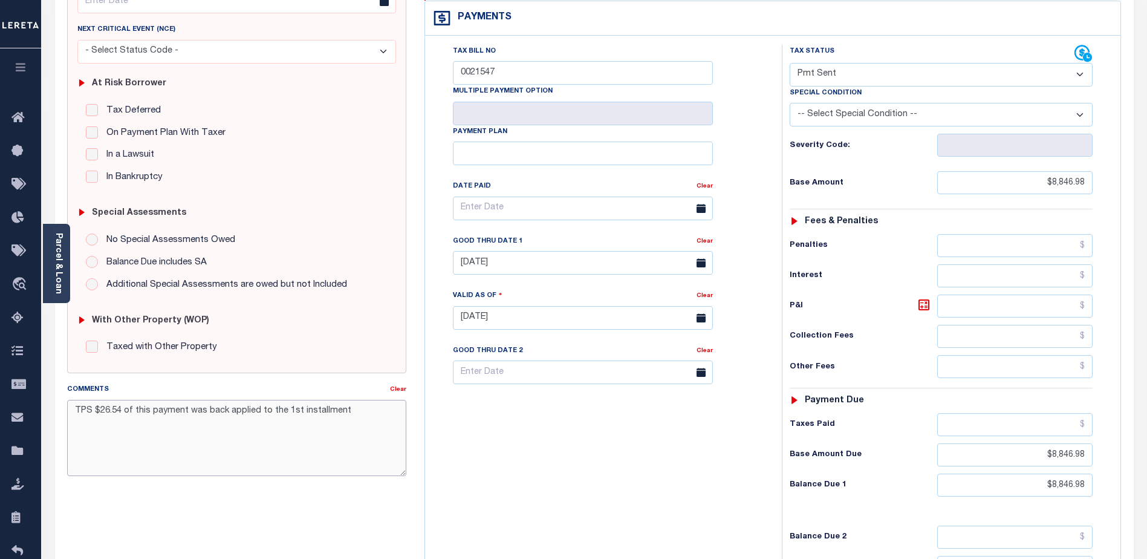
click at [342, 408] on textarea "TPS $26.54 of this payment was back applied to the 1st installment" at bounding box center [236, 438] width 339 height 76
click at [374, 439] on textarea "TPS $26.54 of this payment was back applied to the 1st installment." at bounding box center [236, 438] width 339 height 76
type textarea "TPS $26.54 of this payment was back applied to the 1st installment. (AL)"
type input "[DATE]"
click at [1036, 525] on input "text" at bounding box center [1014, 536] width 155 height 23
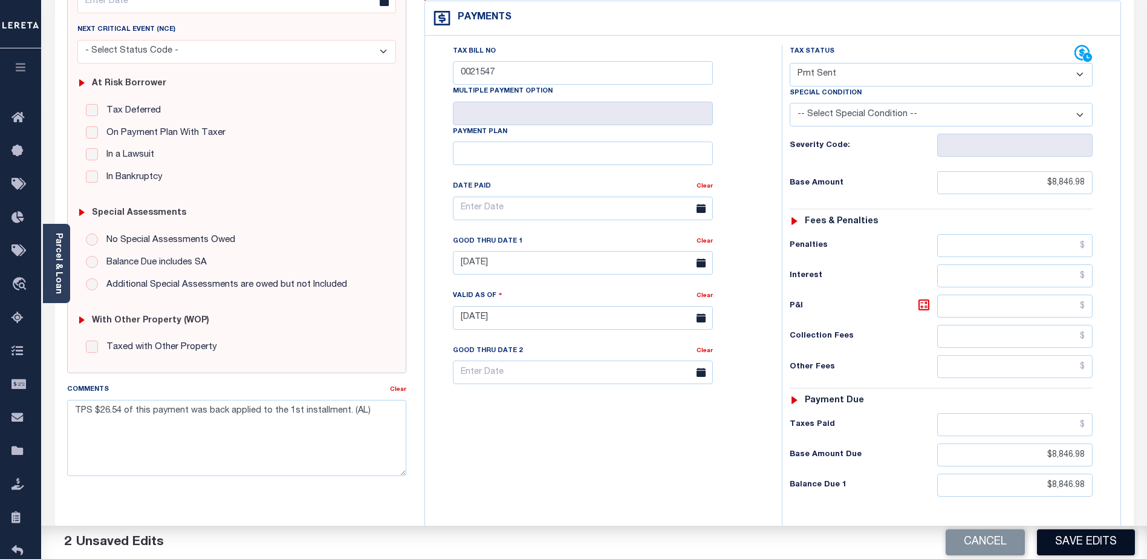
click at [1091, 545] on button "Save Edits" at bounding box center [1086, 542] width 98 height 26
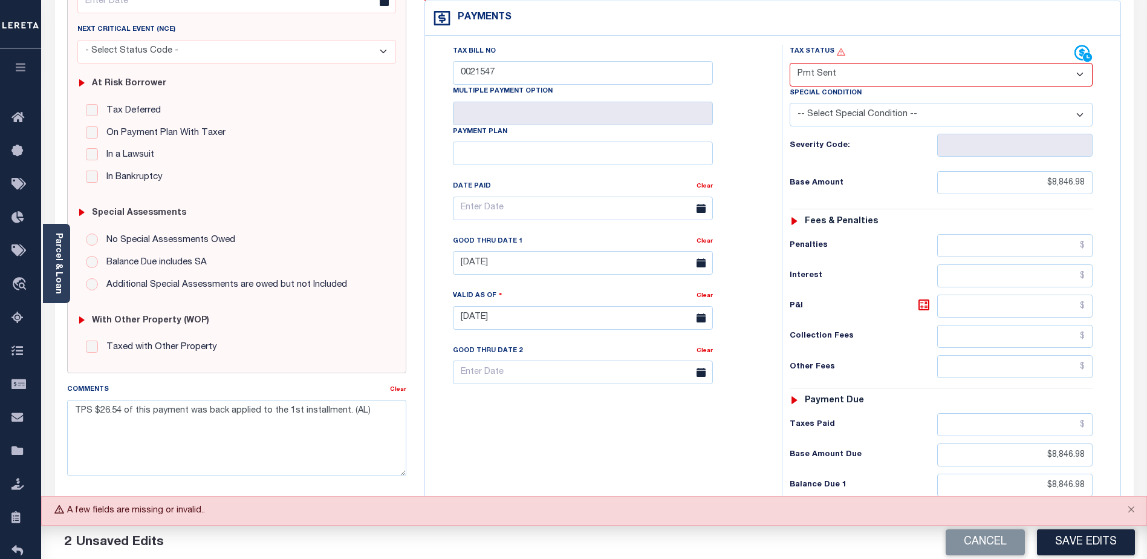
click at [1097, 536] on button "Save Edits" at bounding box center [1086, 542] width 98 height 26
click at [995, 534] on button "Cancel" at bounding box center [984, 542] width 79 height 26
type textarea "TPS"
type input "[DATE]"
